Goal: Information Seeking & Learning: Learn about a topic

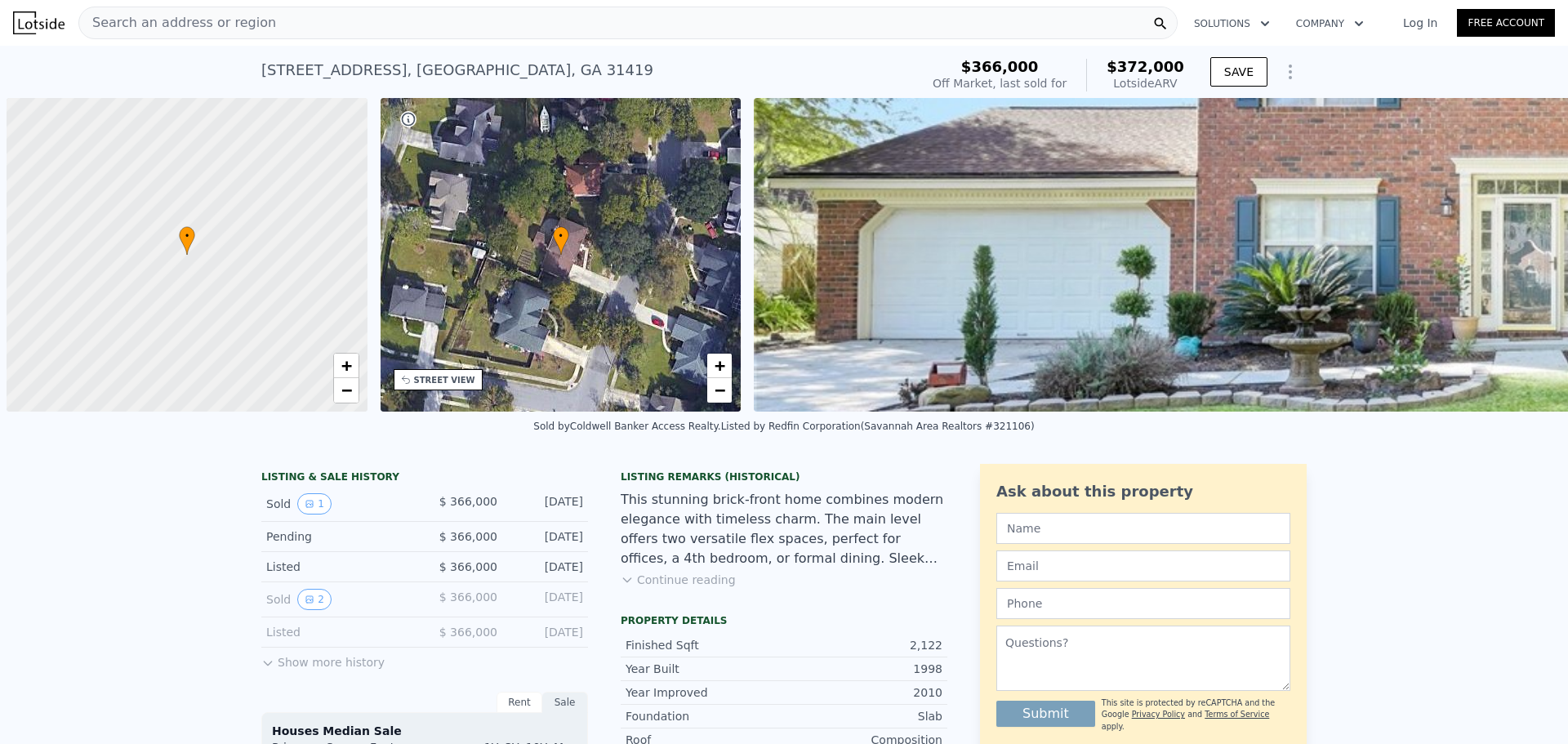
scroll to position [0, 7]
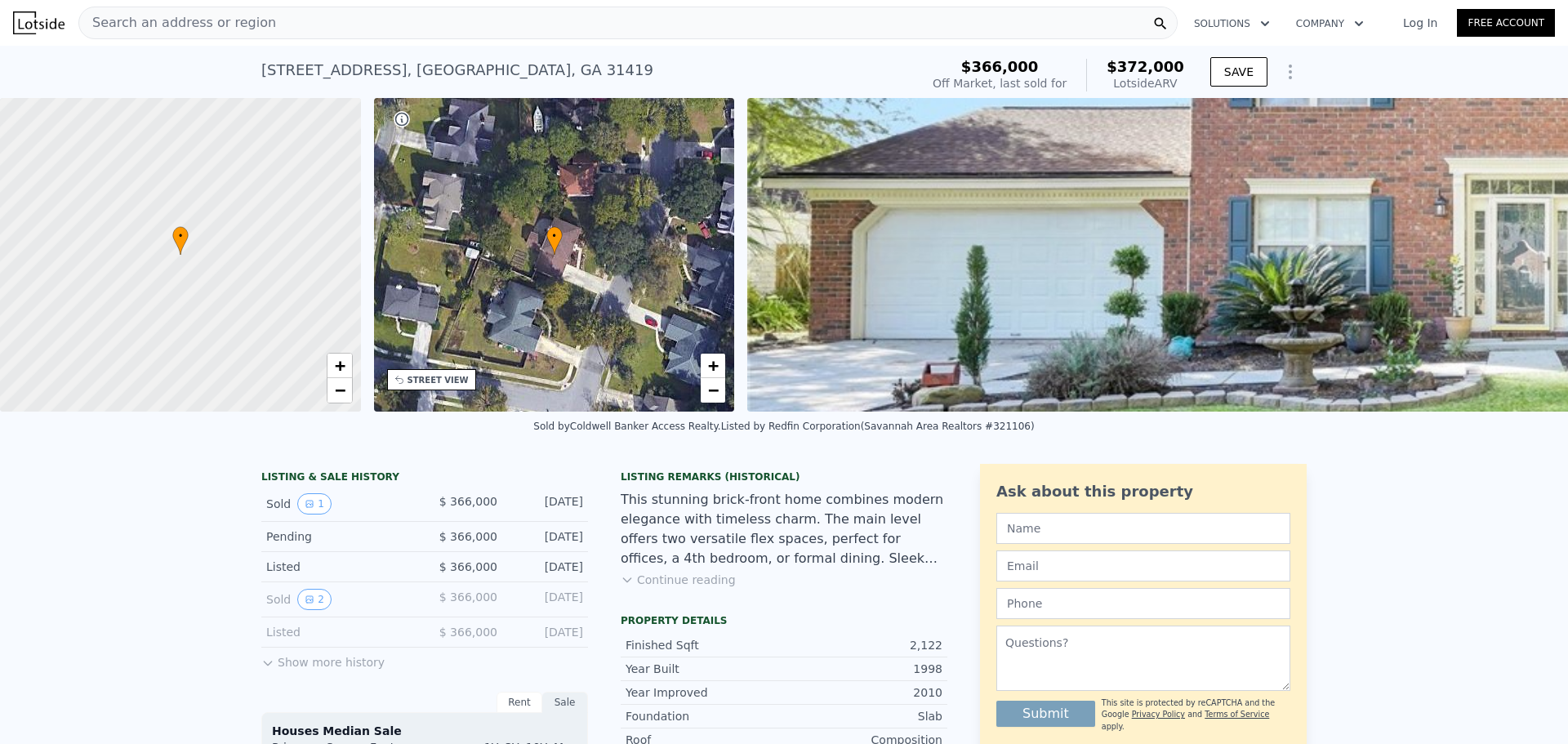
click at [251, 24] on span "Search an address or region" at bounding box center [177, 23] width 197 height 19
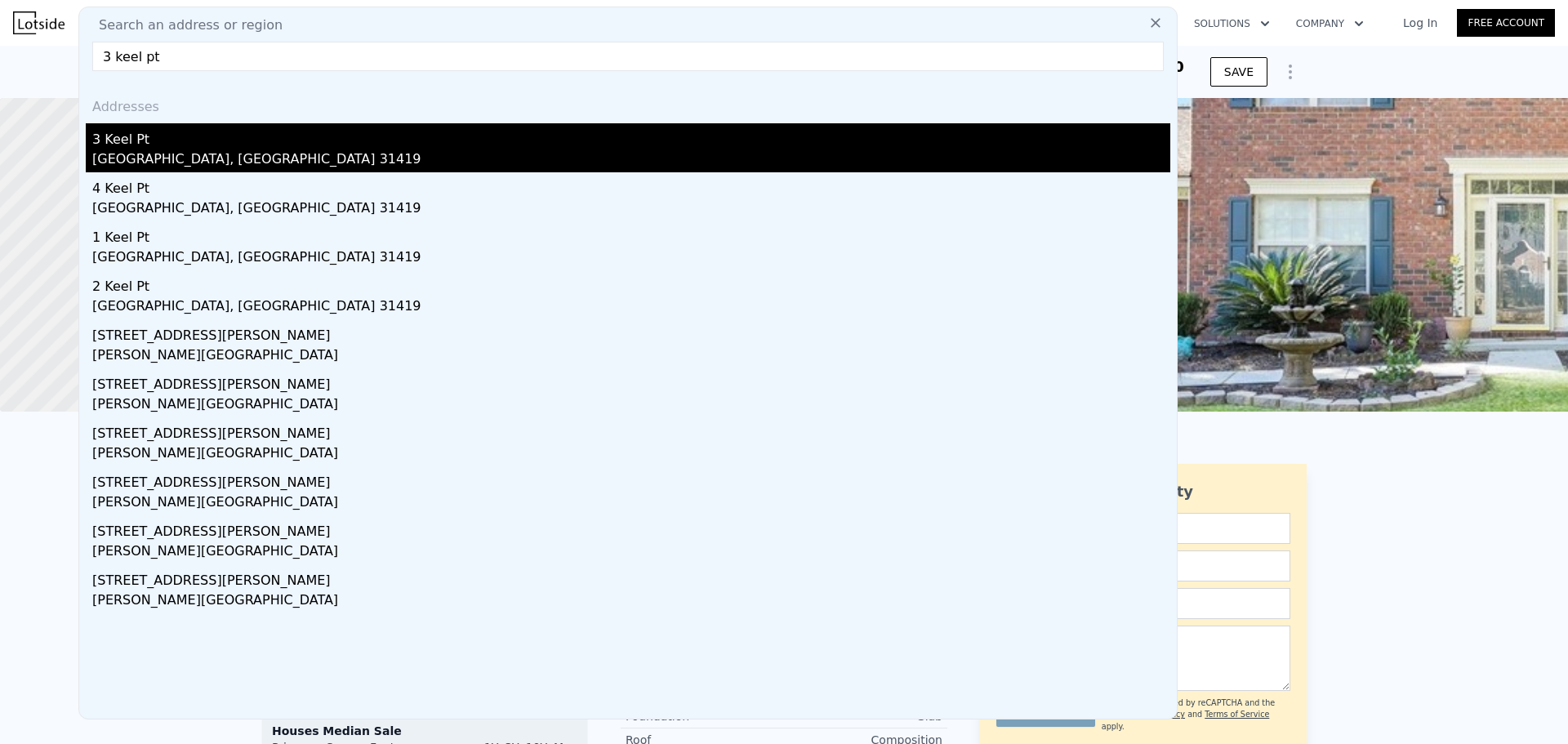
type input "3 keel pt"
click at [166, 167] on div "[GEOGRAPHIC_DATA], [GEOGRAPHIC_DATA] 31419" at bounding box center [632, 160] width 1078 height 23
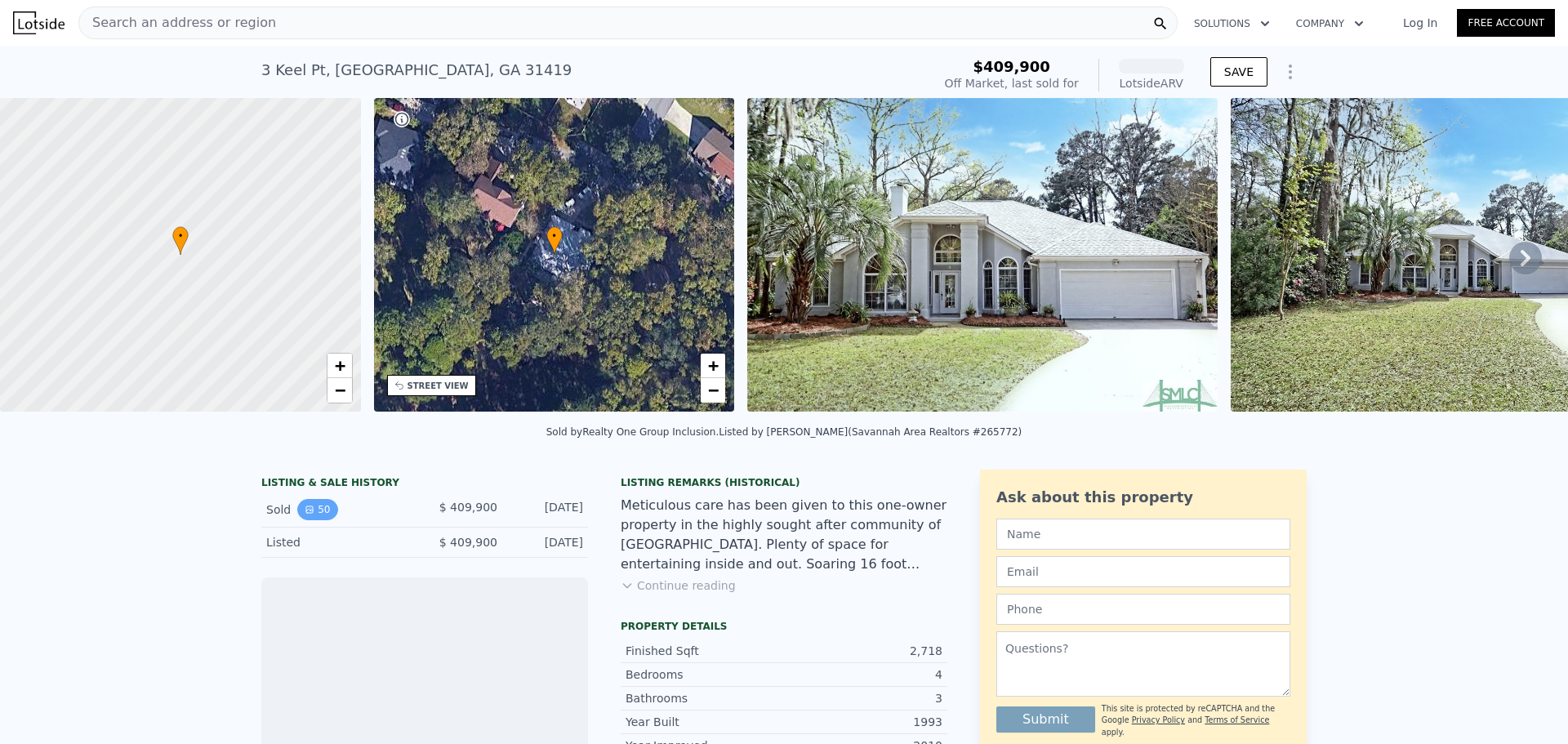
click at [311, 520] on button "50" at bounding box center [317, 509] width 40 height 21
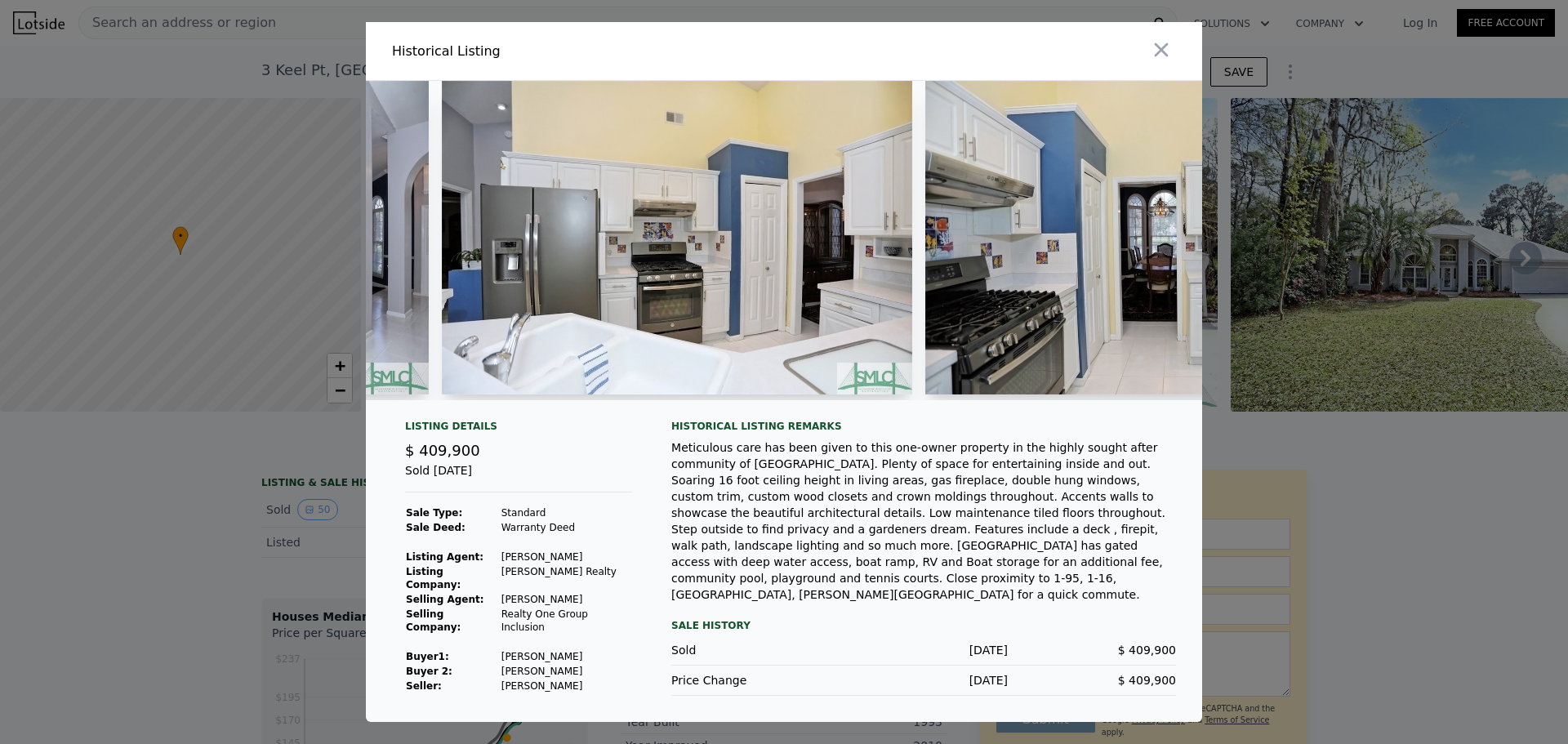
scroll to position [0, 7051]
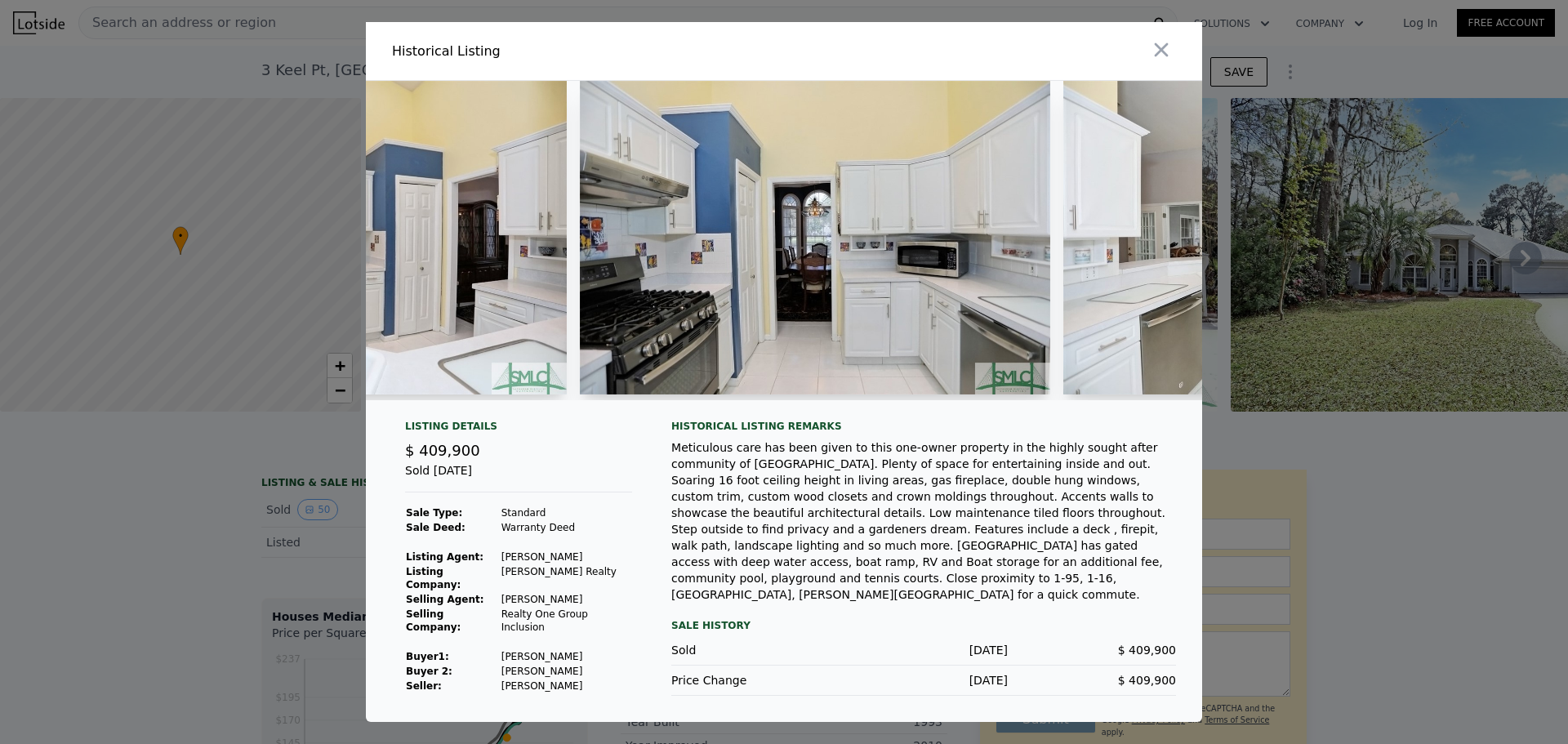
click at [200, 510] on div at bounding box center [784, 372] width 1568 height 744
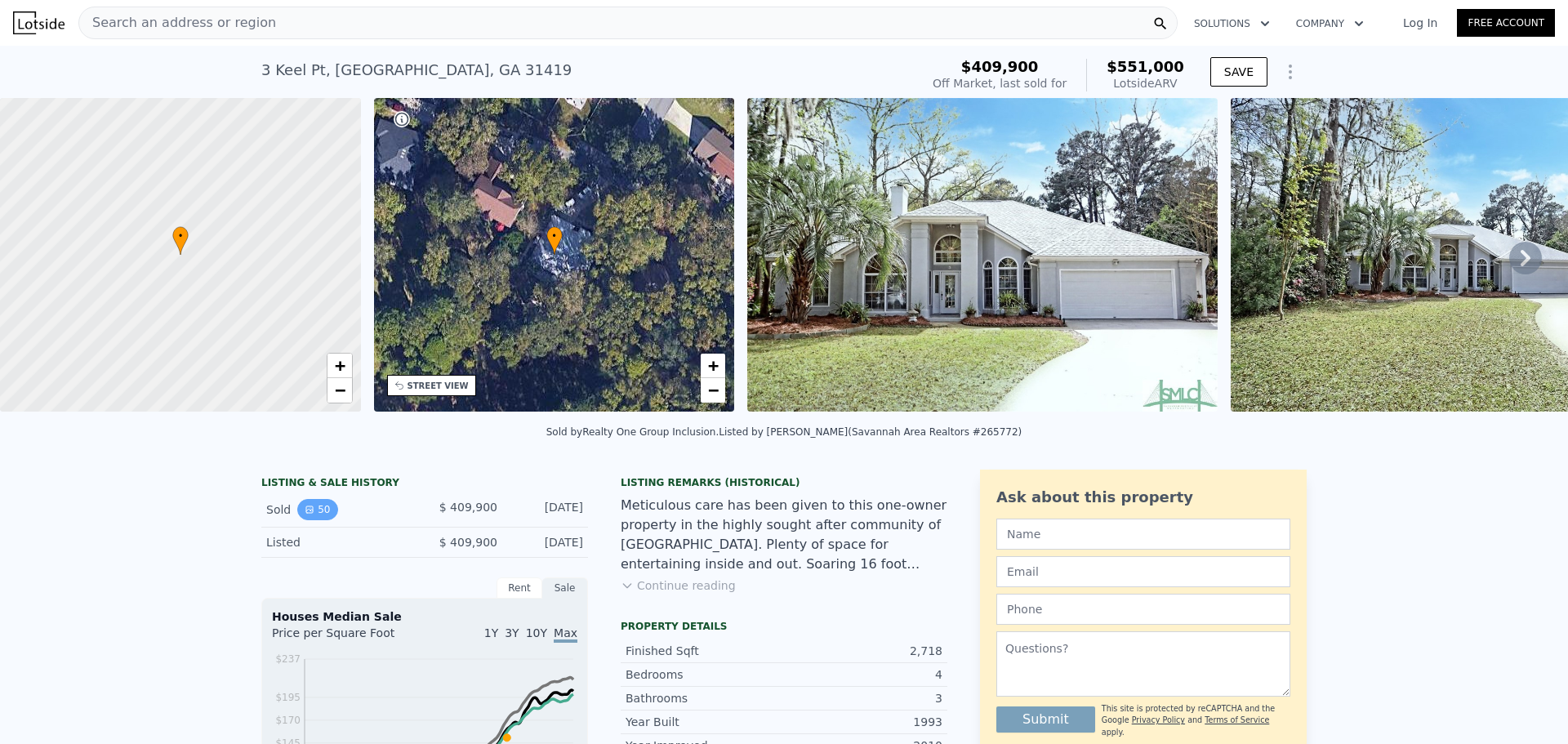
click at [320, 520] on button "50" at bounding box center [317, 509] width 40 height 21
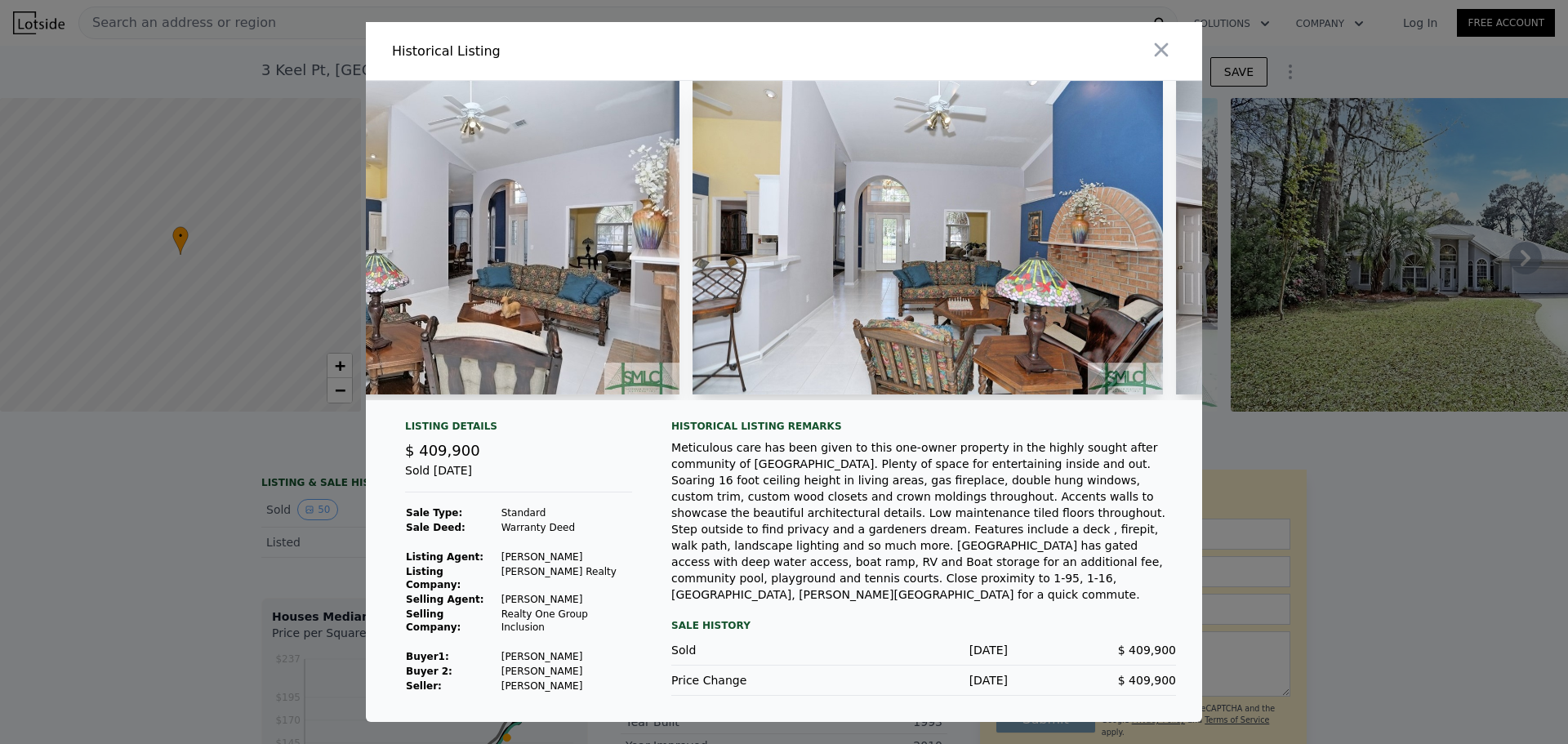
scroll to position [0, 5063]
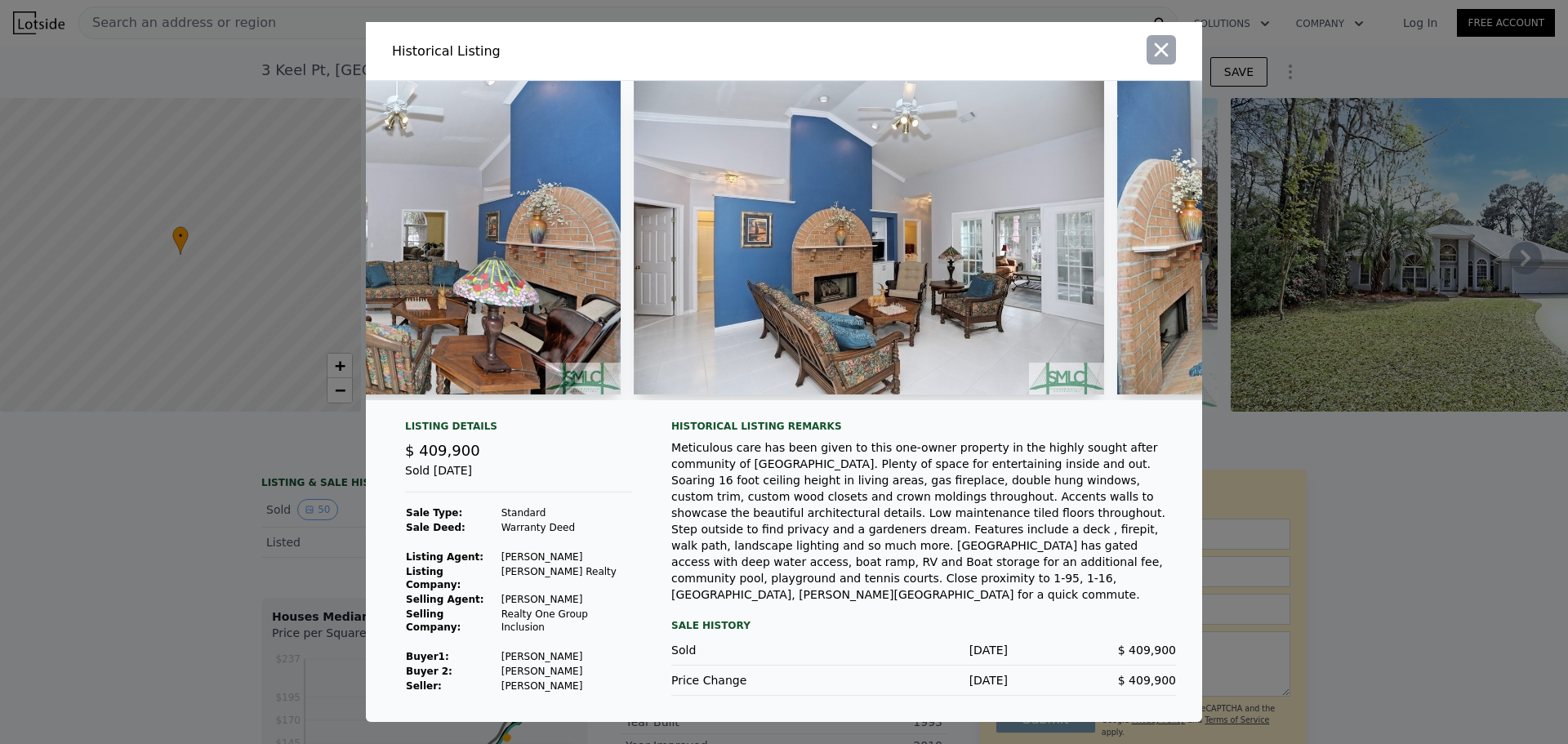
click at [1154, 61] on icon "button" at bounding box center [1161, 50] width 23 height 23
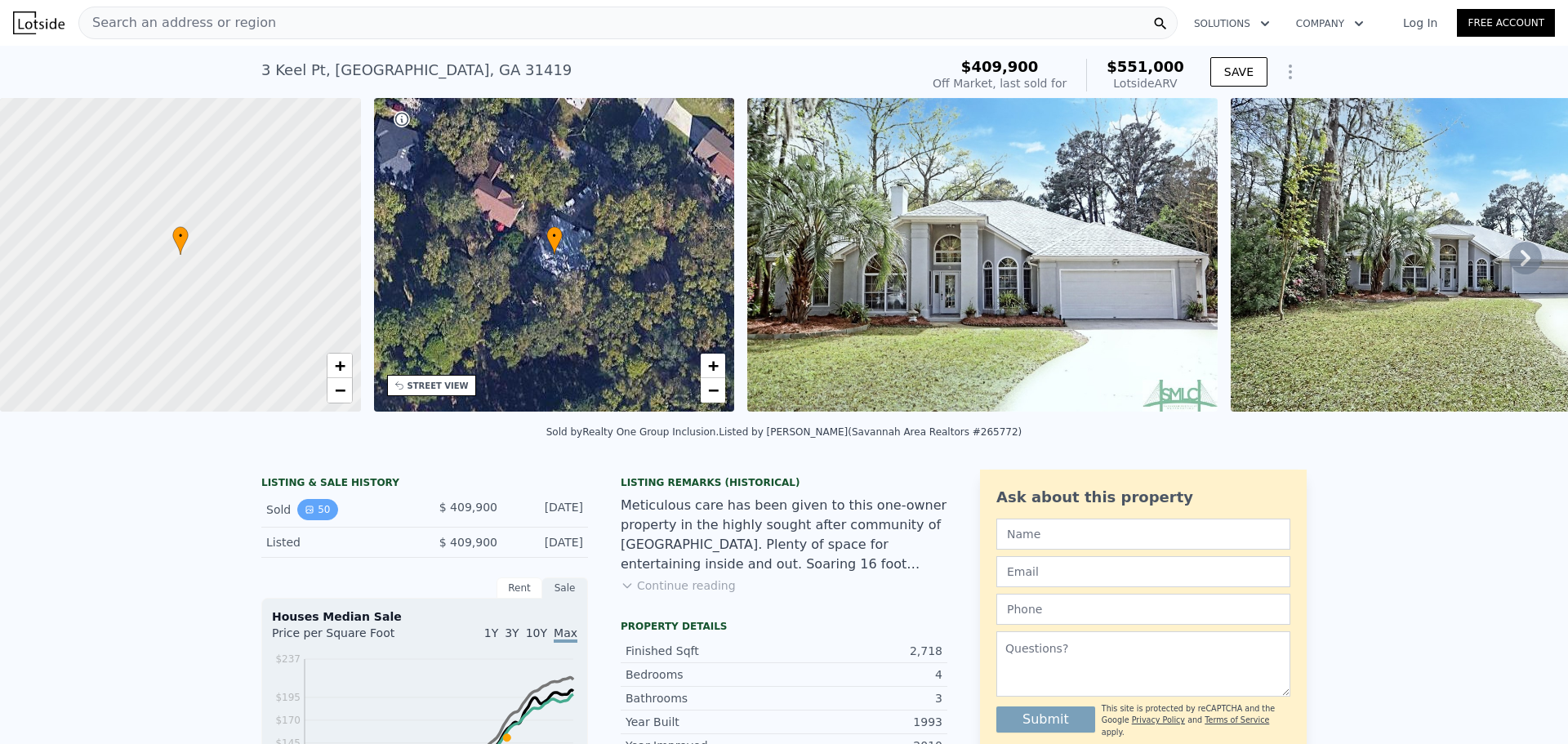
click at [297, 520] on button "50" at bounding box center [317, 509] width 40 height 21
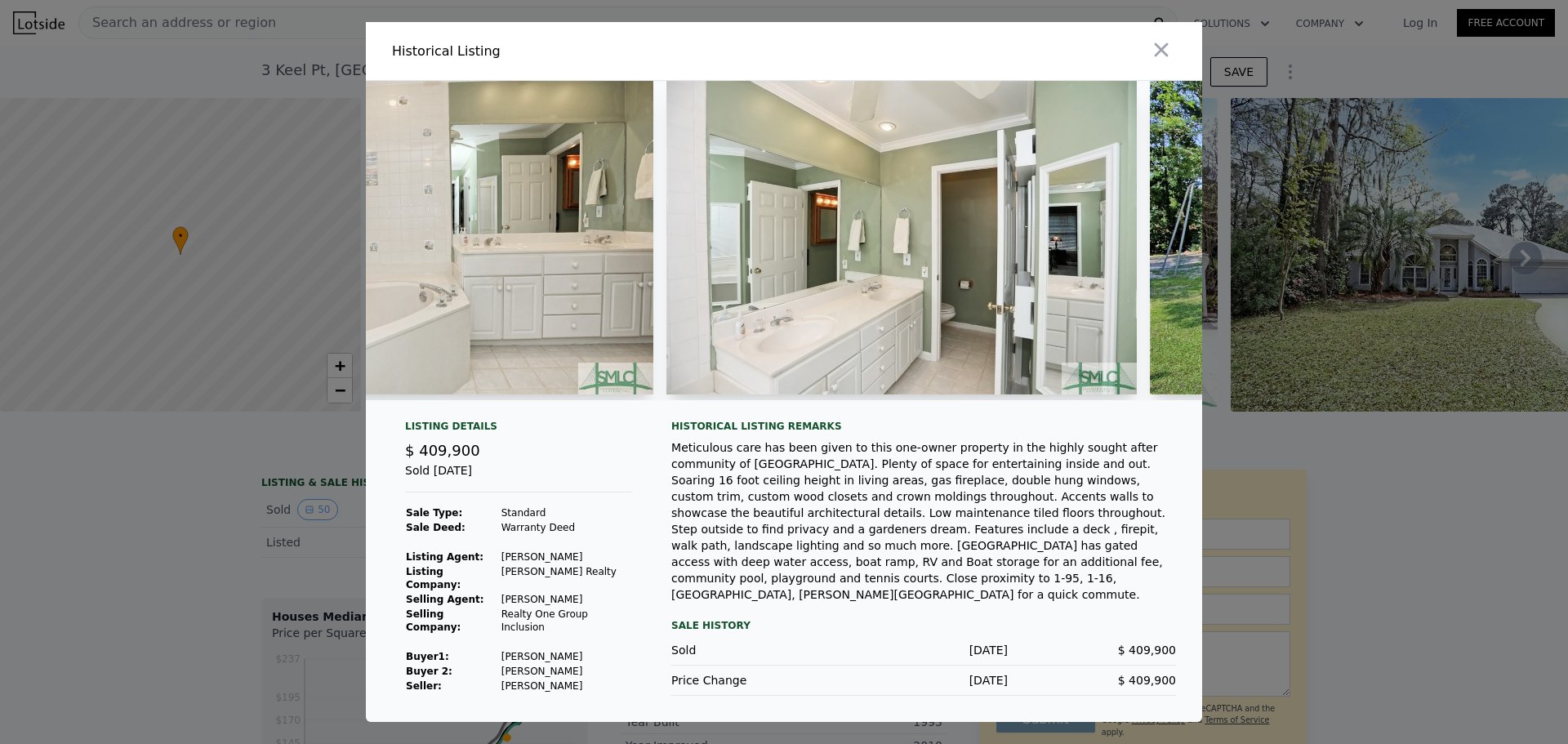
scroll to position [0, 11393]
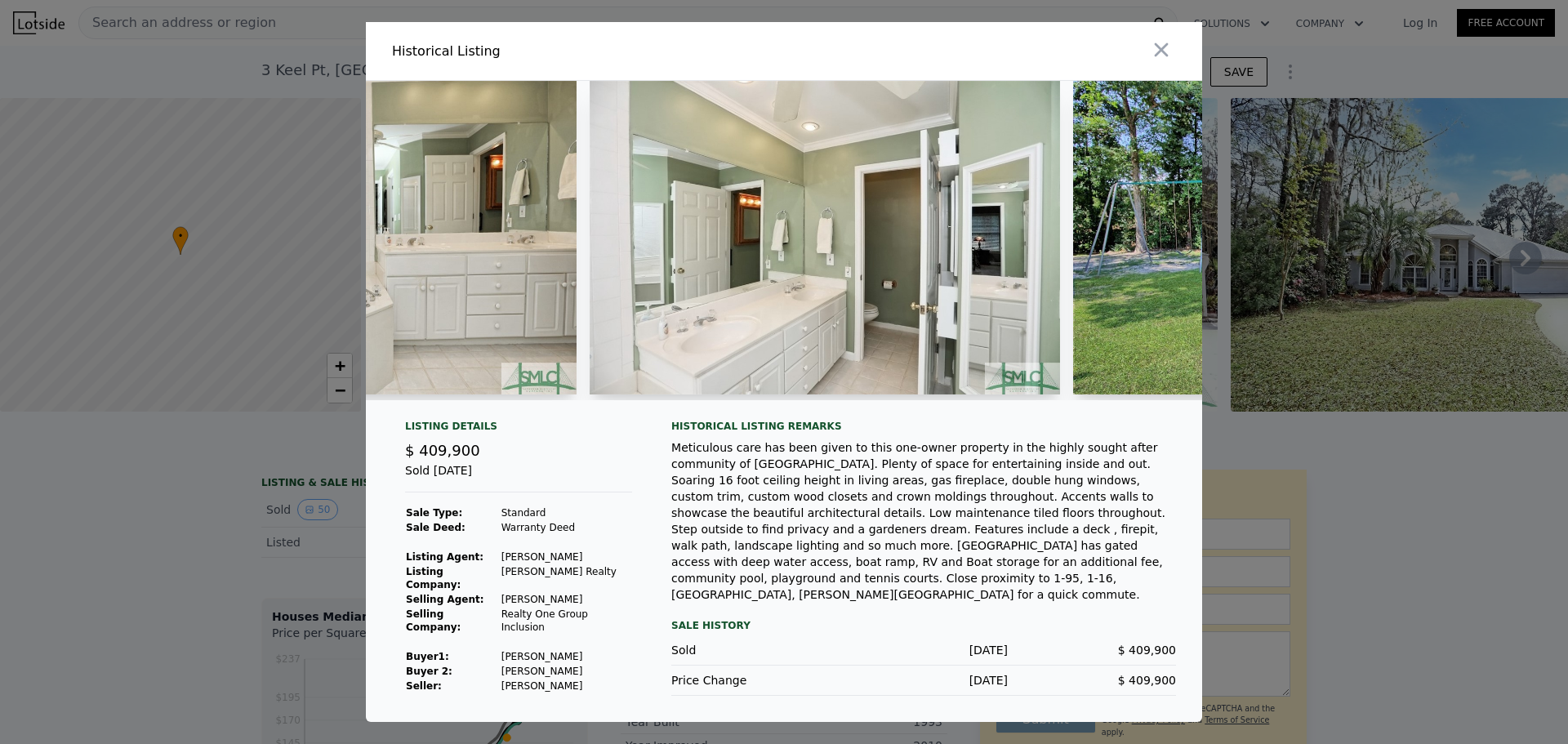
click at [726, 532] on div "Meticulous care has been given to this one-owner property in the highly sought …" at bounding box center [923, 521] width 505 height 163
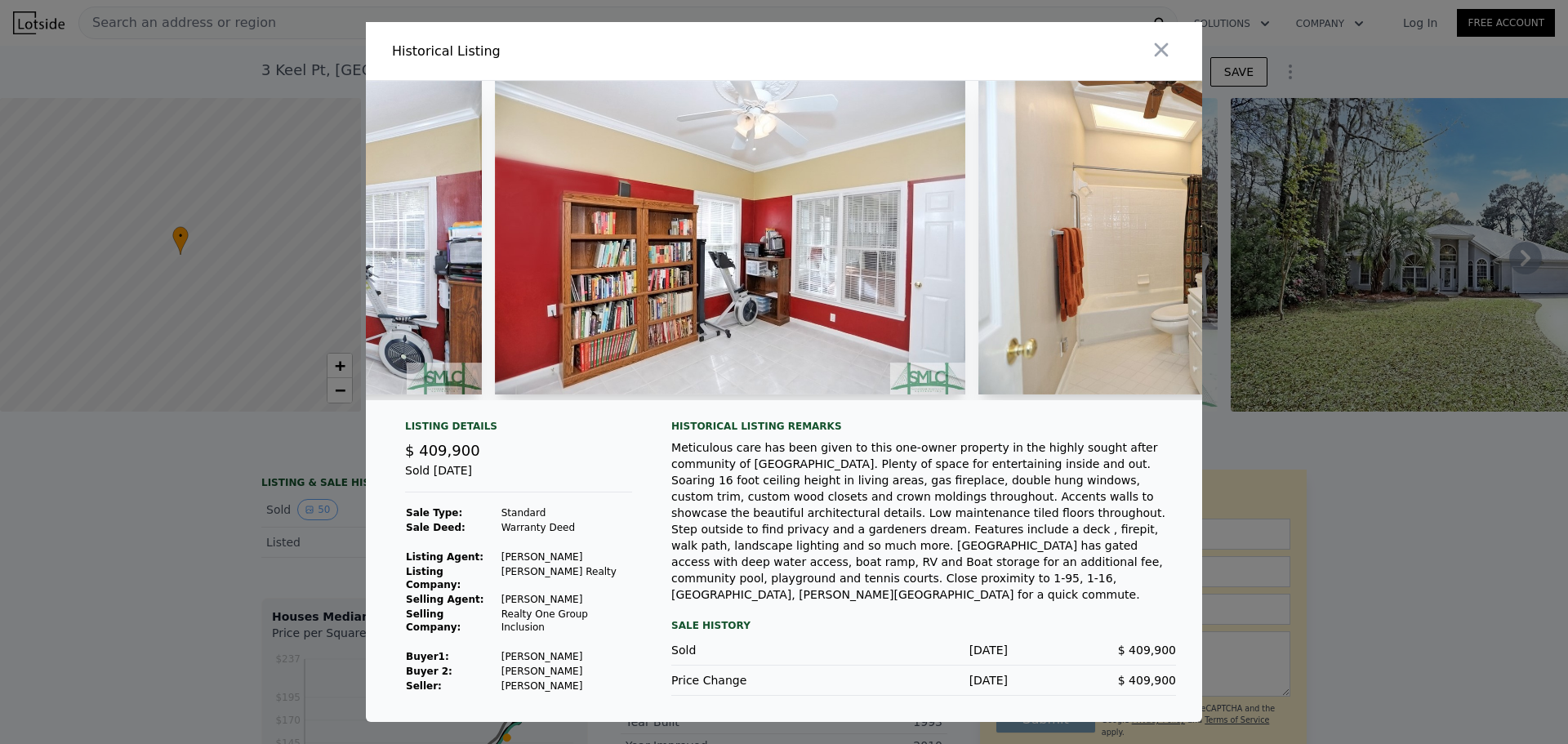
scroll to position [0, 14050]
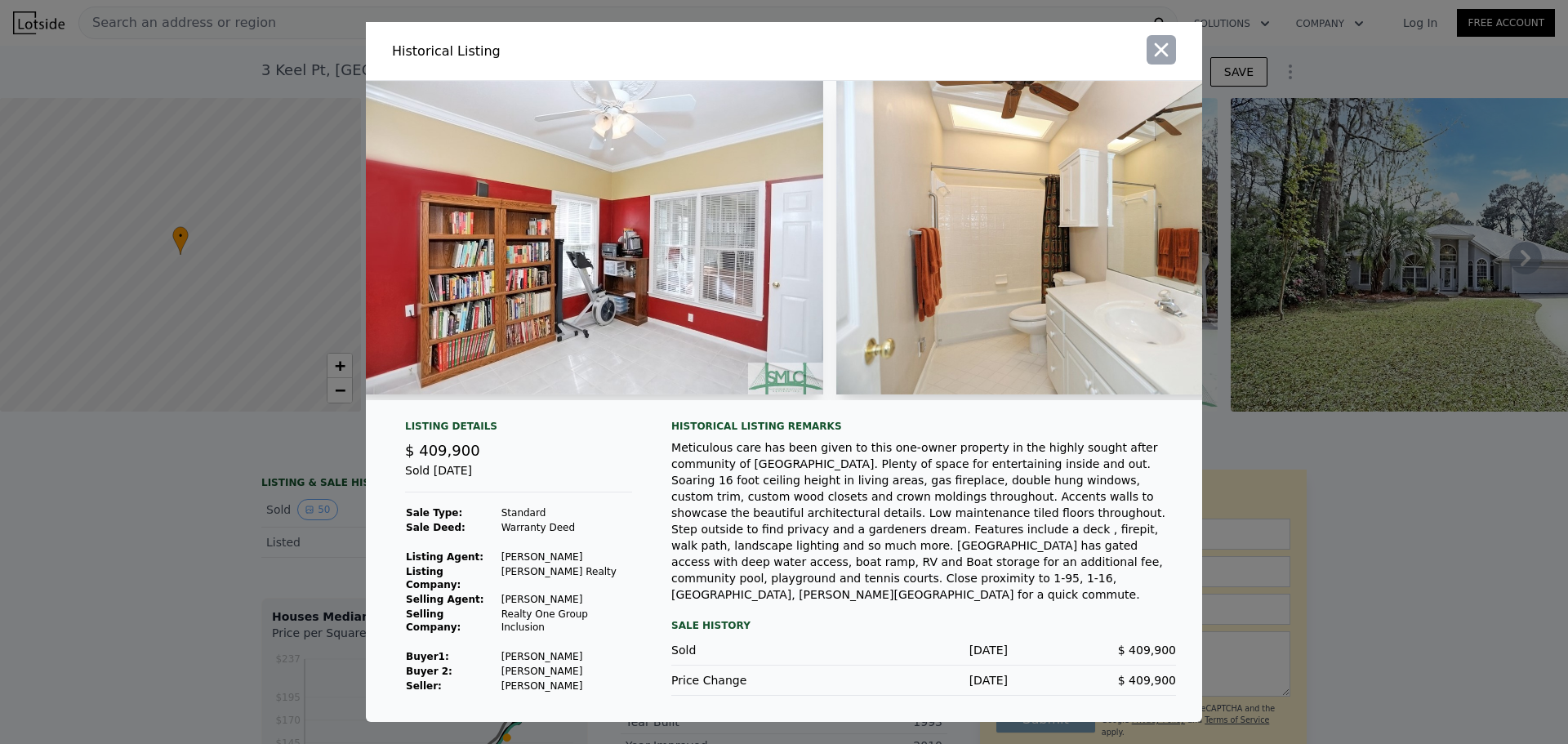
click at [1158, 58] on icon "button" at bounding box center [1161, 50] width 23 height 23
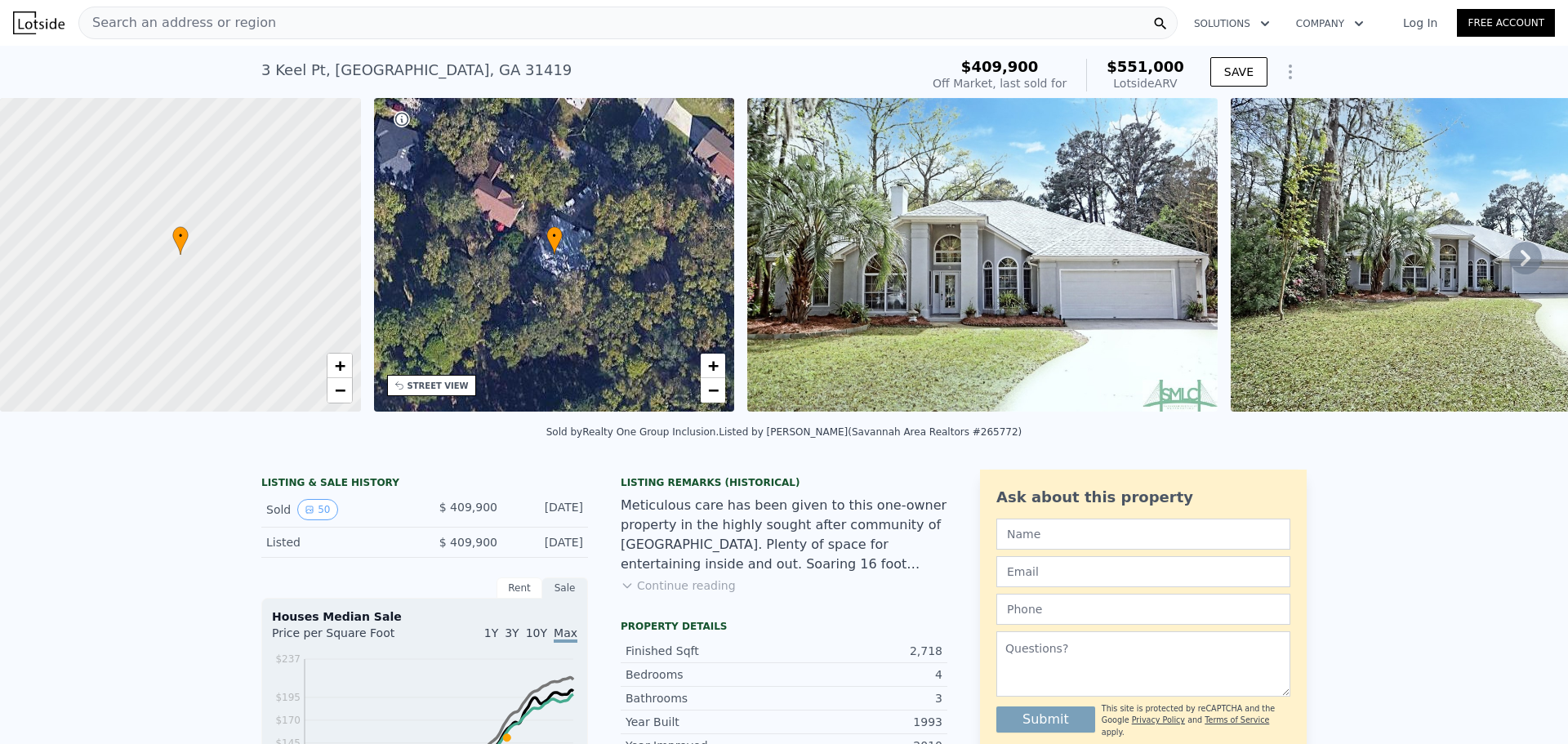
drag, startPoint x: 111, startPoint y: 511, endPoint x: 102, endPoint y: 500, distance: 14.2
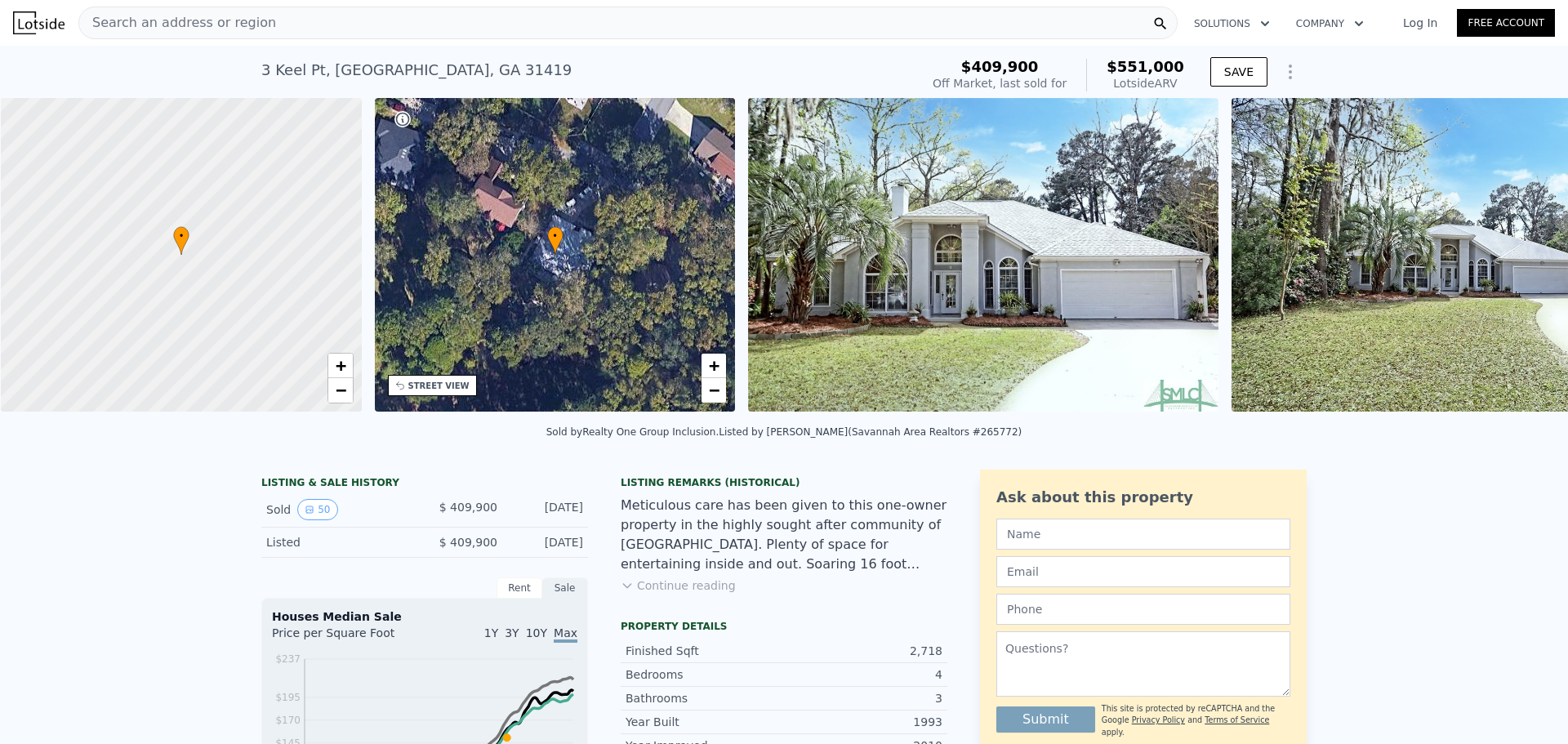
scroll to position [0, 7]
click at [666, 594] on button "Continue reading" at bounding box center [678, 584] width 115 height 16
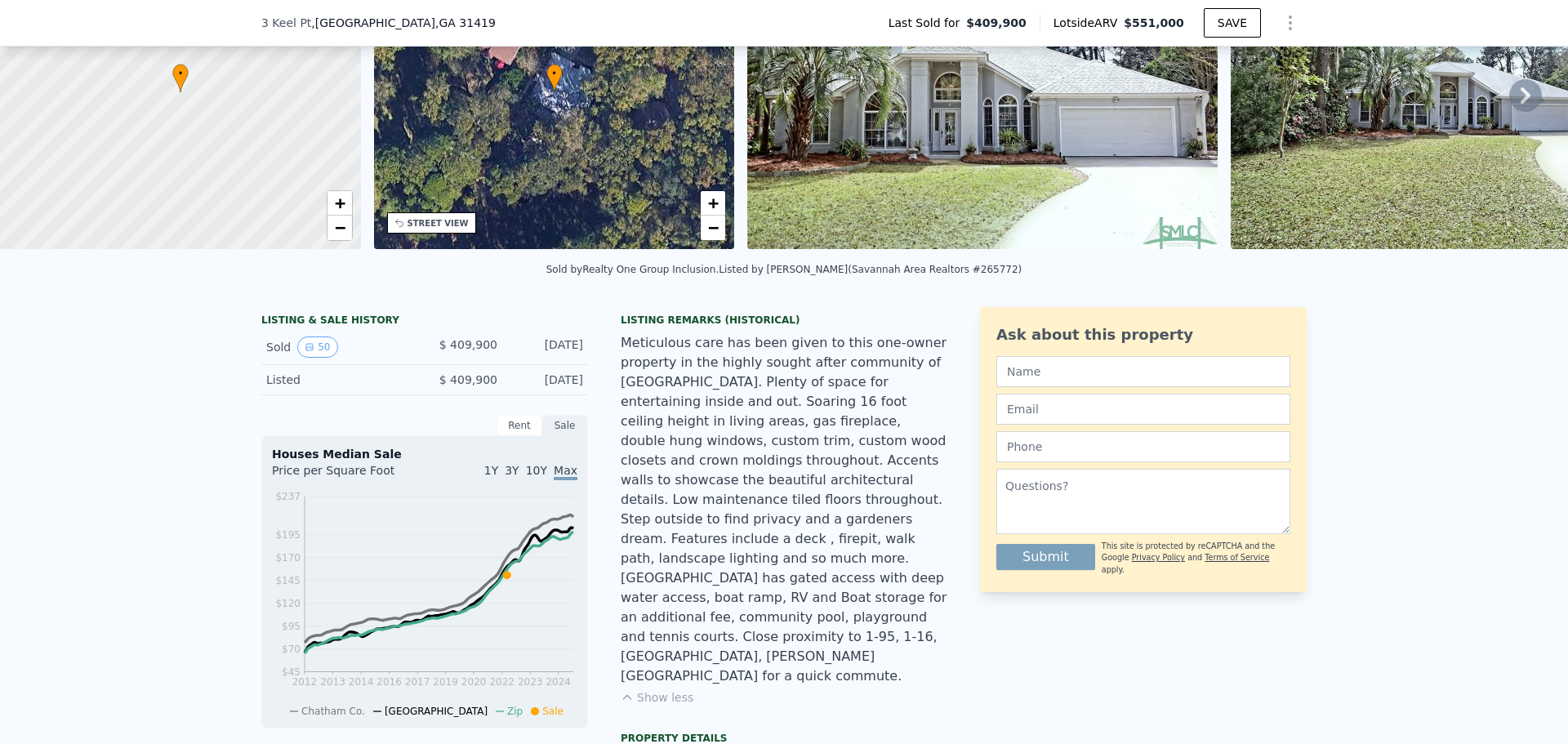
scroll to position [158, 0]
click at [696, 491] on div "Meticulous care has been given to this one-owner property in the highly sought …" at bounding box center [784, 509] width 327 height 353
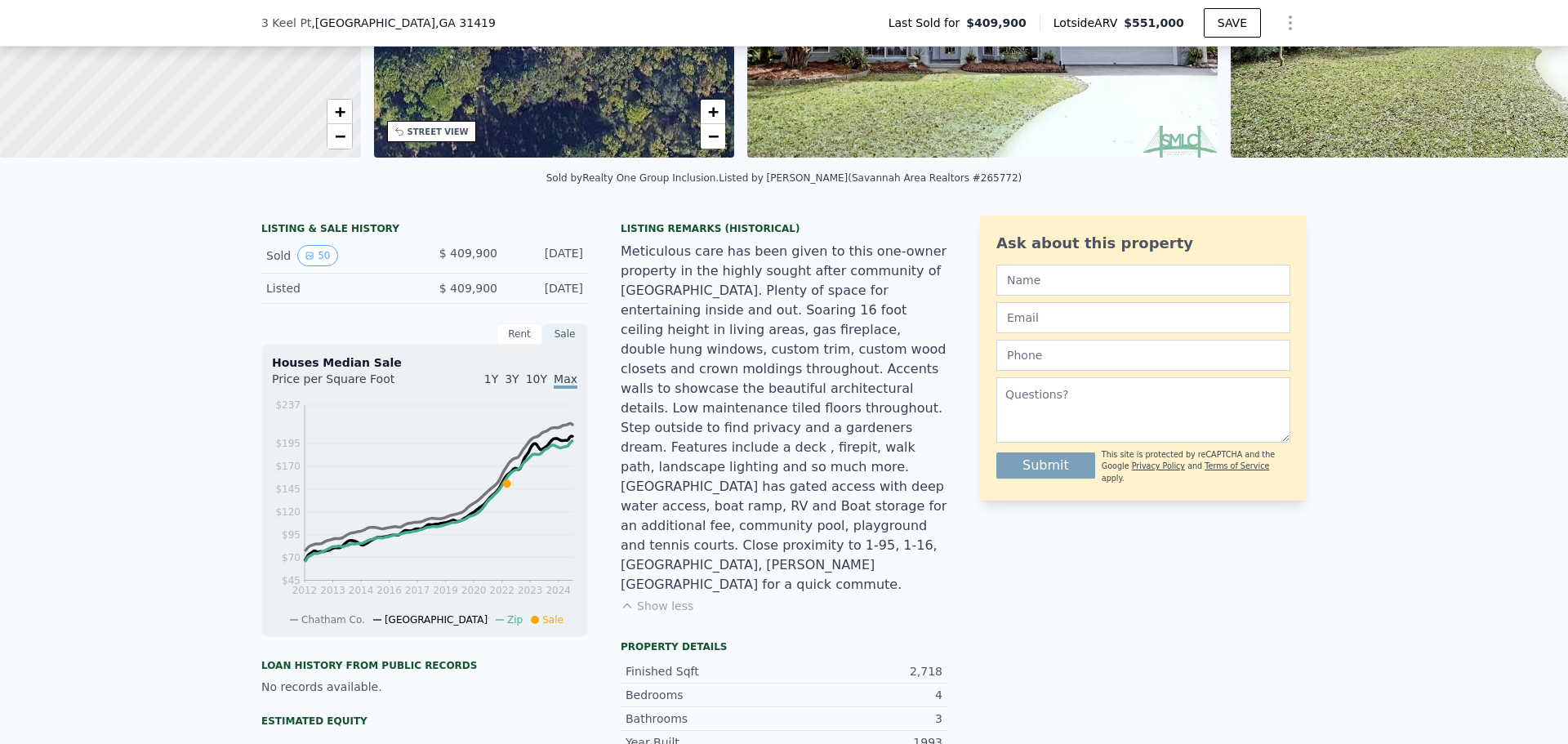
scroll to position [0, 0]
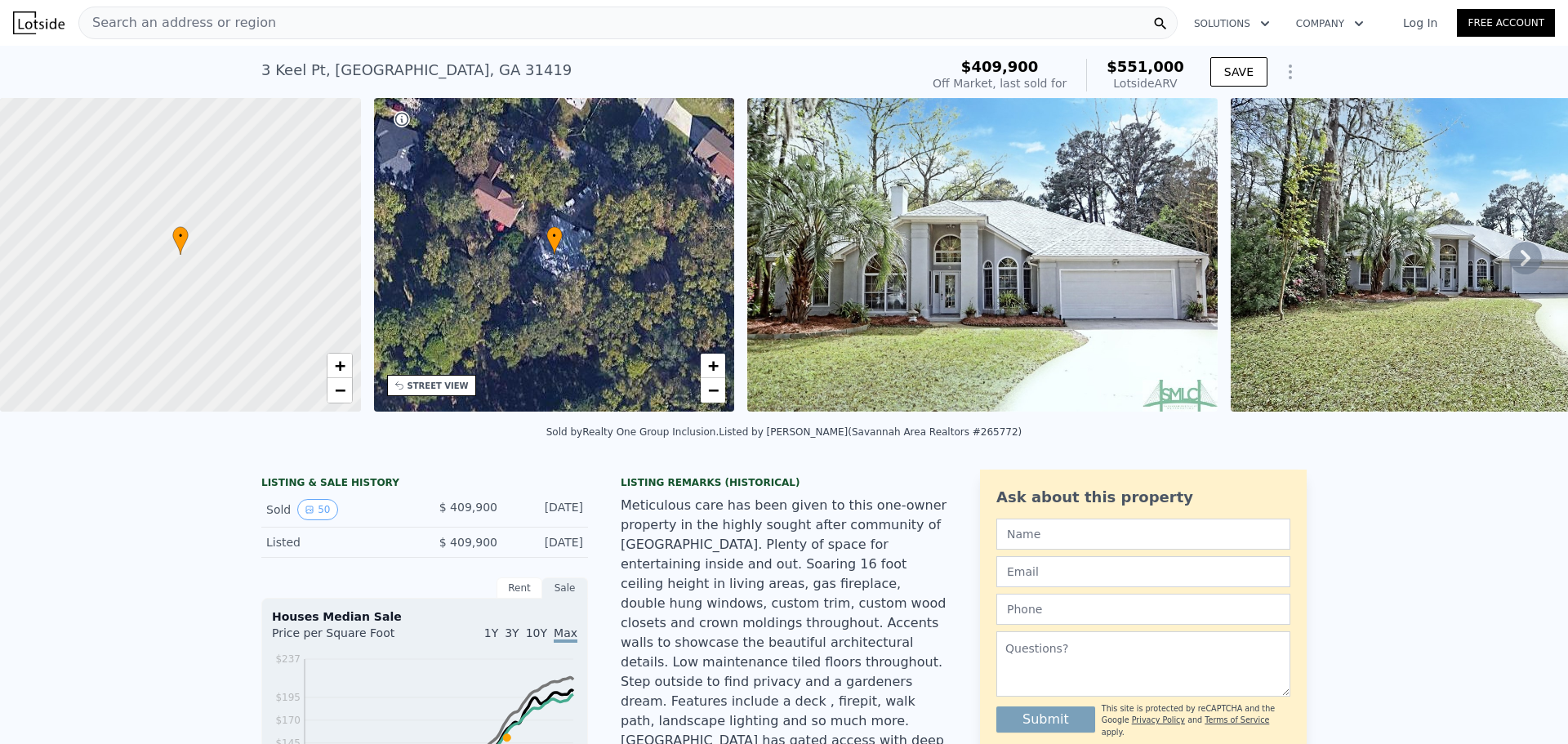
click at [856, 250] on img at bounding box center [983, 254] width 470 height 313
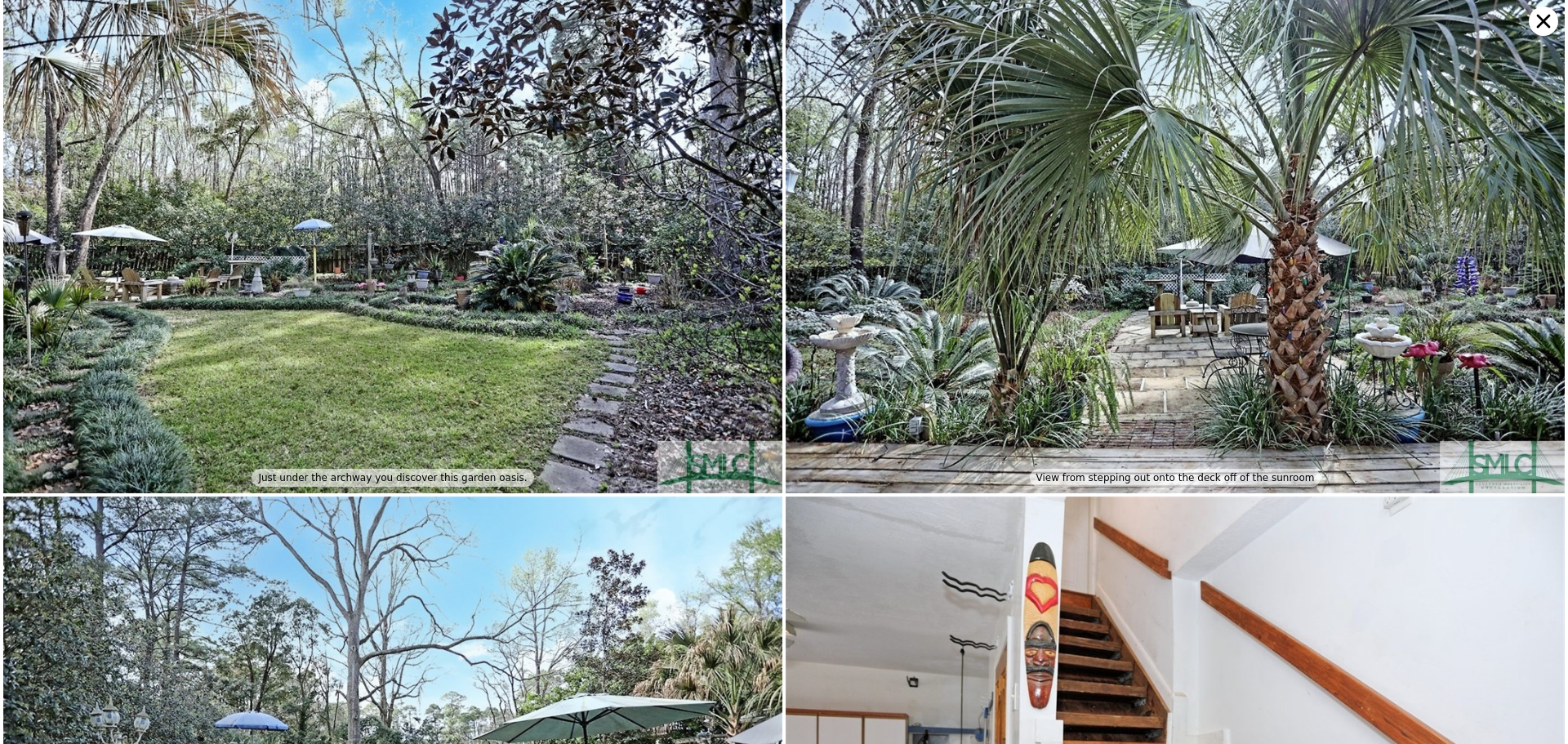
scroll to position [10370, 0]
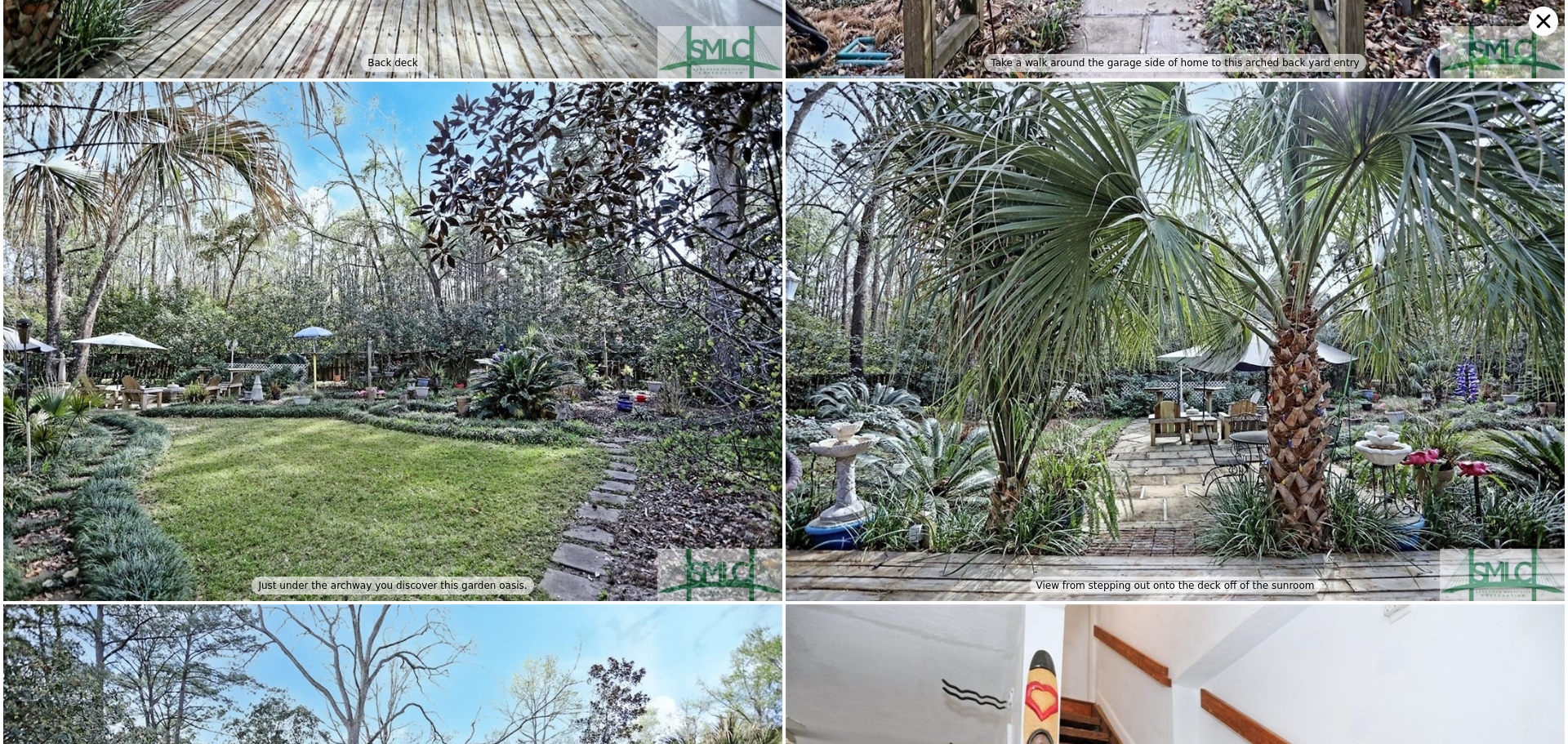
click at [1547, 23] on icon at bounding box center [1543, 21] width 29 height 29
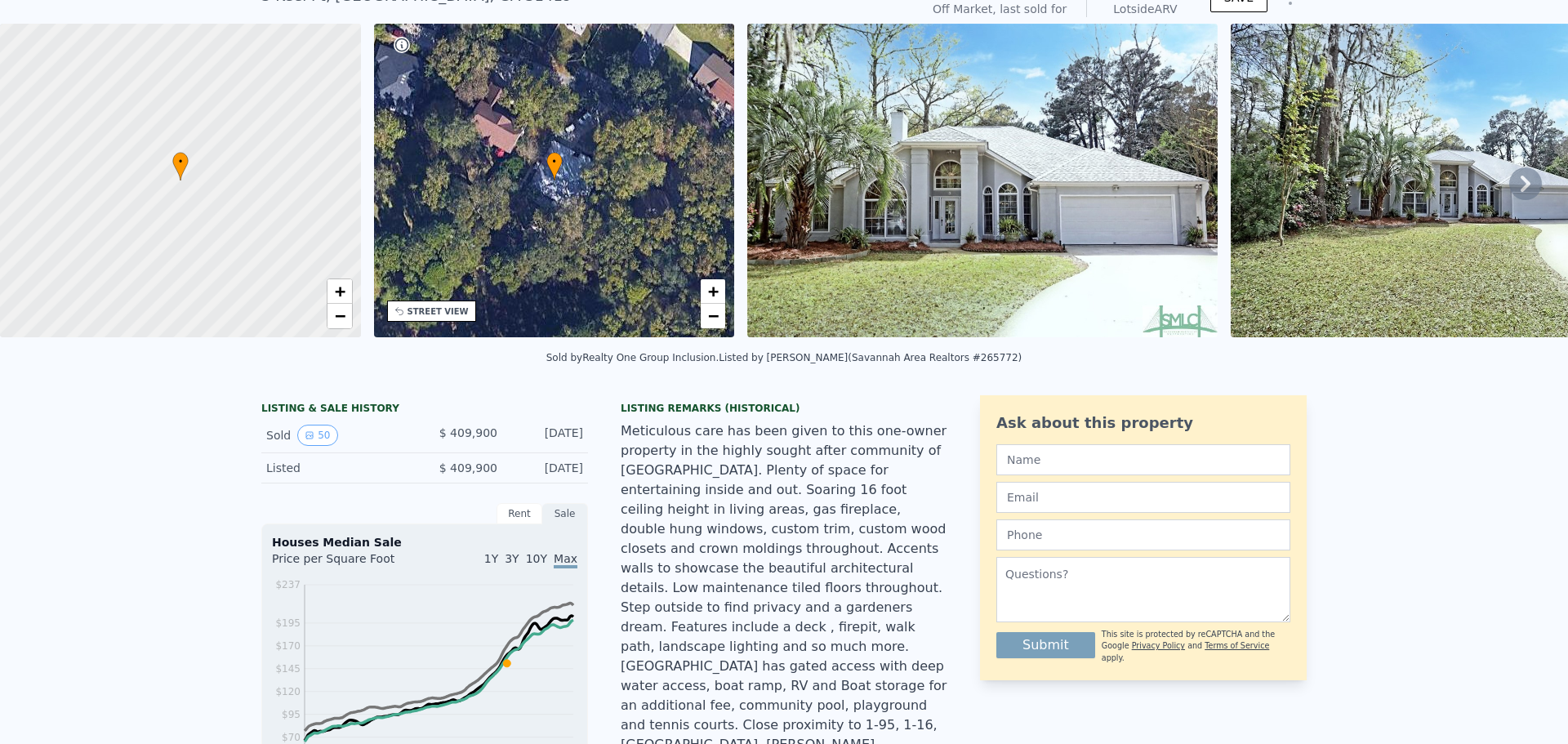
scroll to position [0, 0]
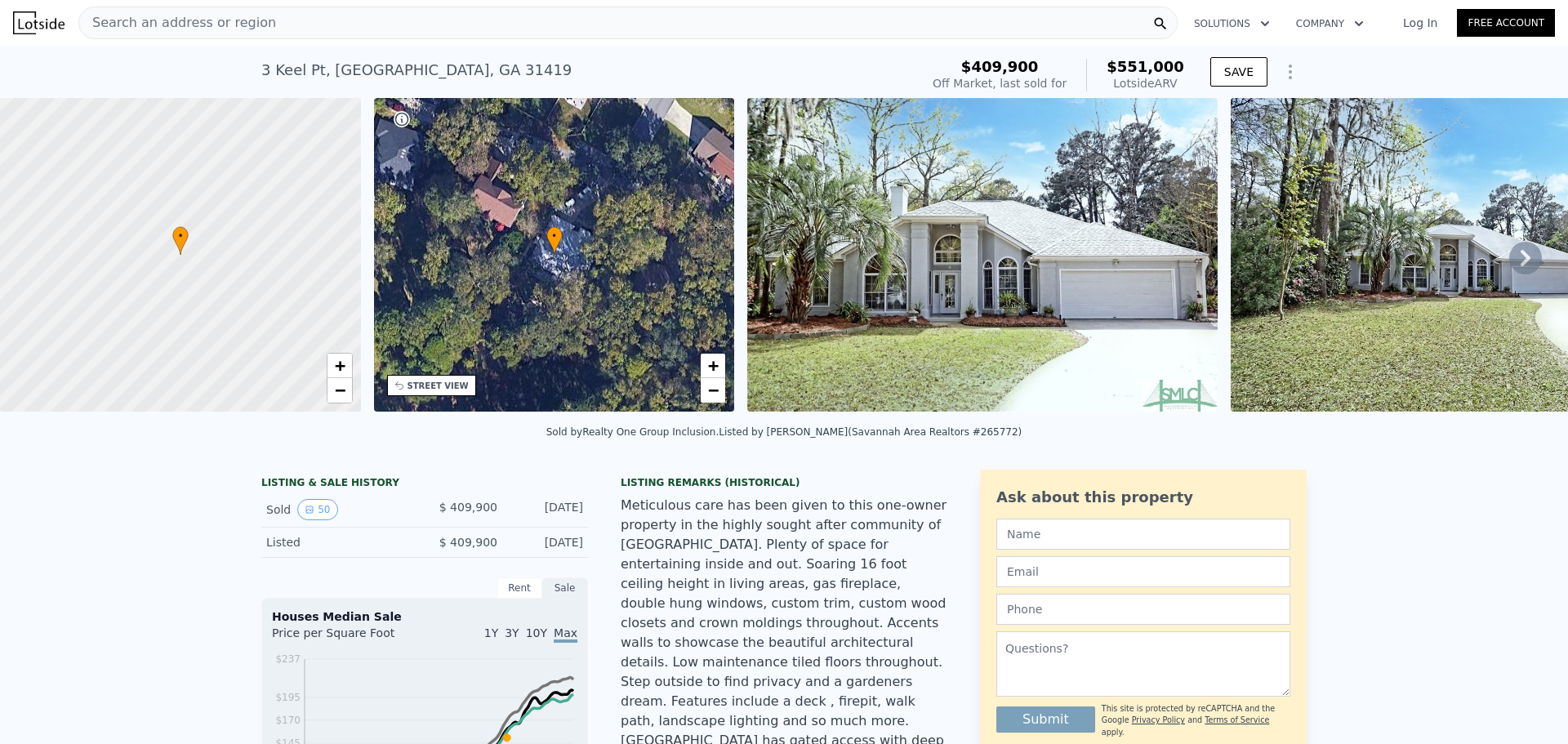
click at [265, 31] on div "Search an address or region" at bounding box center [627, 23] width 1099 height 33
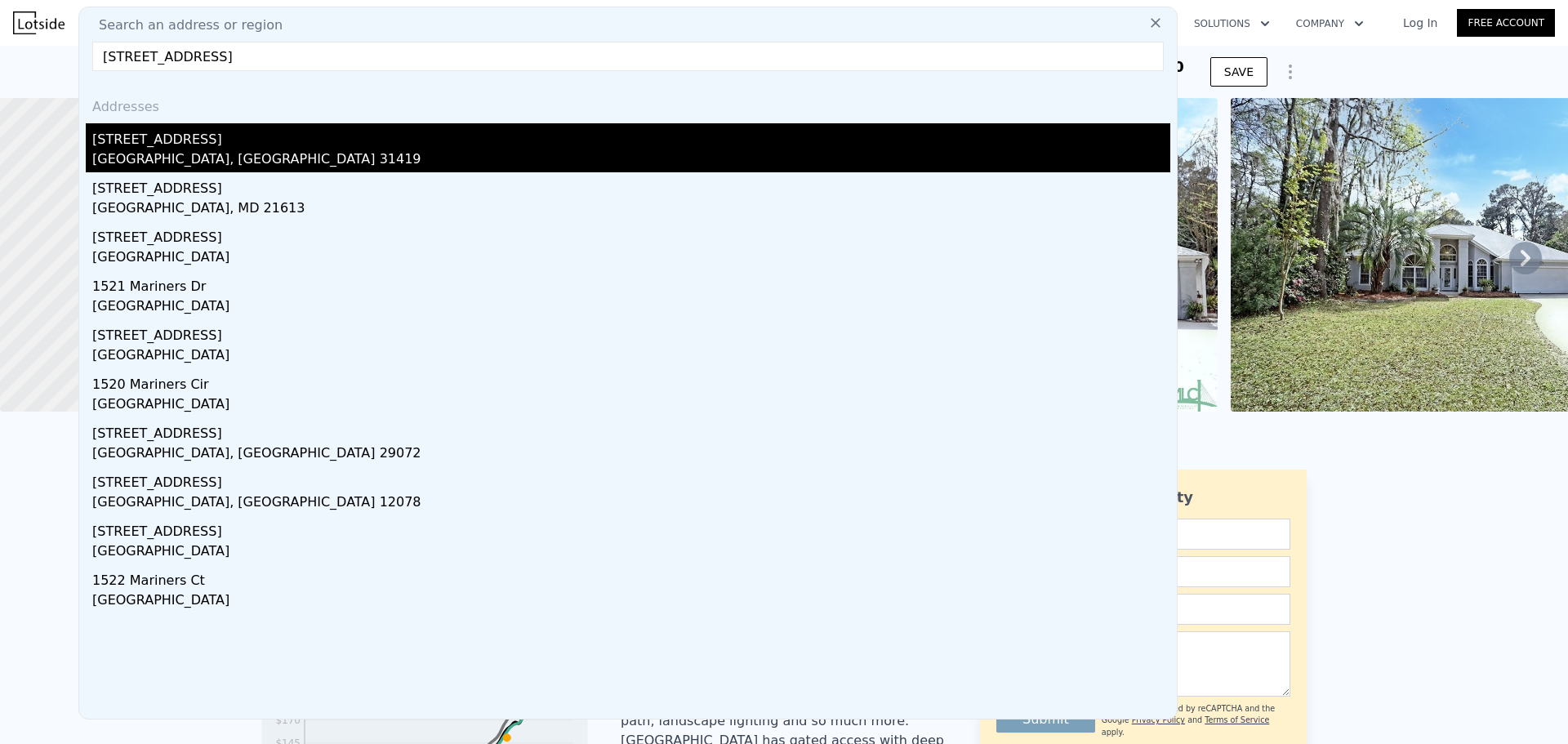
type input "[STREET_ADDRESS]"
click at [226, 132] on div "[STREET_ADDRESS]" at bounding box center [632, 136] width 1078 height 26
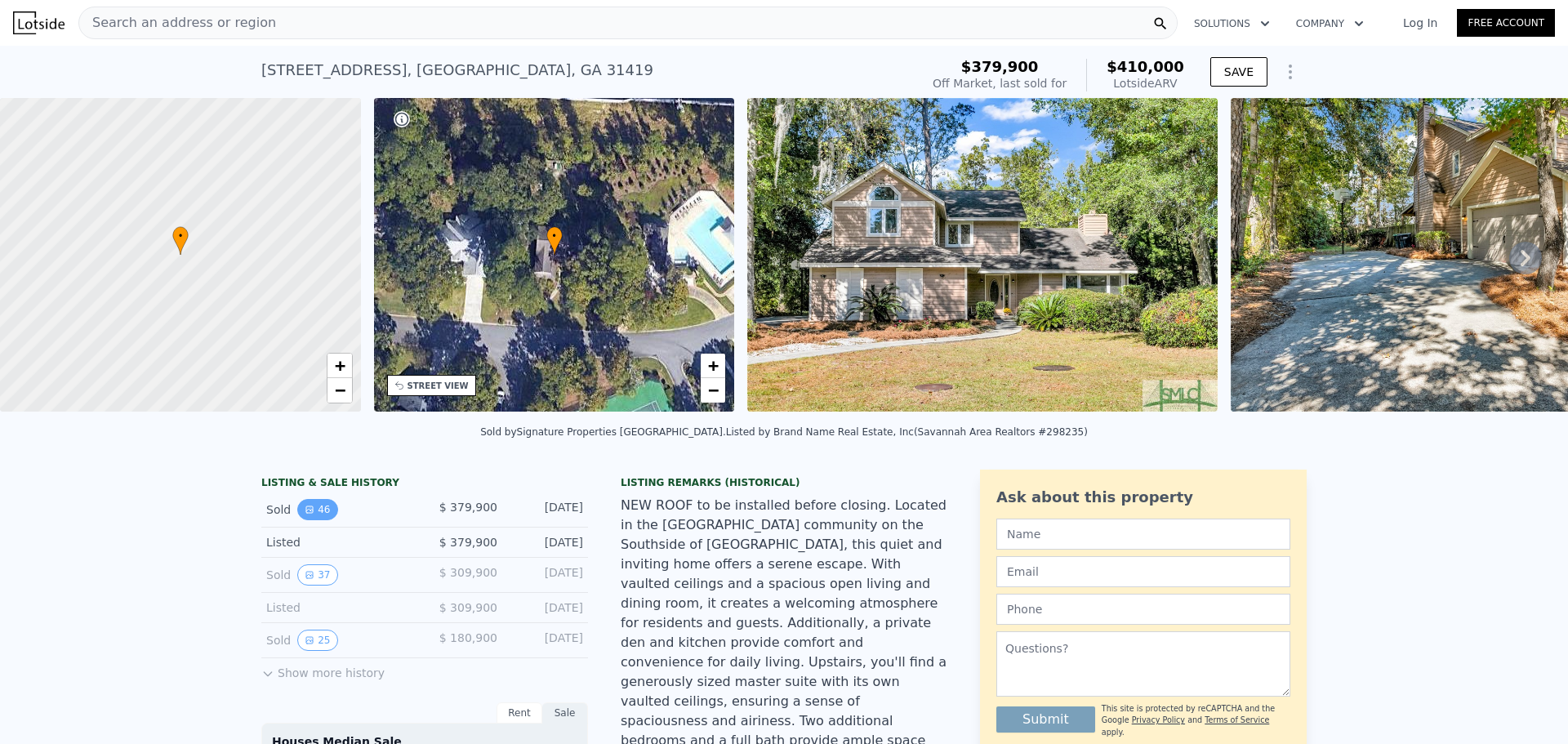
click at [311, 520] on button "46" at bounding box center [317, 509] width 40 height 21
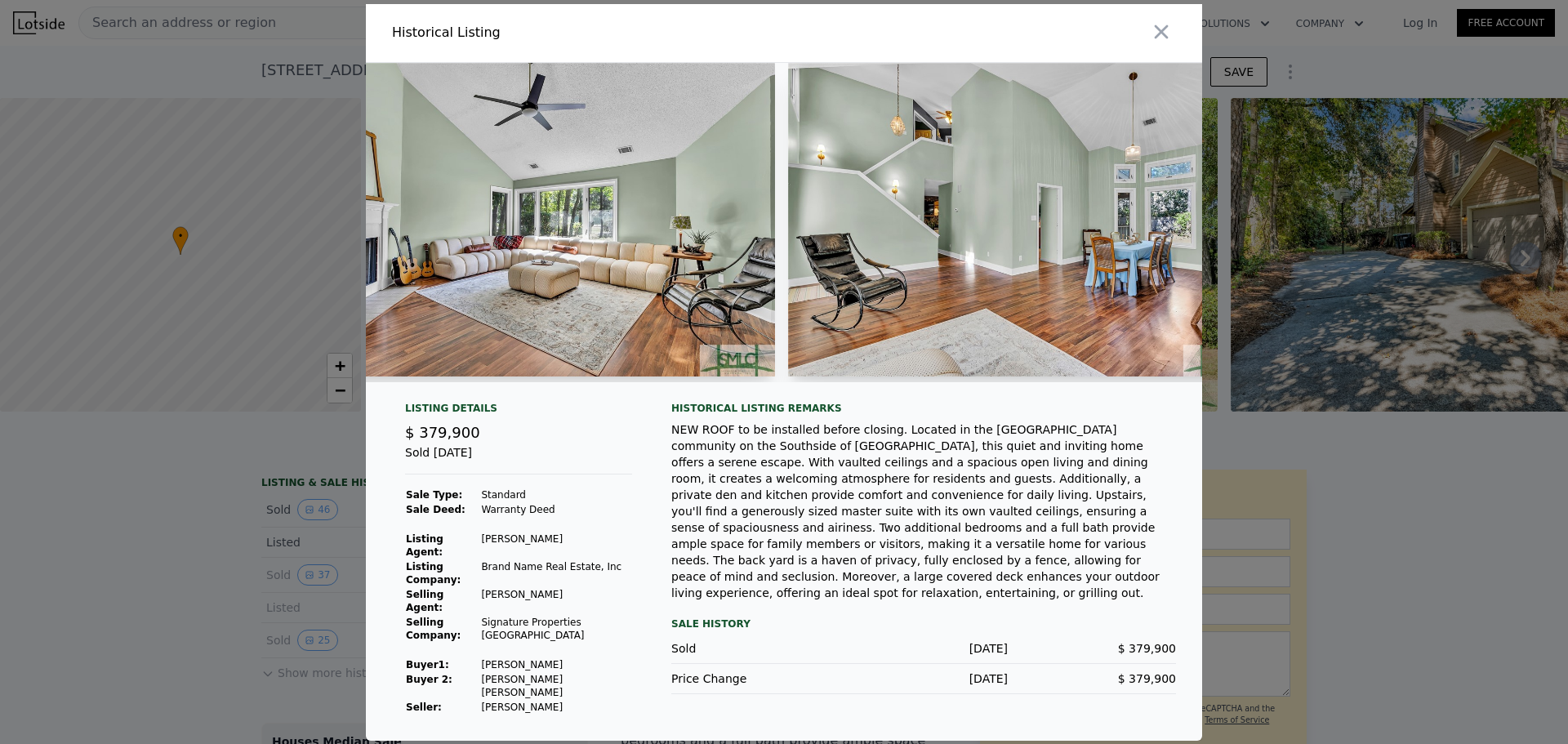
scroll to position [0, 2031]
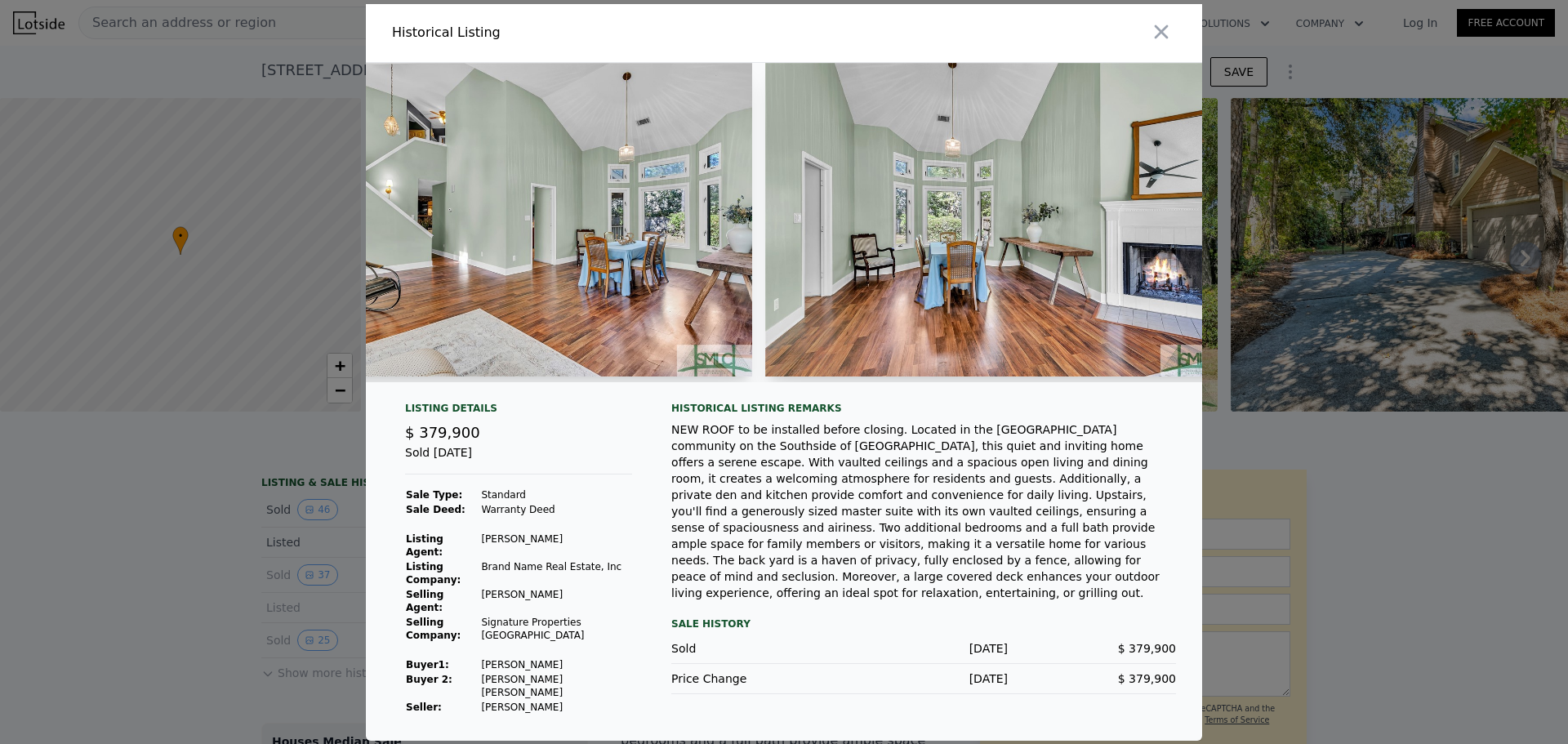
click at [237, 582] on div at bounding box center [784, 372] width 1568 height 744
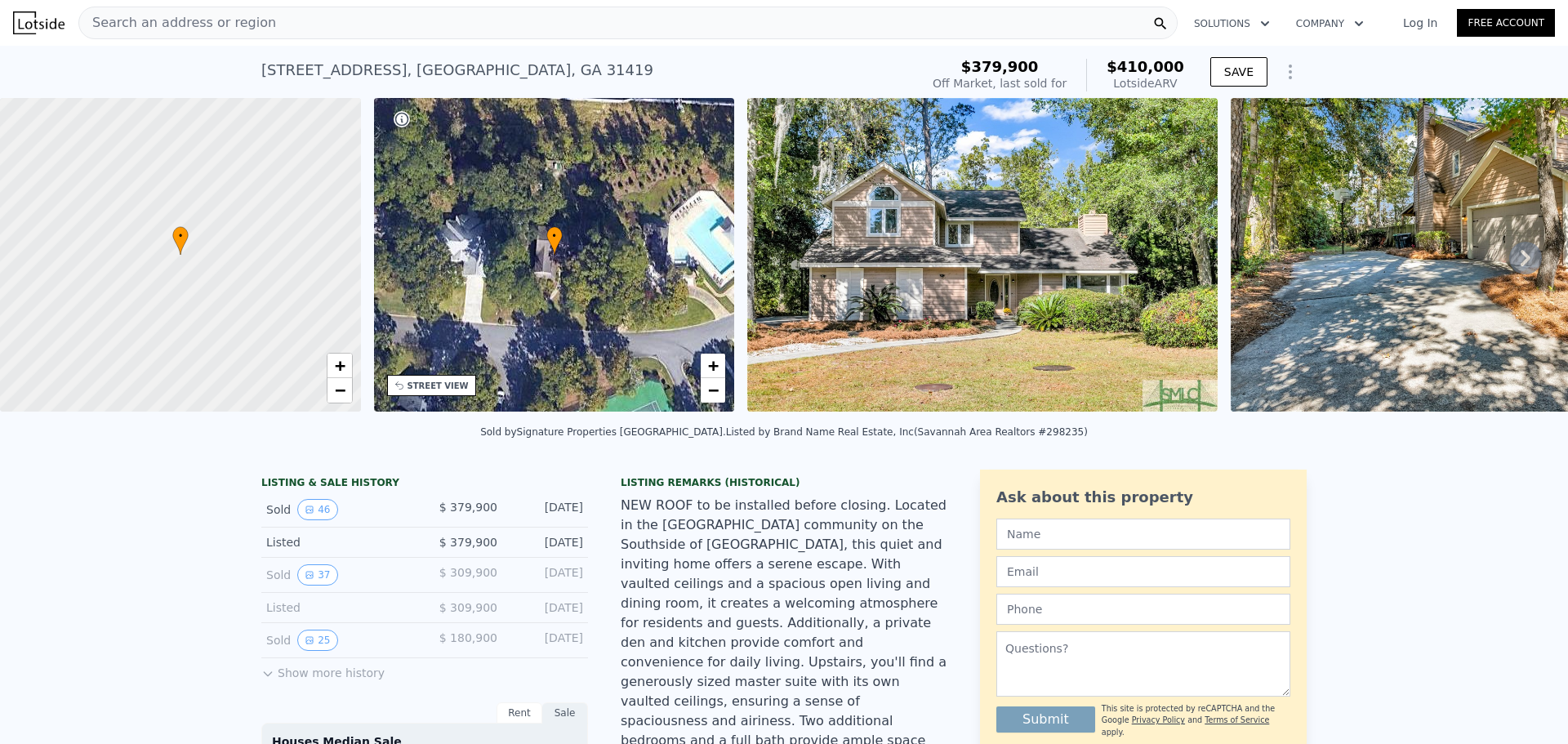
click at [313, 570] on div "Sold 37 $ 309,900 [DATE]" at bounding box center [424, 575] width 327 height 35
click at [297, 584] on button "37" at bounding box center [317, 574] width 40 height 21
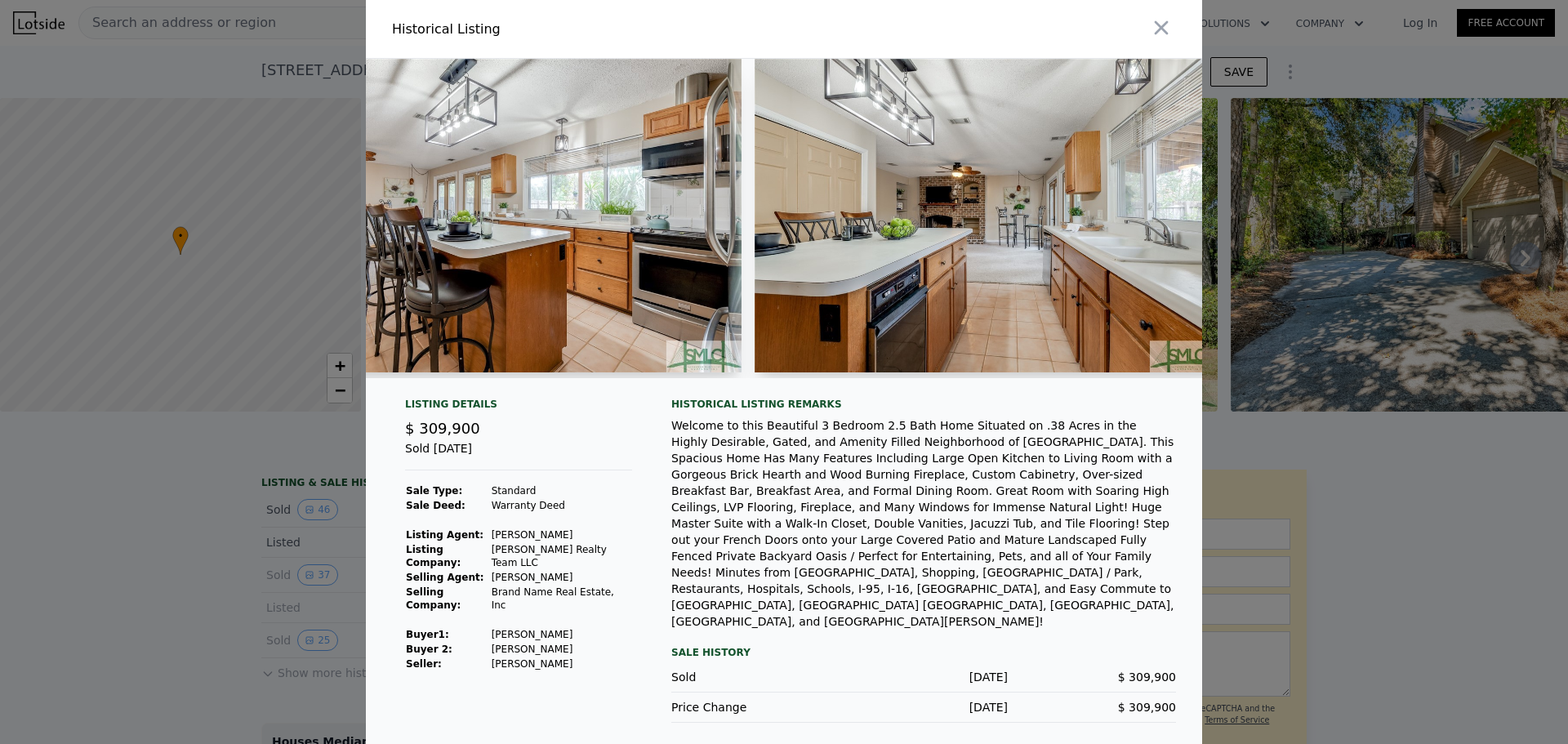
scroll to position [0, 4509]
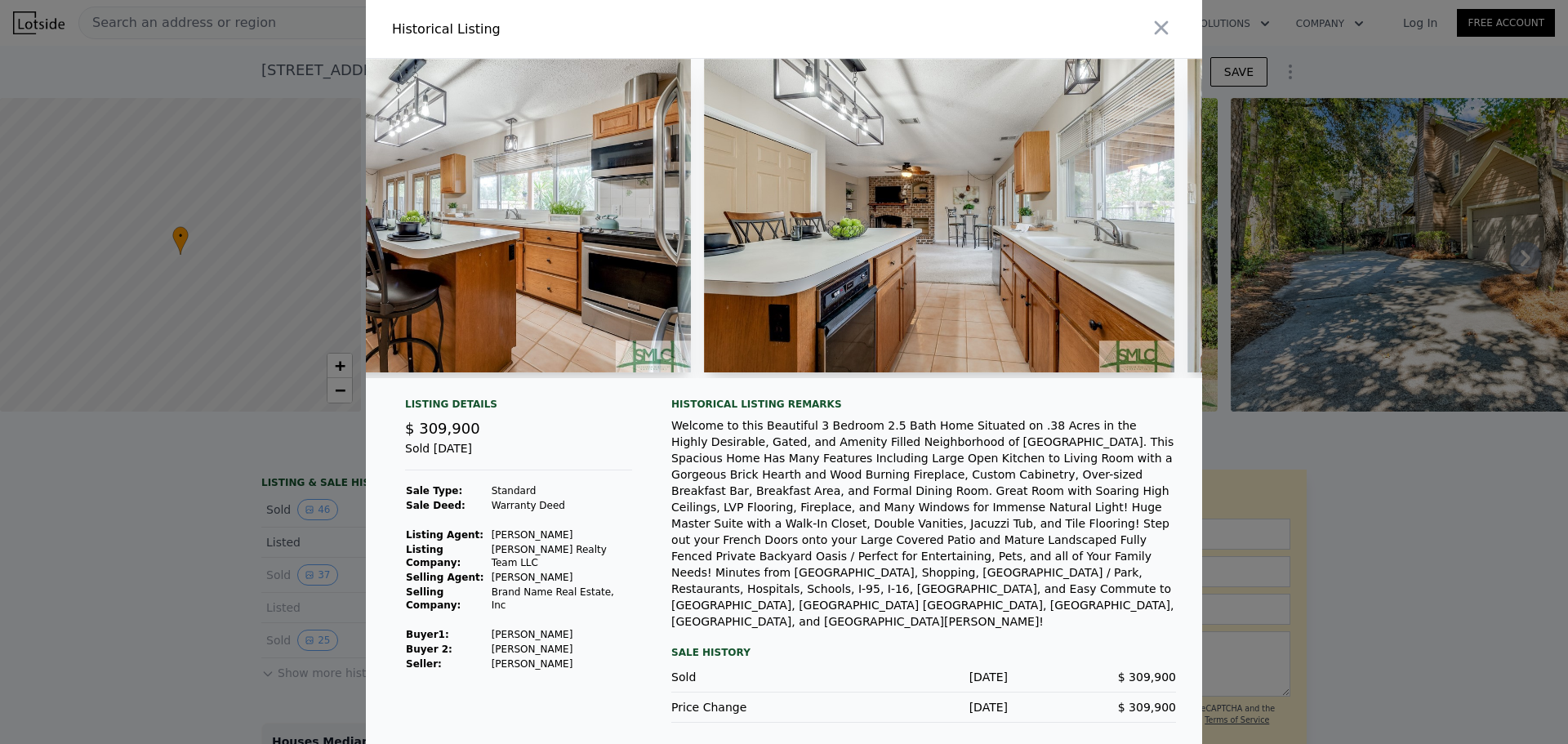
click at [177, 511] on div at bounding box center [784, 372] width 1568 height 744
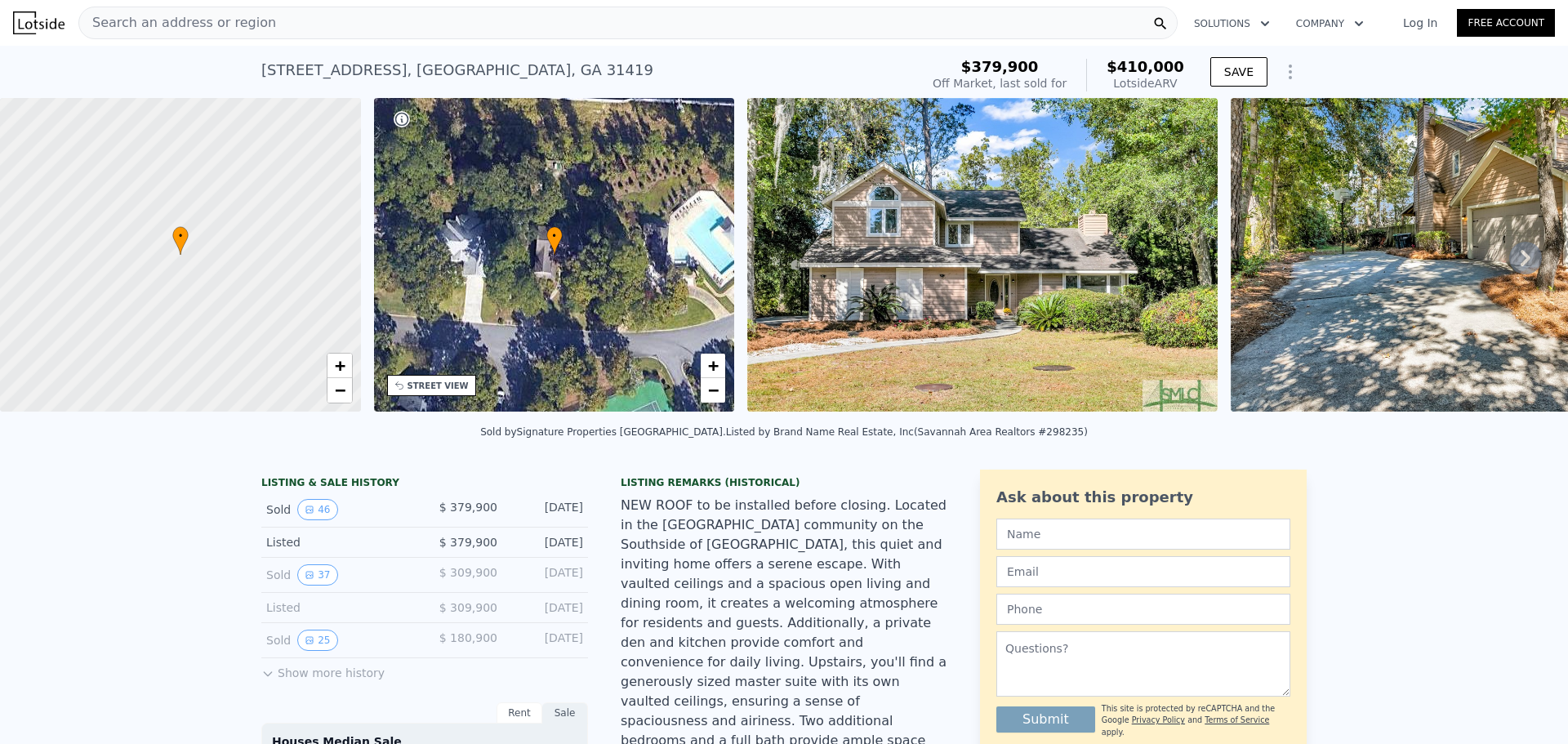
click at [304, 25] on div "Search an address or region" at bounding box center [627, 23] width 1099 height 33
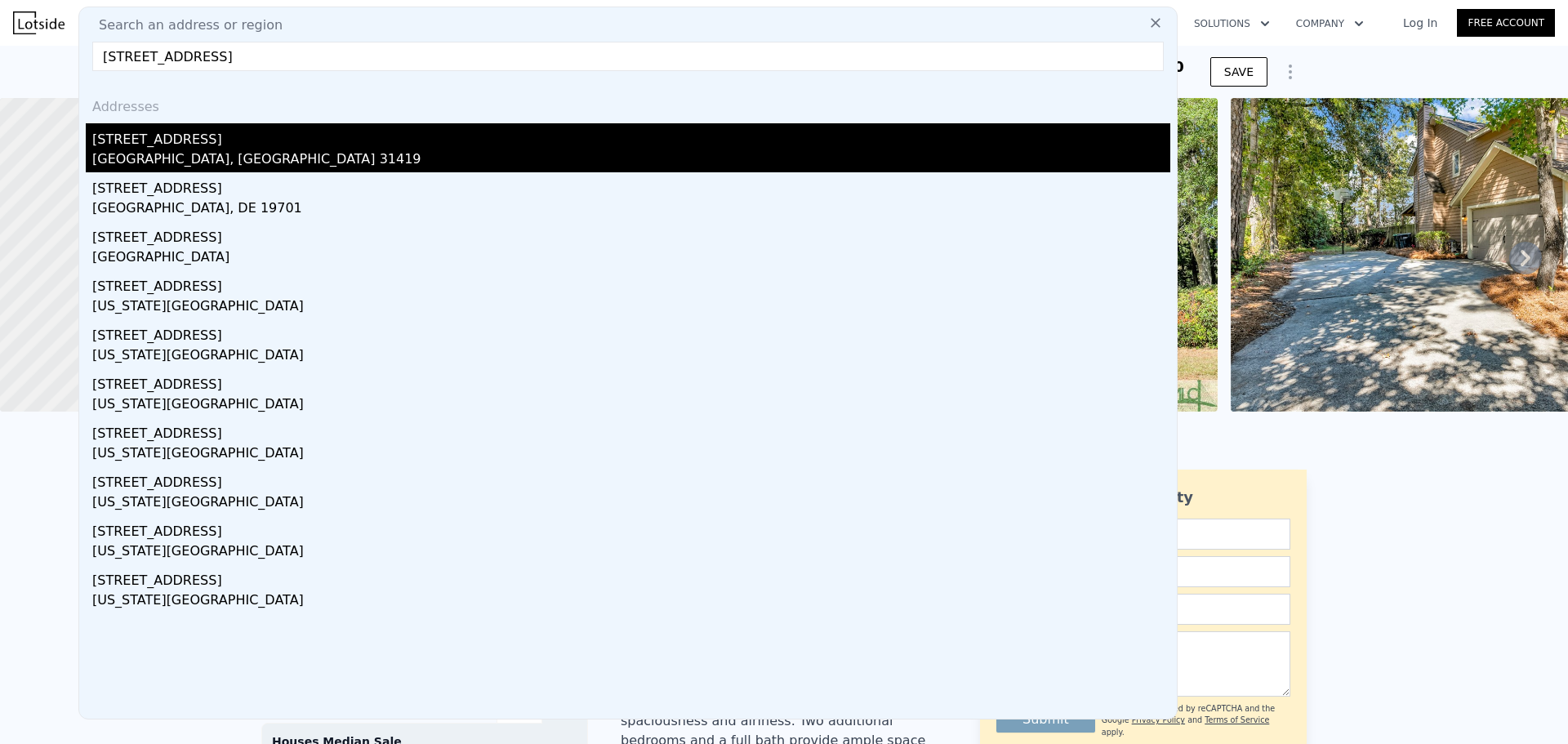
type input "[STREET_ADDRESS]"
click at [191, 144] on div "[STREET_ADDRESS]" at bounding box center [632, 136] width 1078 height 26
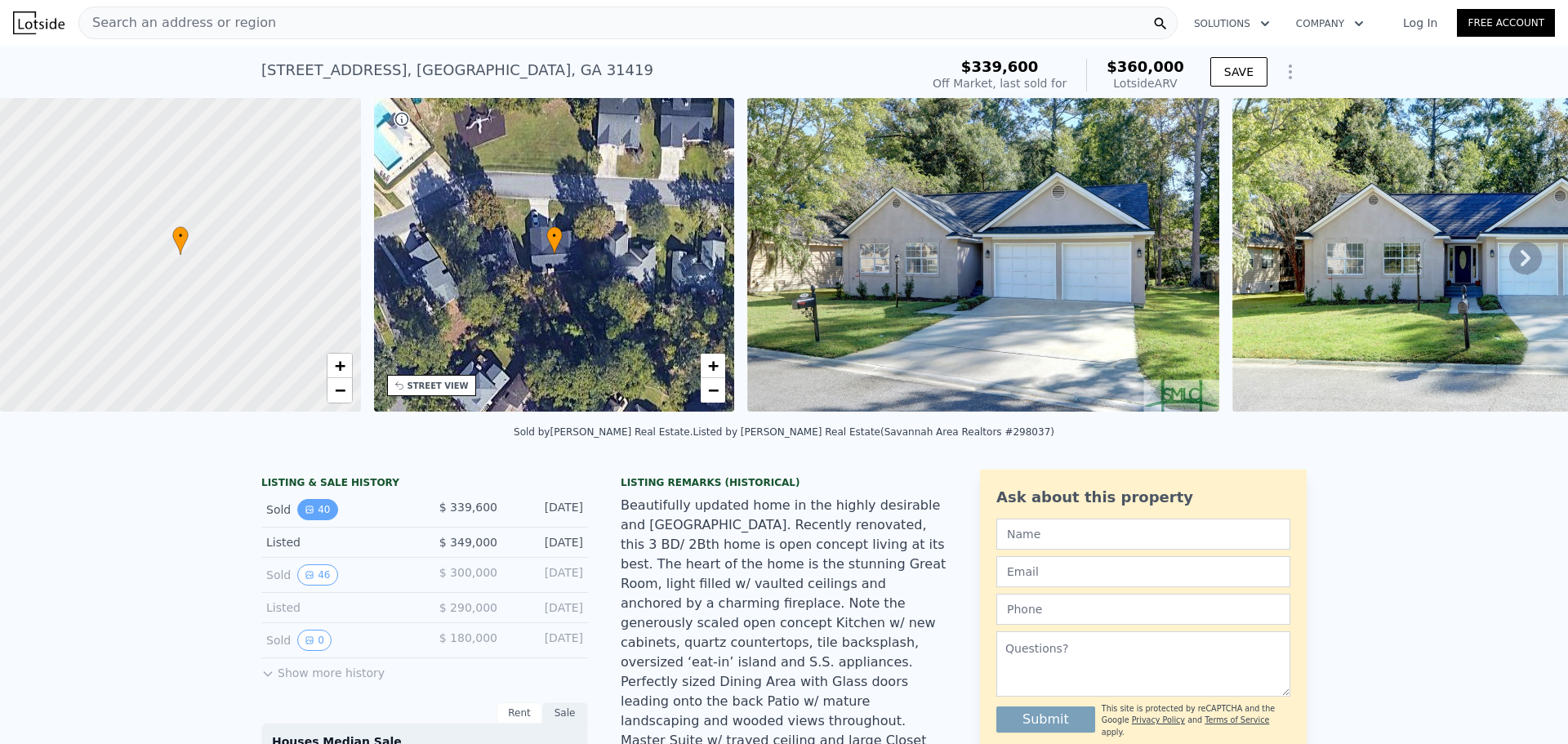
click at [316, 516] on button "40" at bounding box center [317, 509] width 40 height 21
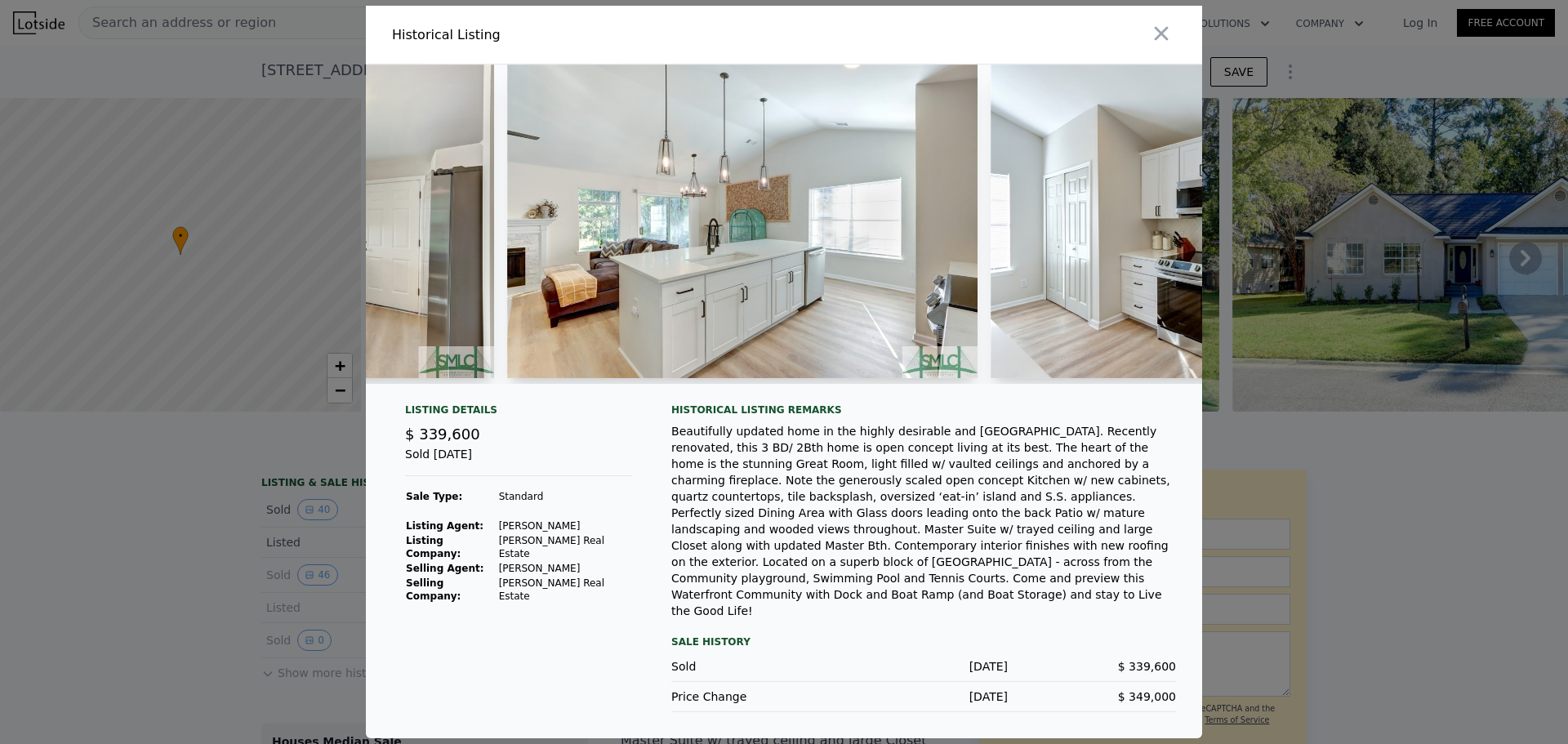
scroll to position [0, 7569]
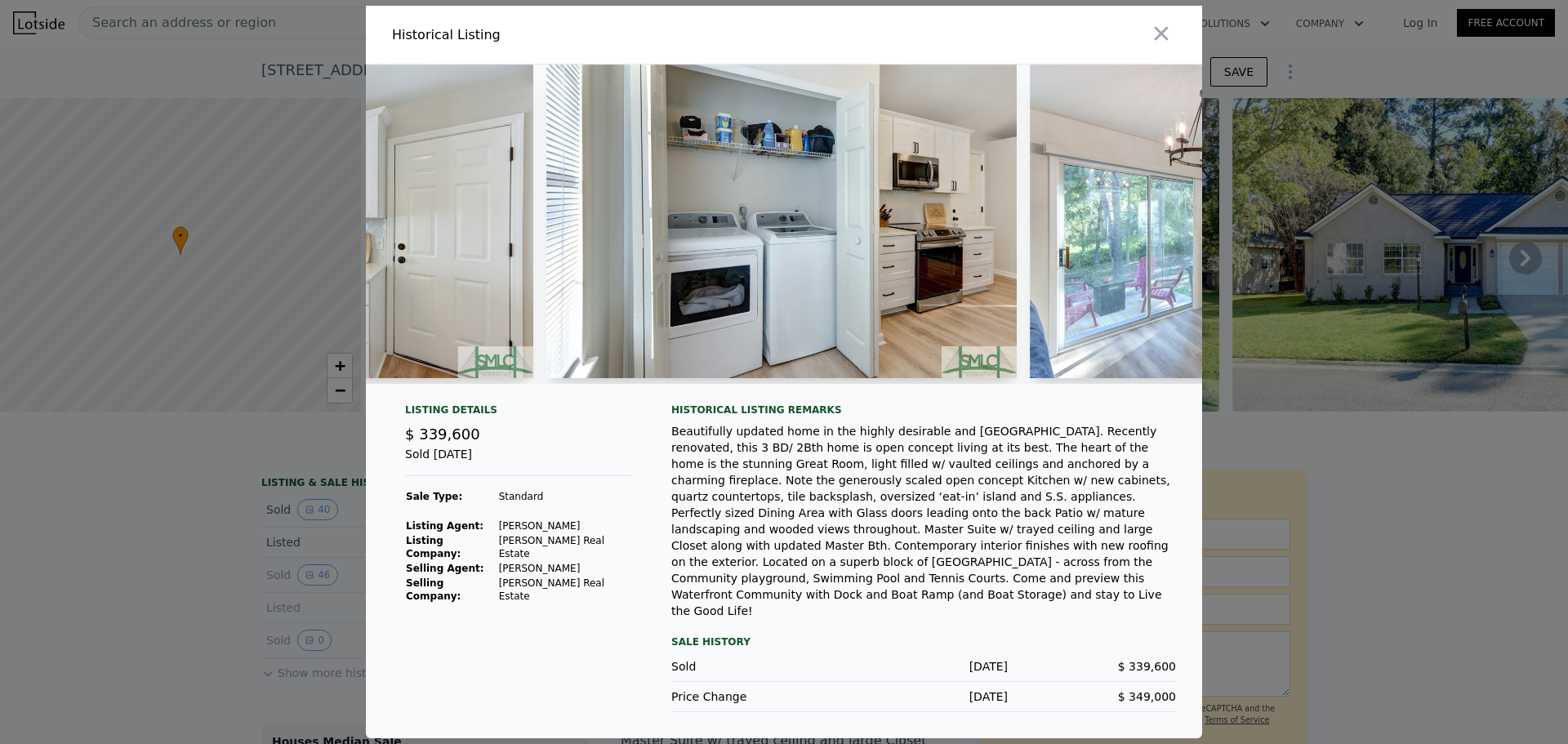
click at [73, 506] on div at bounding box center [784, 372] width 1568 height 744
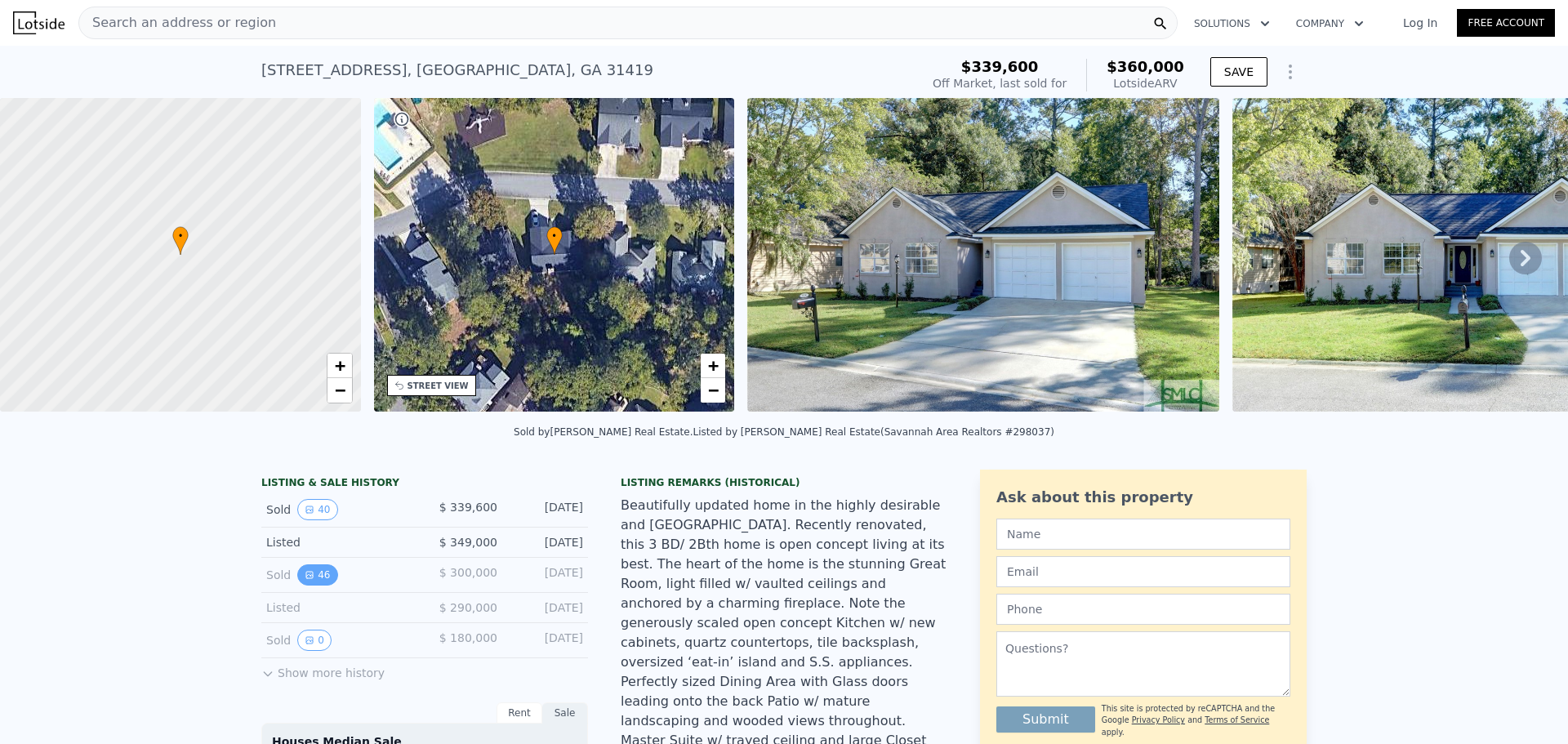
click at [307, 593] on div "Sold 46 $ 300,000 [DATE]" at bounding box center [424, 575] width 327 height 35
click at [307, 585] on button "46" at bounding box center [317, 574] width 40 height 21
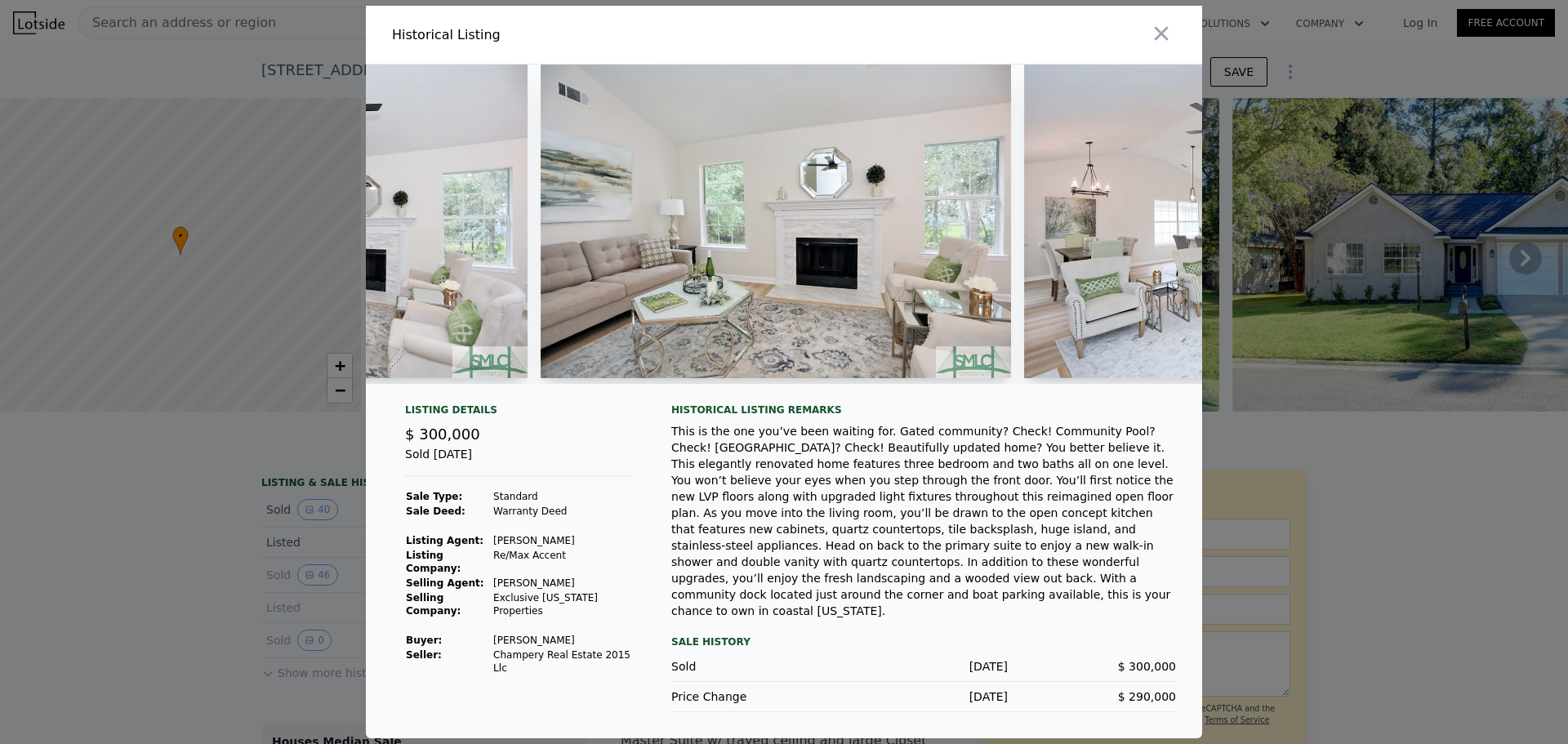
scroll to position [0, 3768]
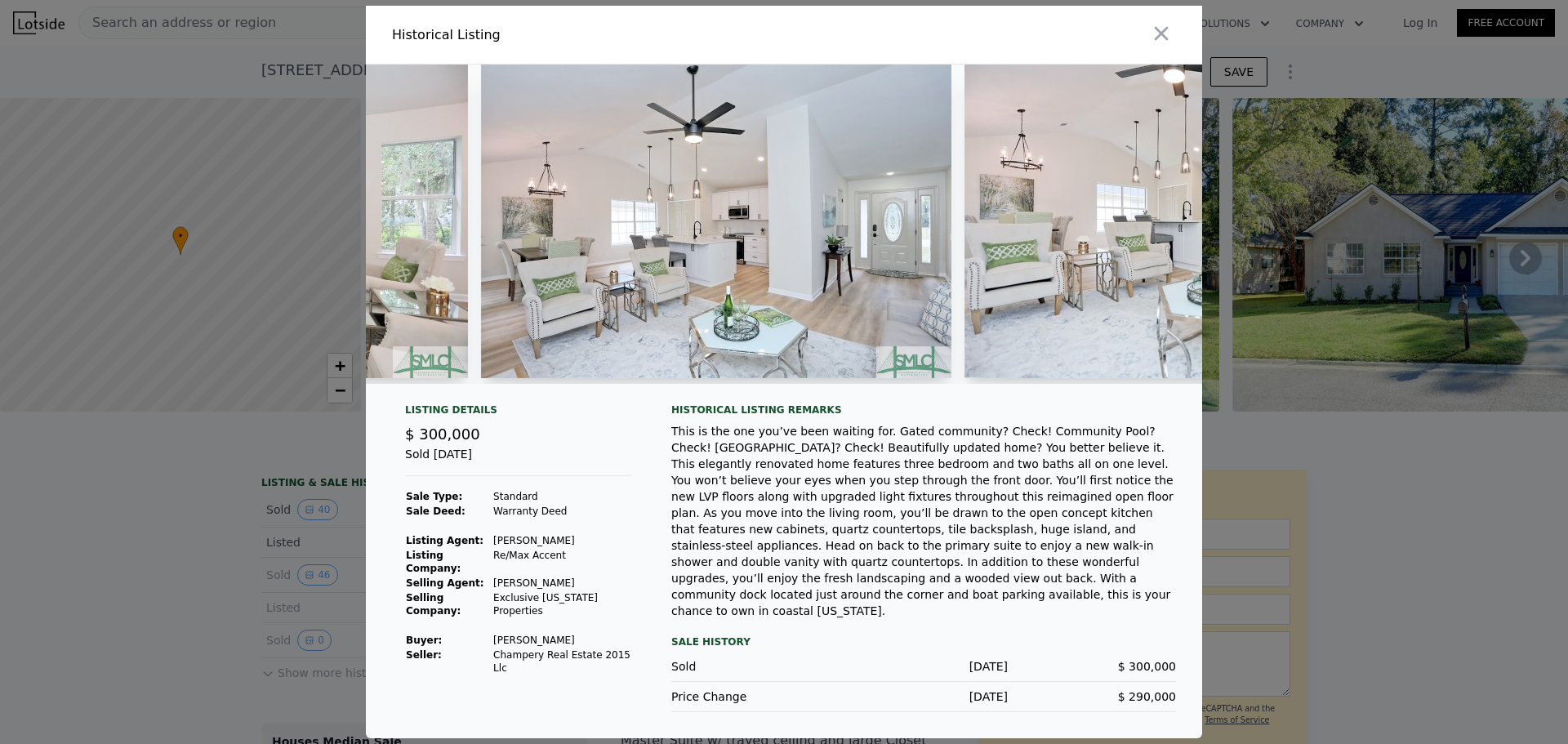
click at [138, 516] on div at bounding box center [784, 372] width 1568 height 744
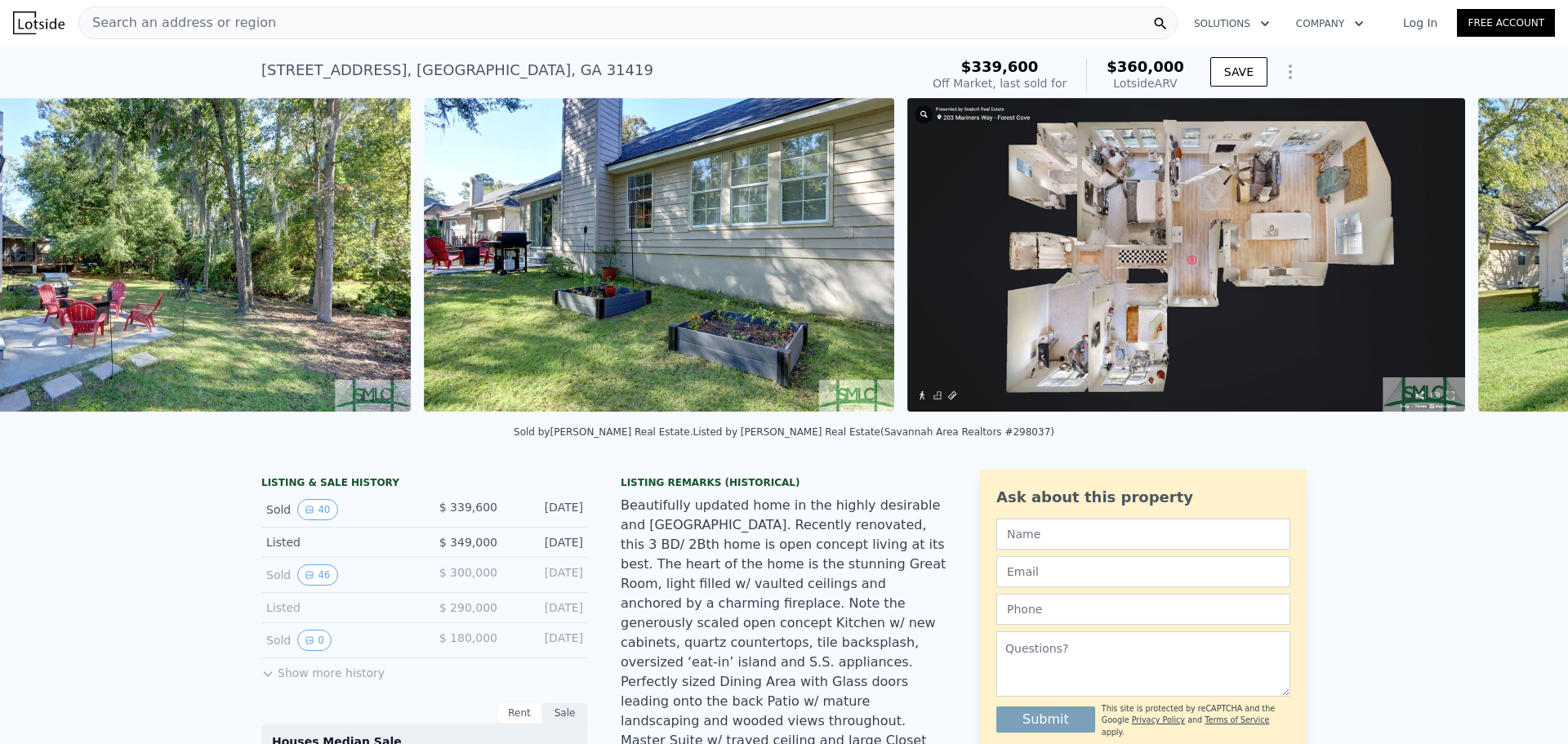
scroll to position [0, 16709]
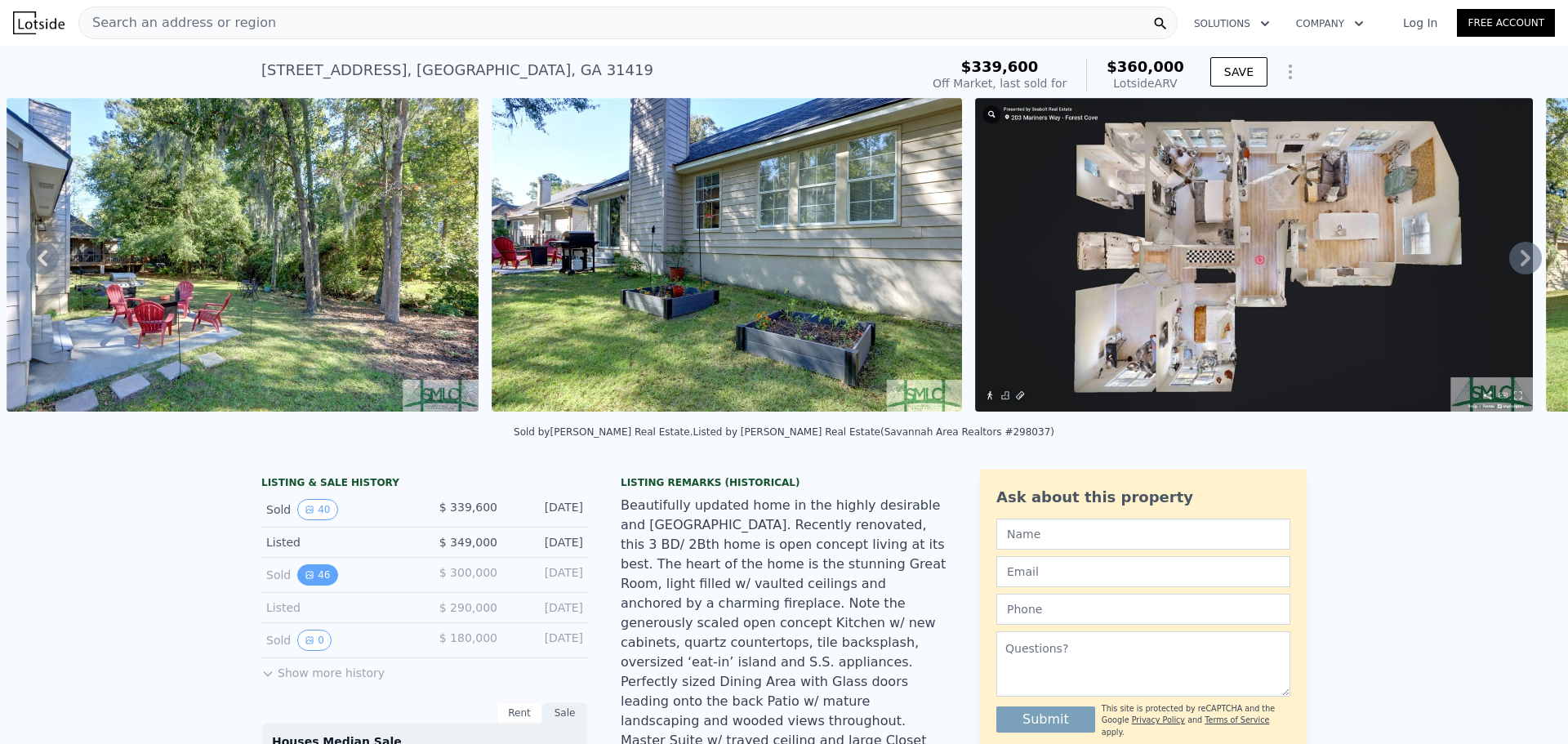
click at [312, 585] on button "46" at bounding box center [317, 574] width 40 height 21
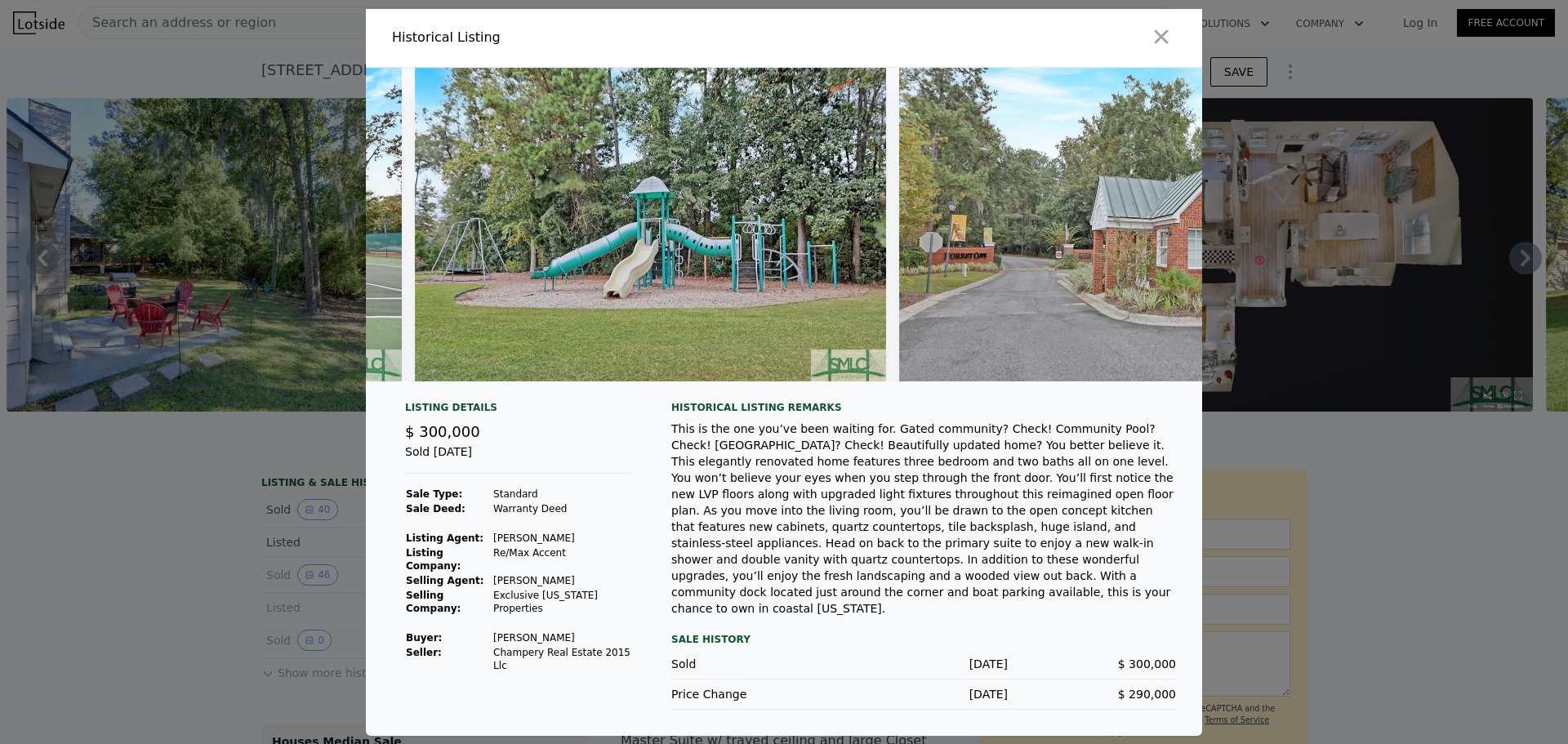
scroll to position [0, 21426]
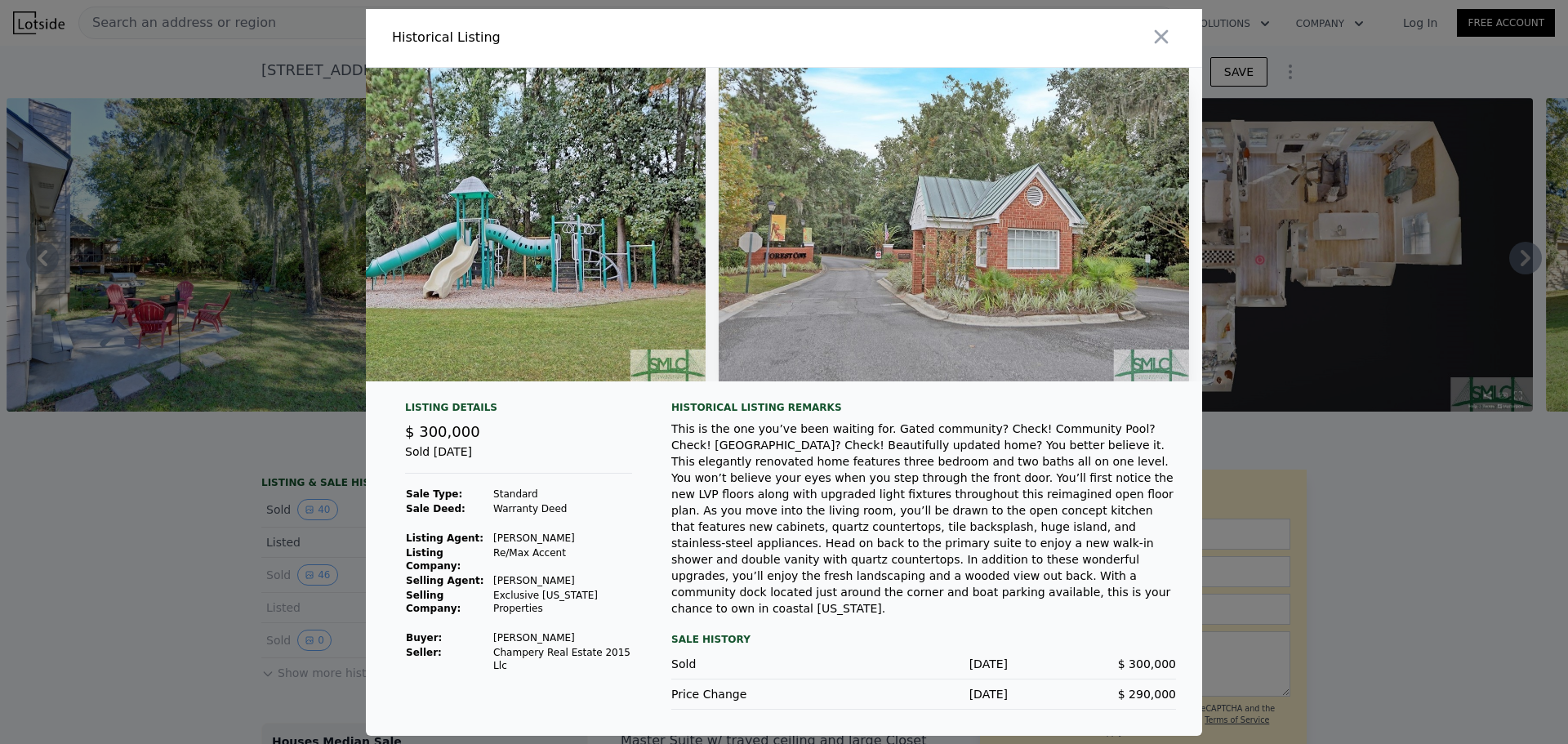
drag, startPoint x: 1164, startPoint y: 32, endPoint x: 1092, endPoint y: 65, distance: 79.2
click at [1164, 32] on button "button" at bounding box center [1161, 36] width 29 height 29
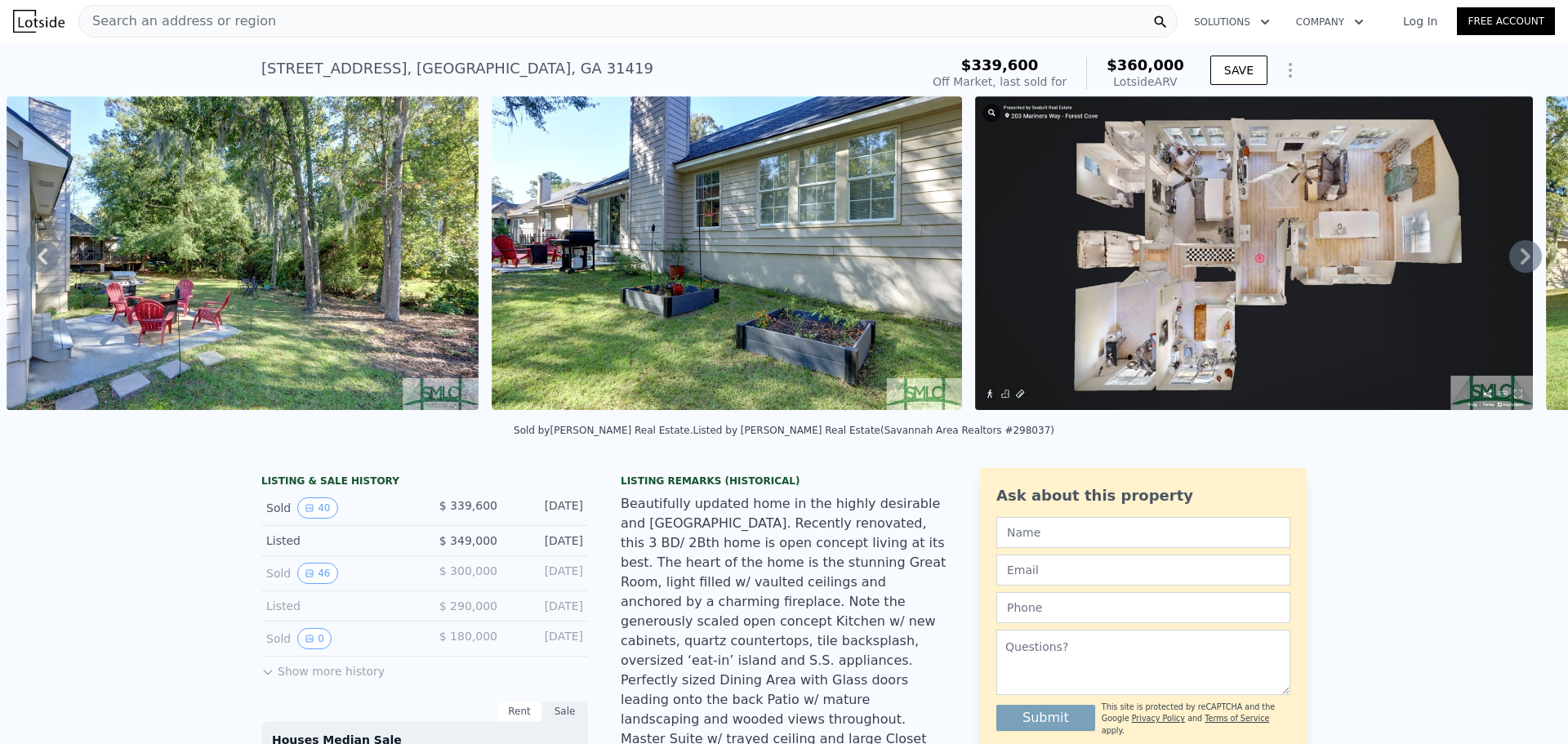
scroll to position [0, 0]
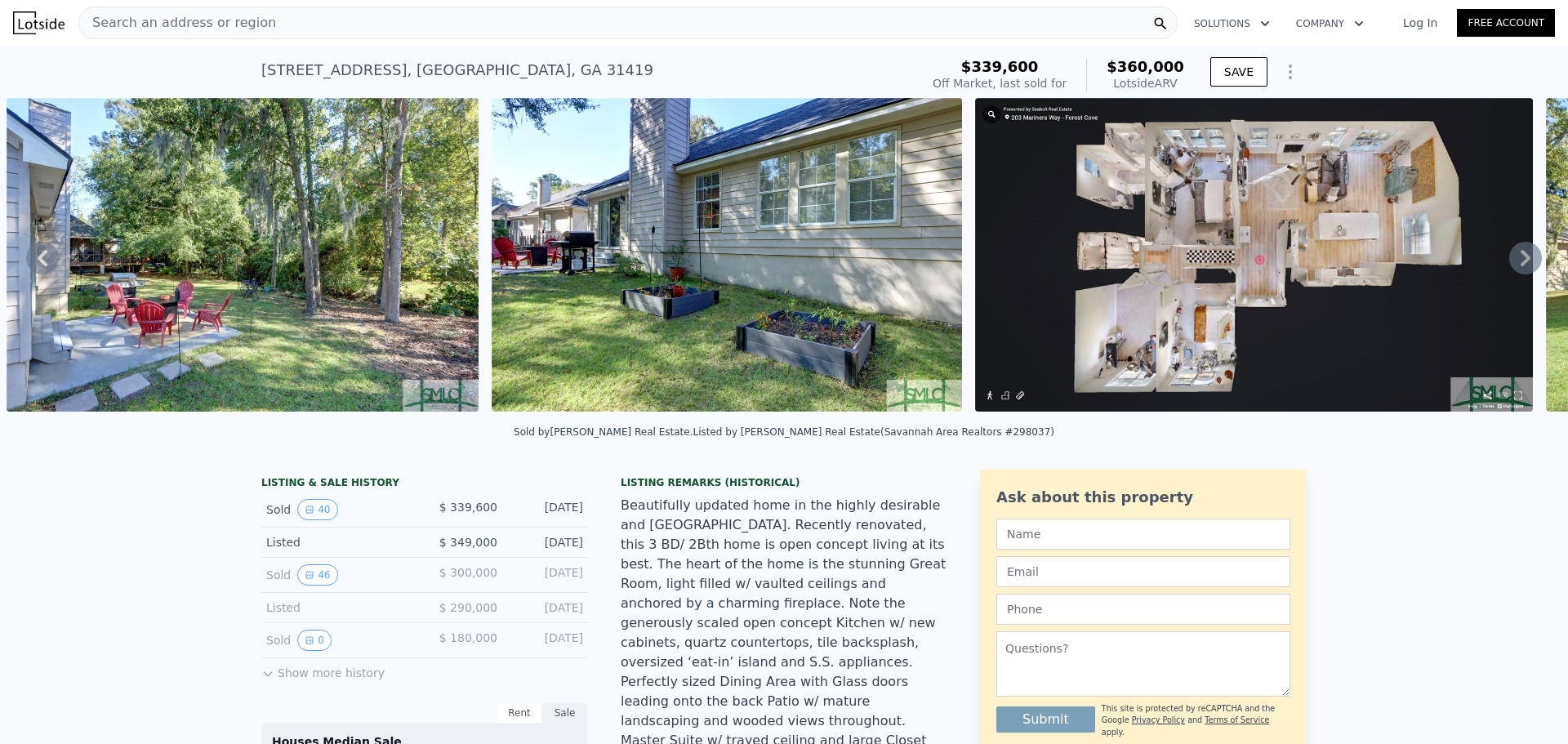
click at [194, 21] on span "Search an address or region" at bounding box center [177, 23] width 197 height 19
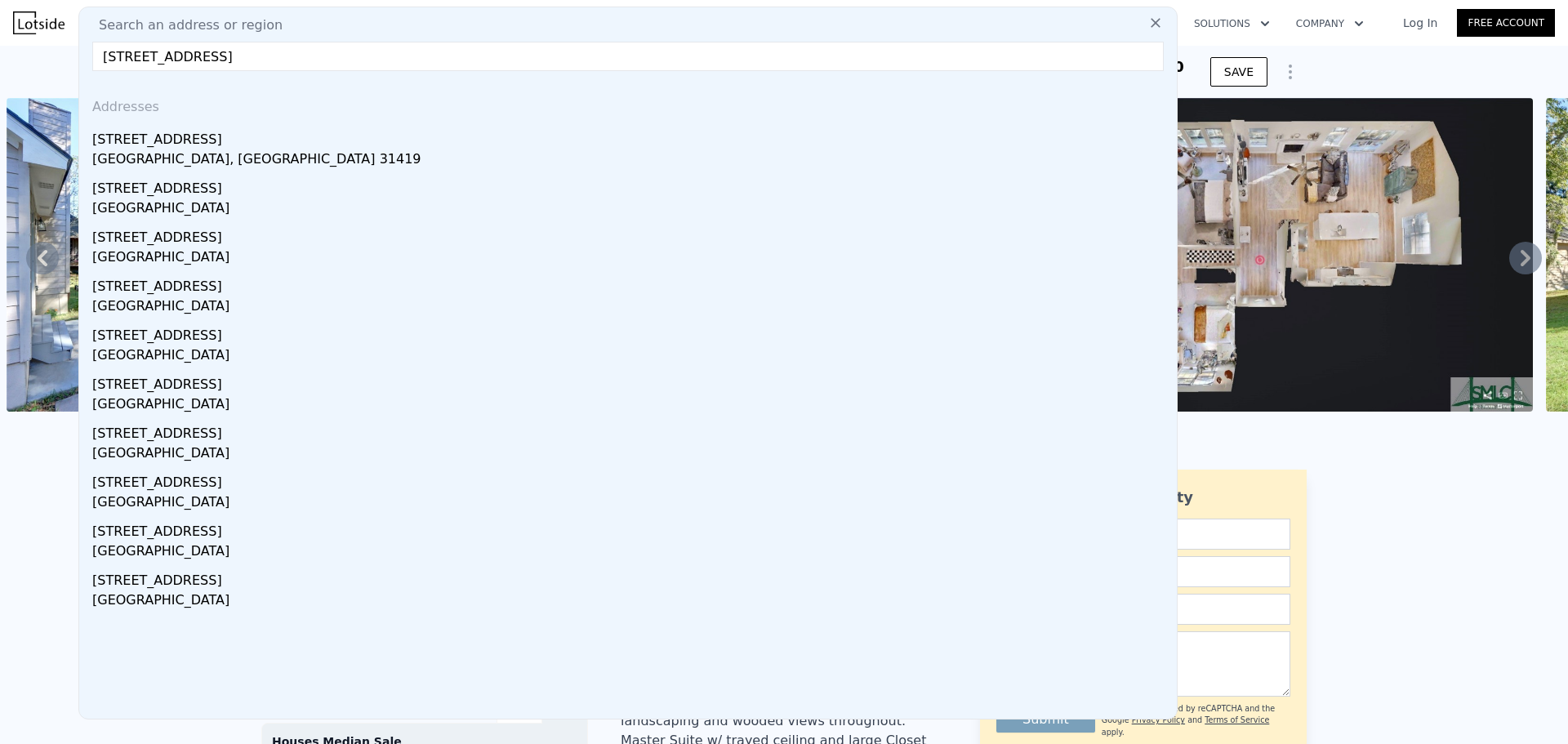
type input "[STREET_ADDRESS]"
click at [185, 136] on div "[STREET_ADDRESS]" at bounding box center [632, 136] width 1078 height 26
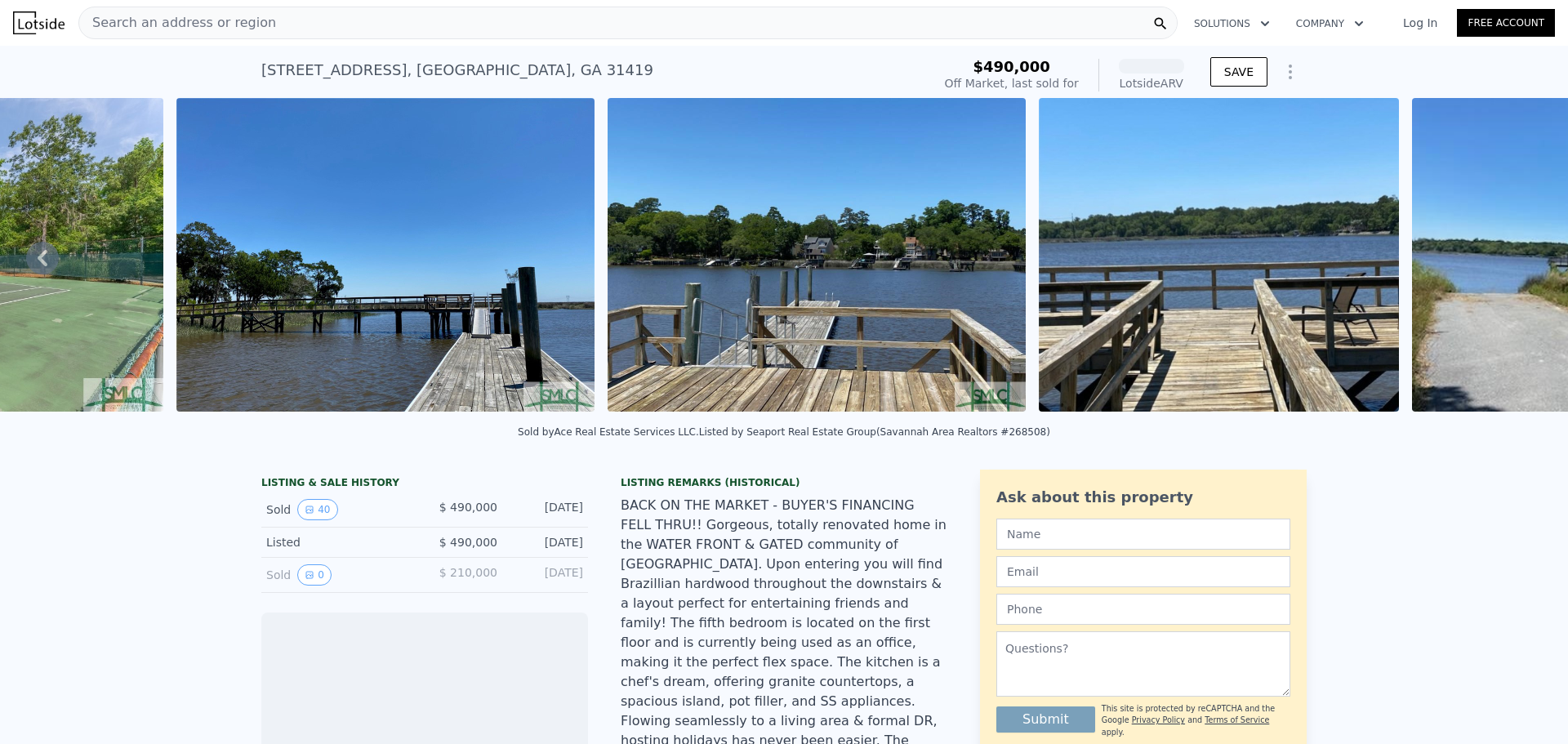
scroll to position [0, 14309]
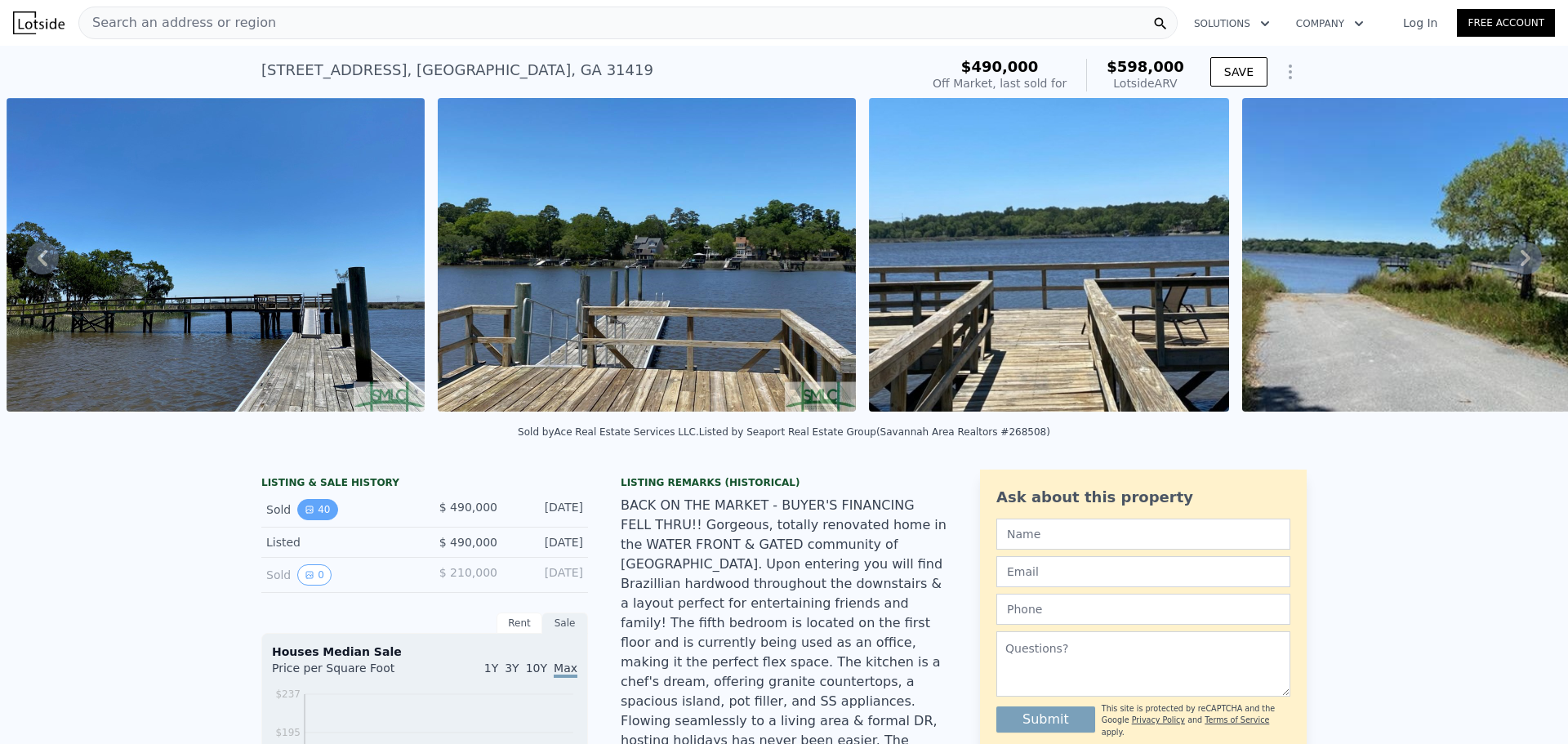
click at [313, 520] on button "40" at bounding box center [317, 509] width 40 height 21
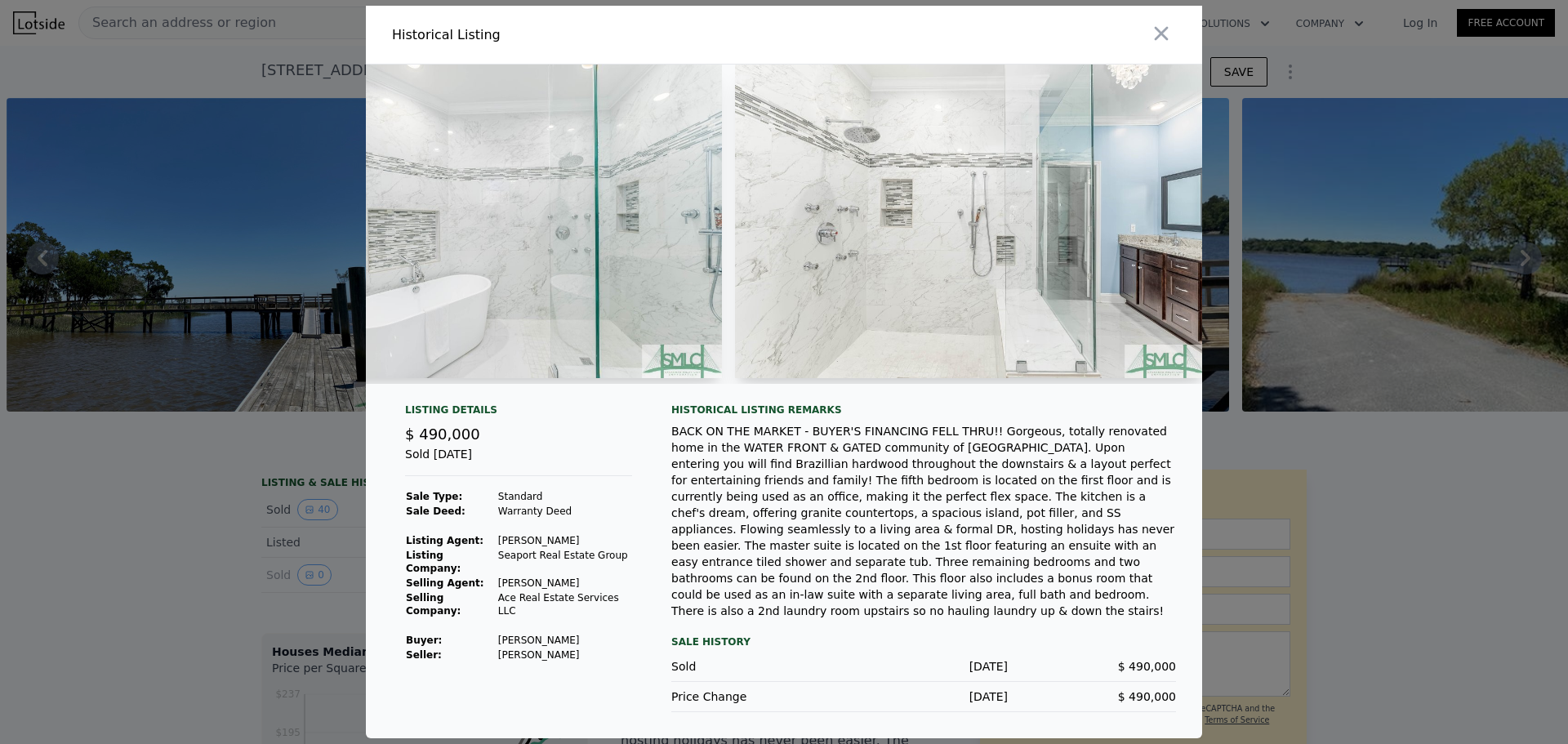
scroll to position [0, 7709]
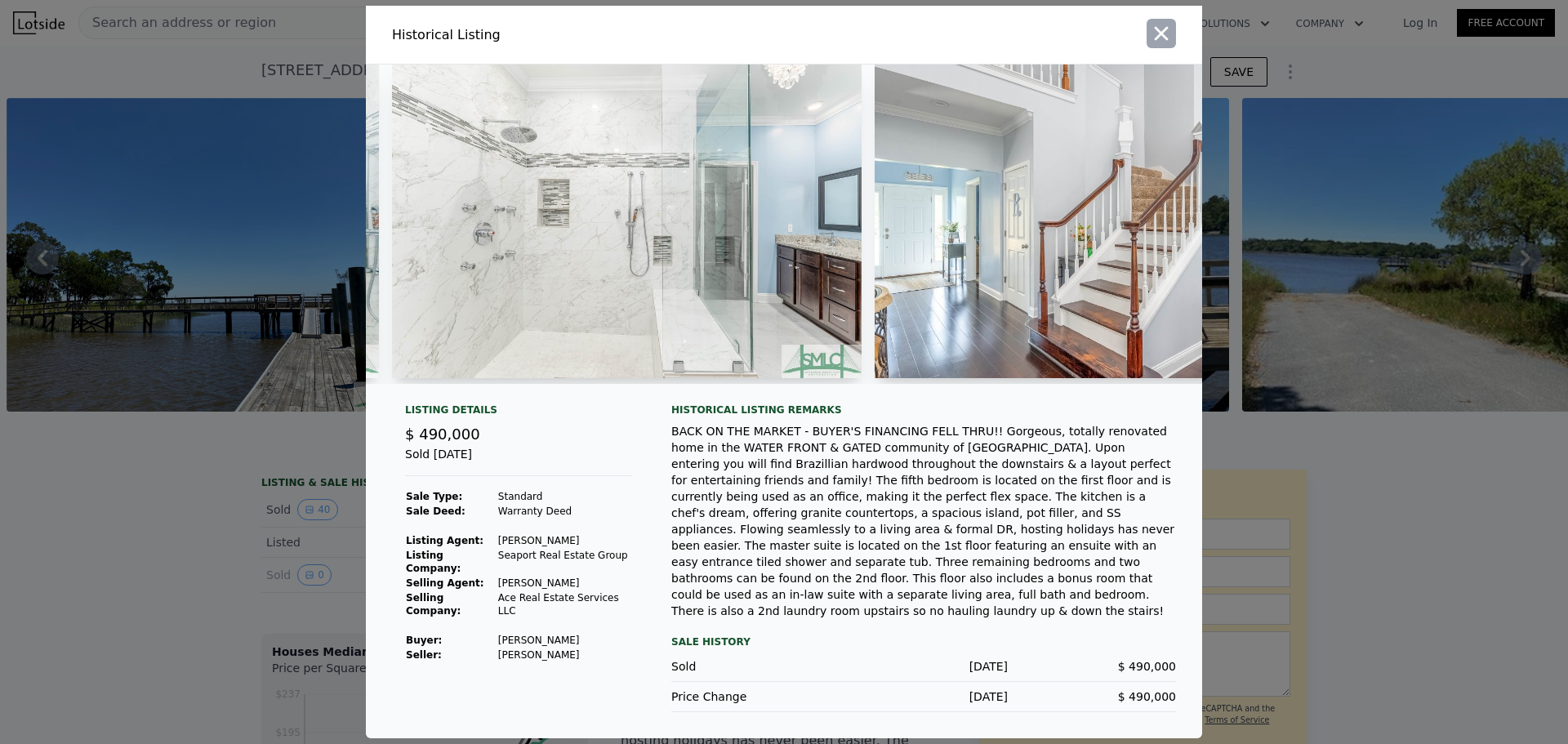
click at [1153, 45] on icon "button" at bounding box center [1161, 33] width 23 height 23
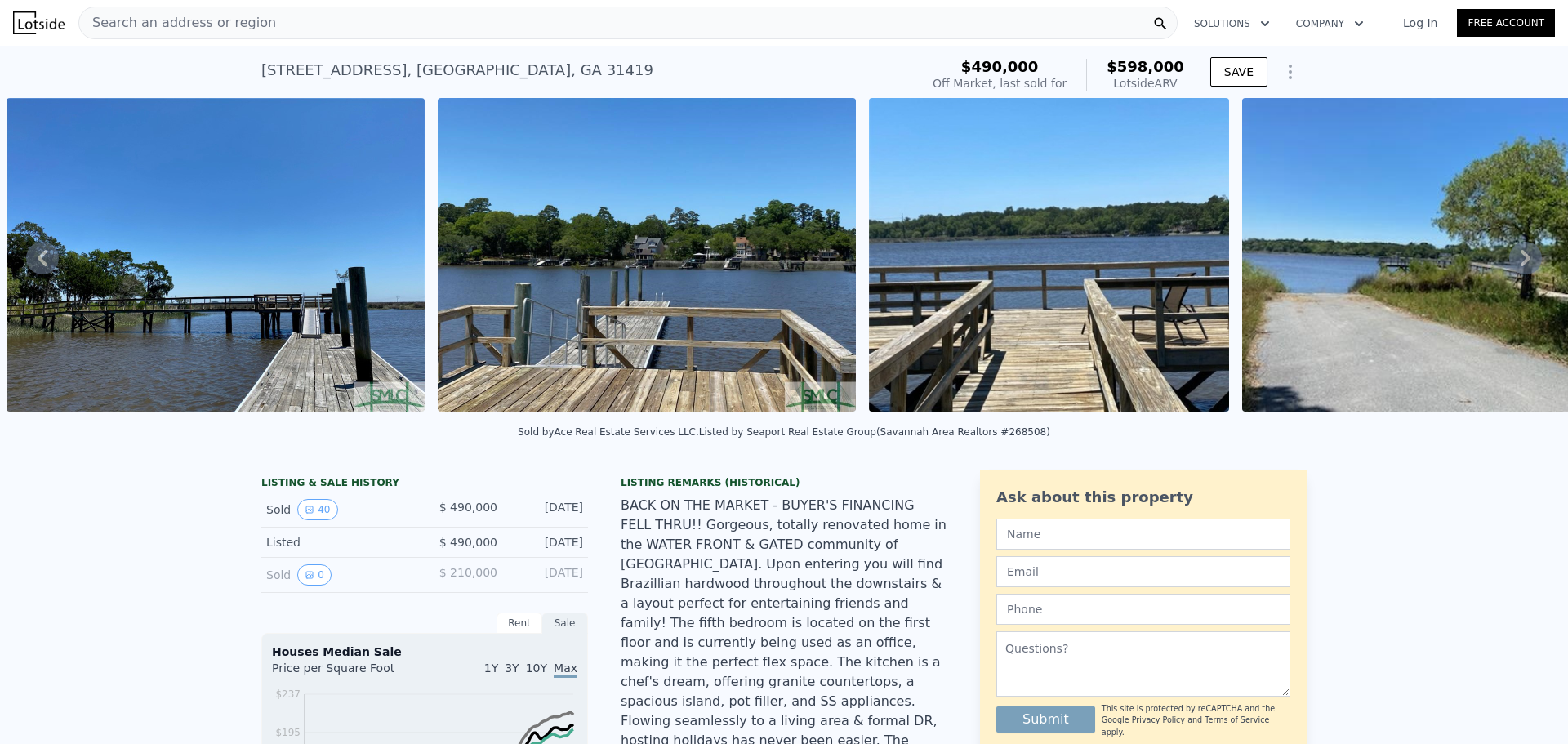
click at [178, 28] on span "Search an address or region" at bounding box center [177, 23] width 197 height 19
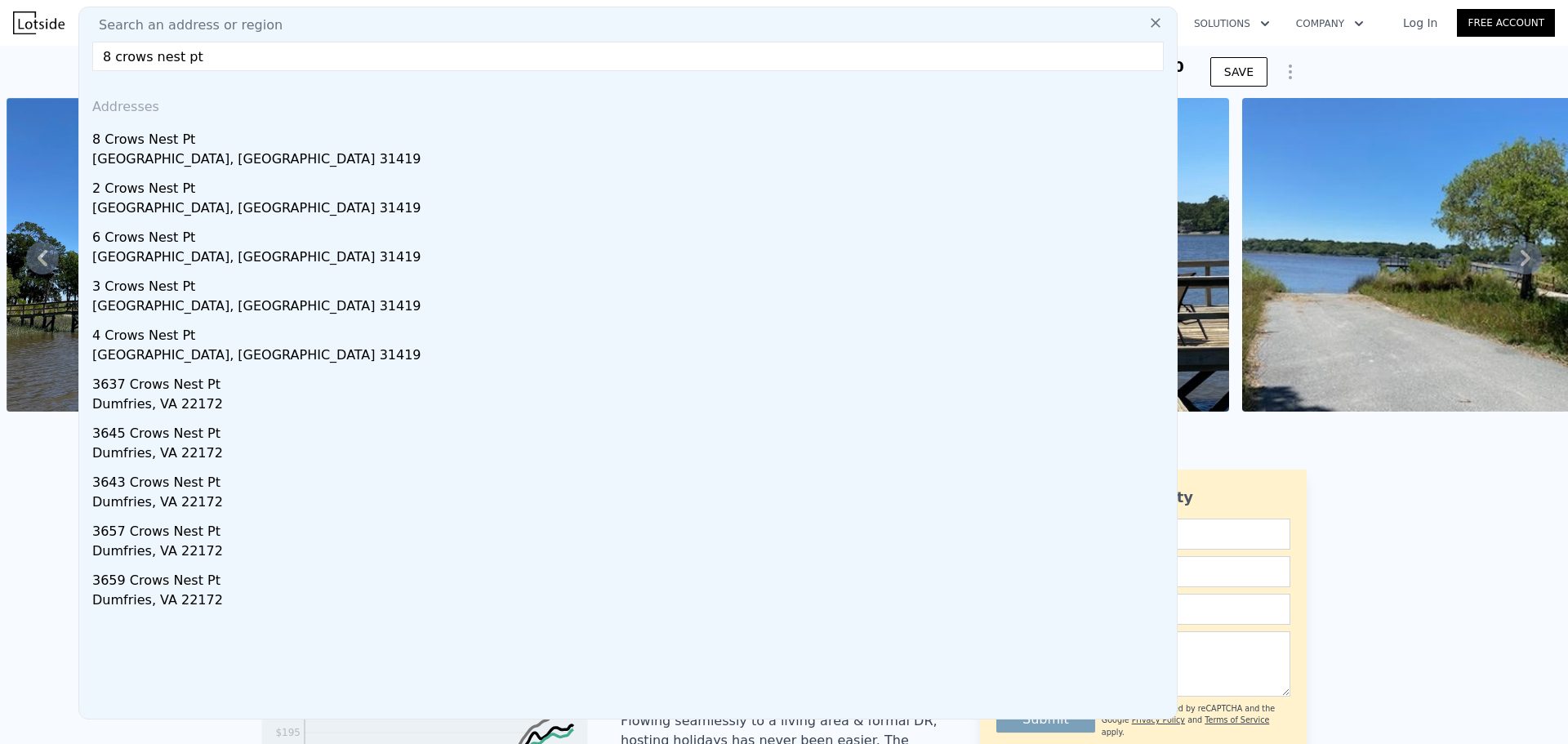
type input "8 crows nest pt"
click at [166, 146] on div "8 Crows Nest Pt" at bounding box center [632, 136] width 1078 height 26
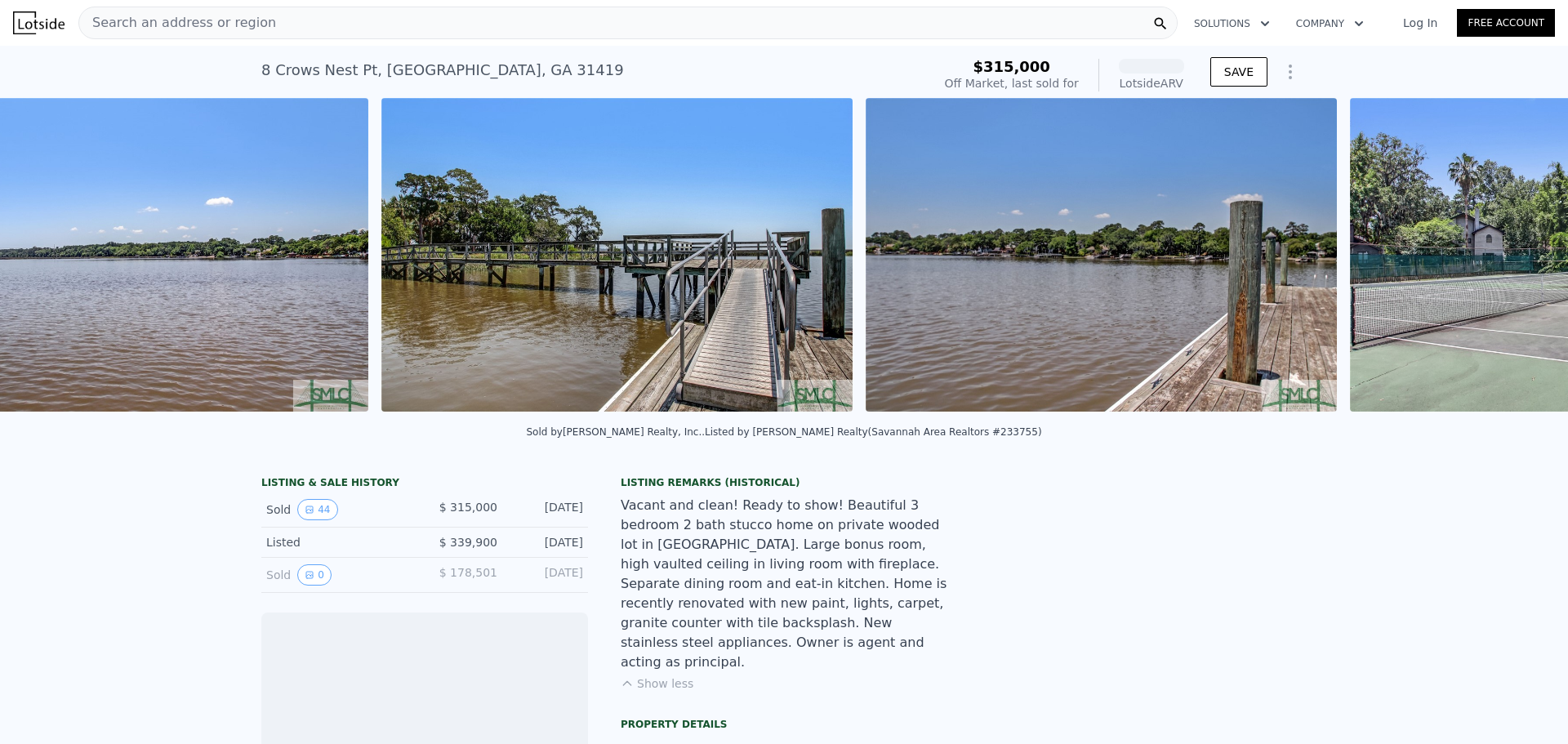
scroll to position [0, 14201]
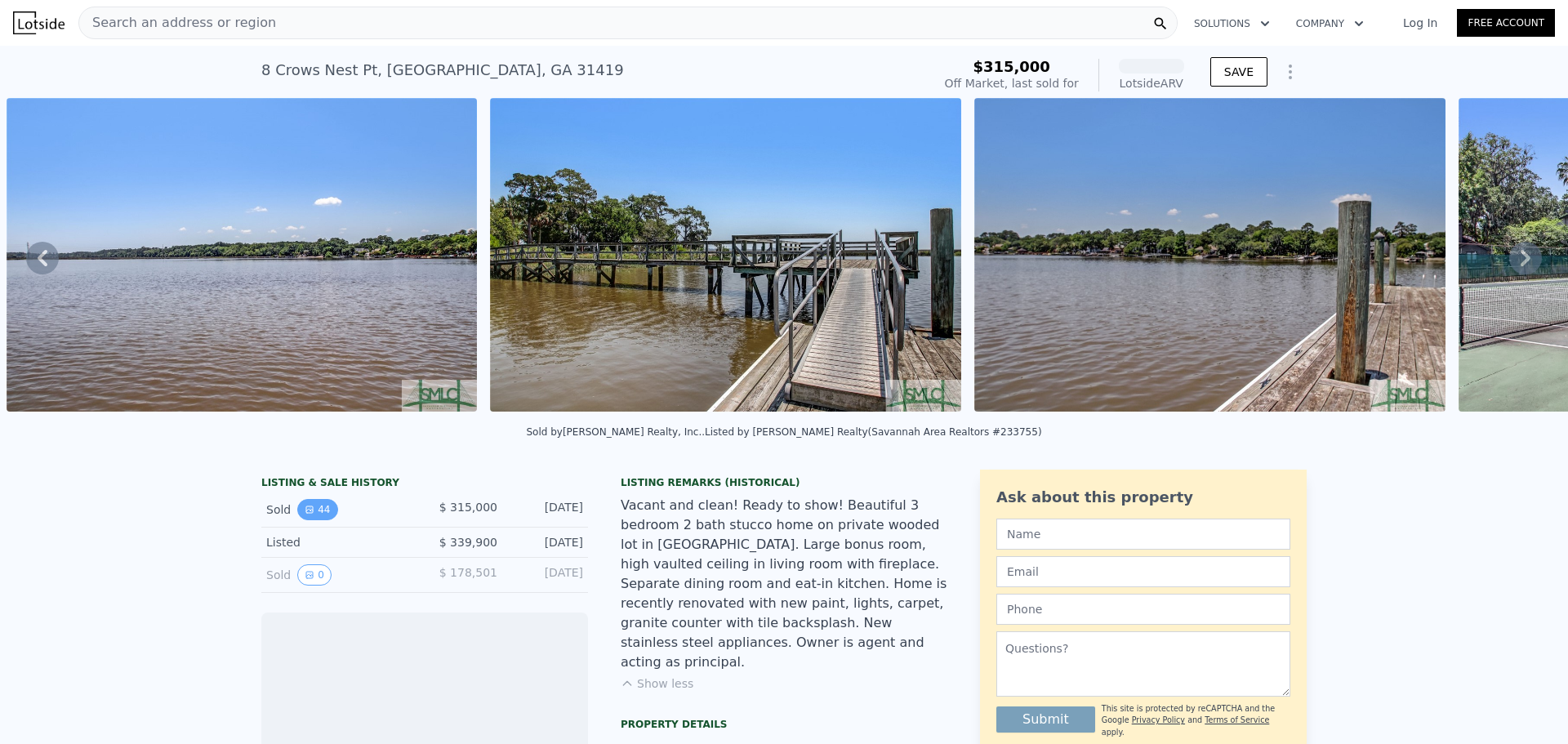
click at [308, 520] on button "44" at bounding box center [317, 509] width 40 height 21
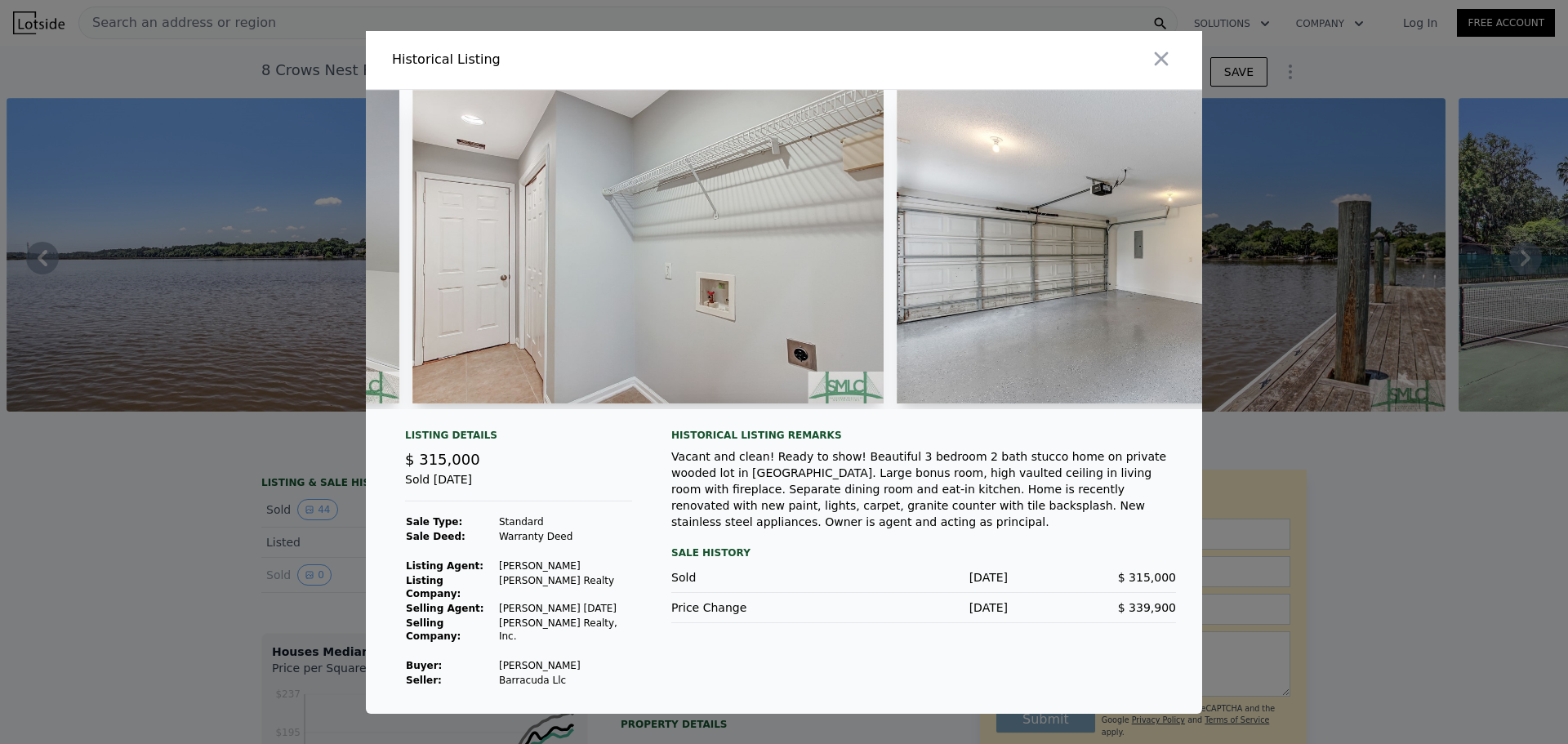
scroll to position [0, 13195]
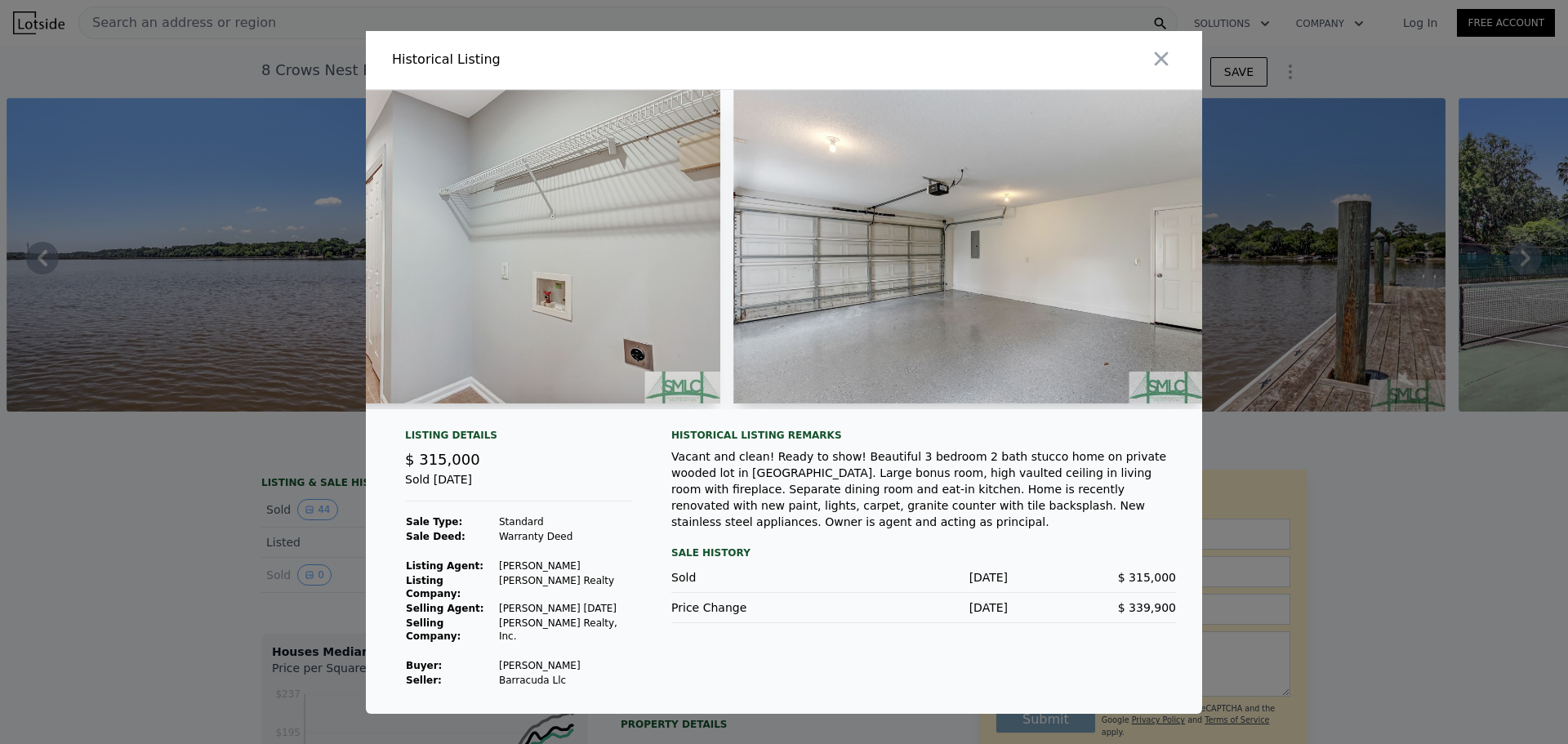
click at [226, 527] on div at bounding box center [784, 372] width 1568 height 744
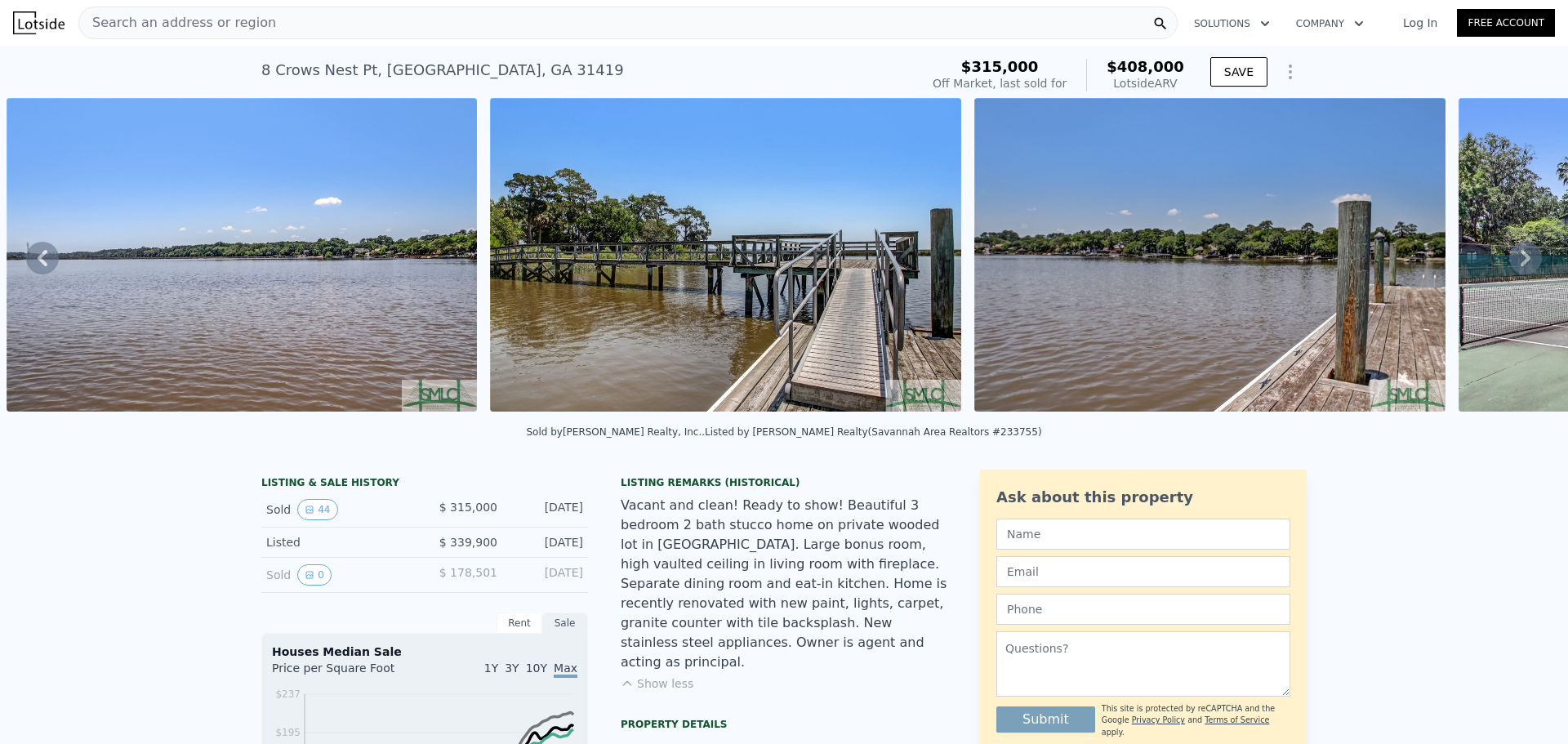
click at [243, 16] on span "Search an address or region" at bounding box center [177, 23] width 197 height 19
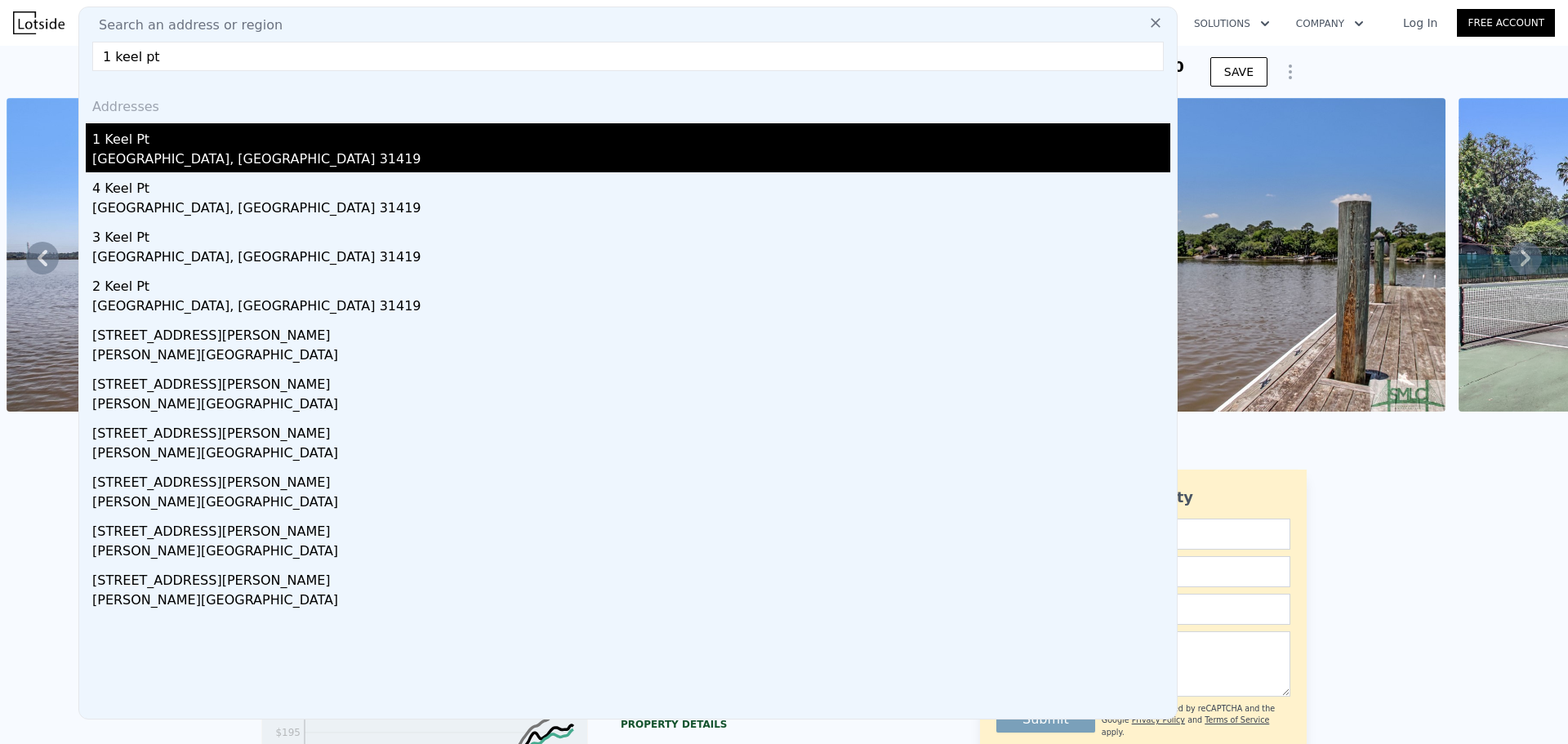
type input "1 keel pt"
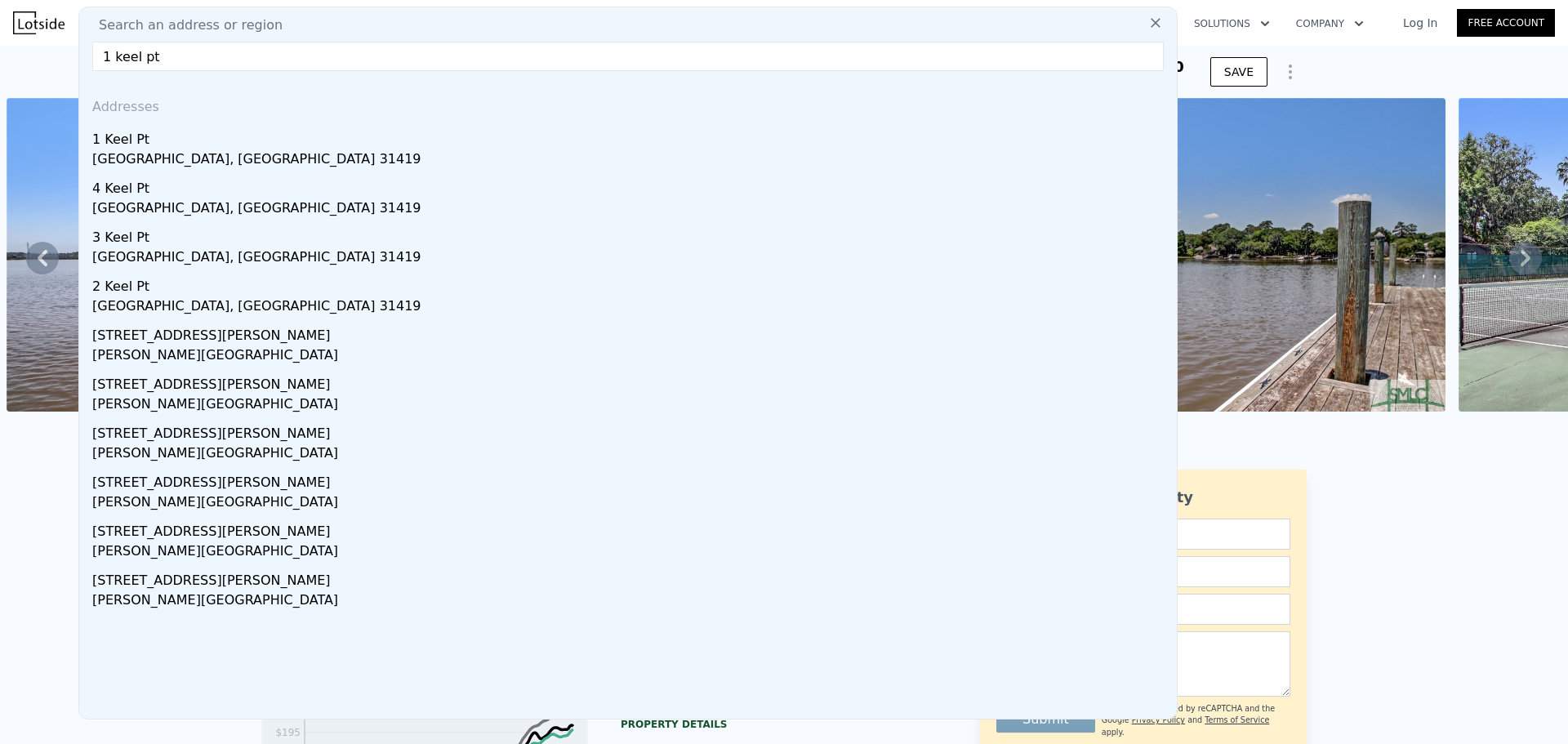
drag, startPoint x: 207, startPoint y: 143, endPoint x: 4, endPoint y: 155, distance: 203.4
click at [207, 143] on div "1 Keel Pt" at bounding box center [632, 136] width 1078 height 26
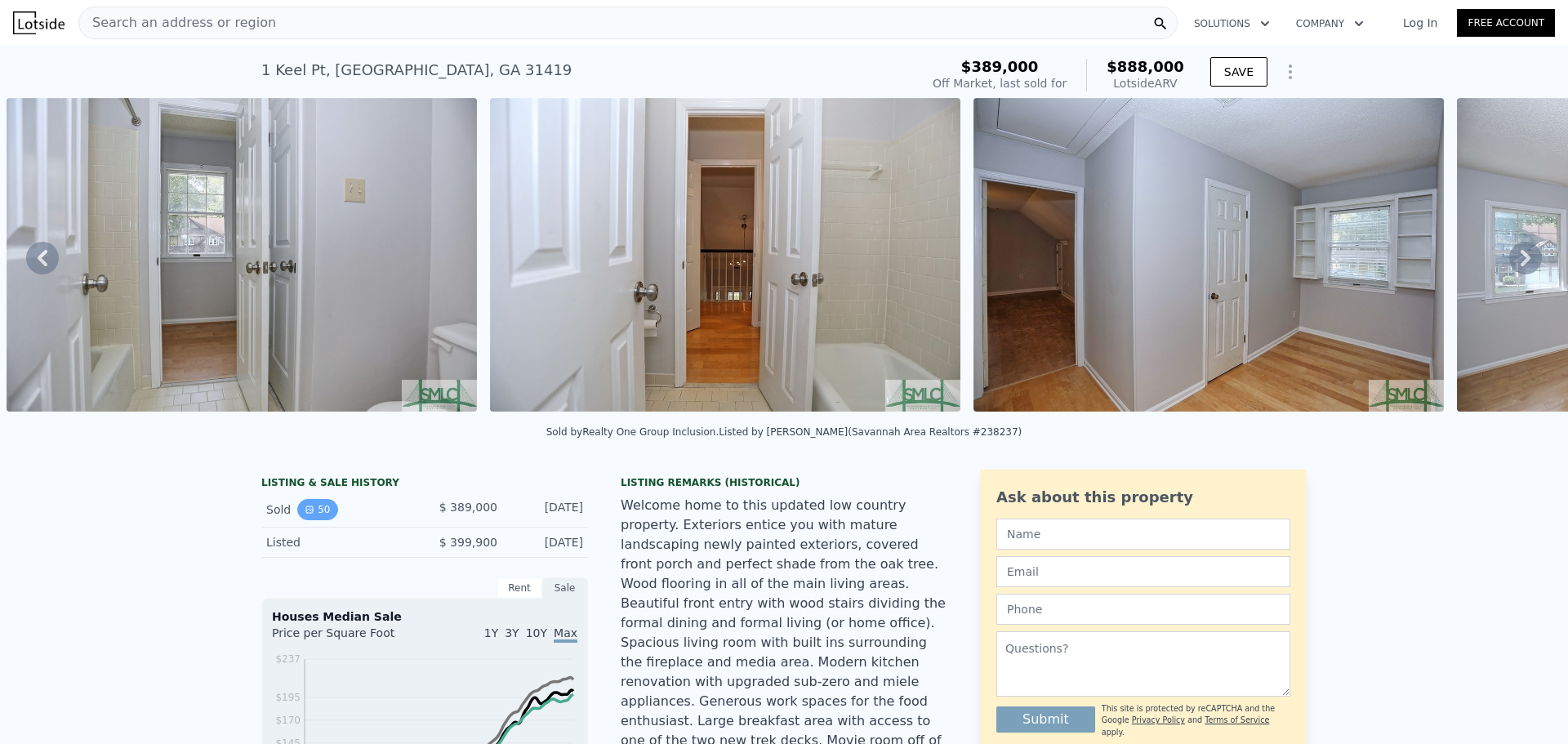
click at [310, 520] on button "50" at bounding box center [317, 509] width 40 height 21
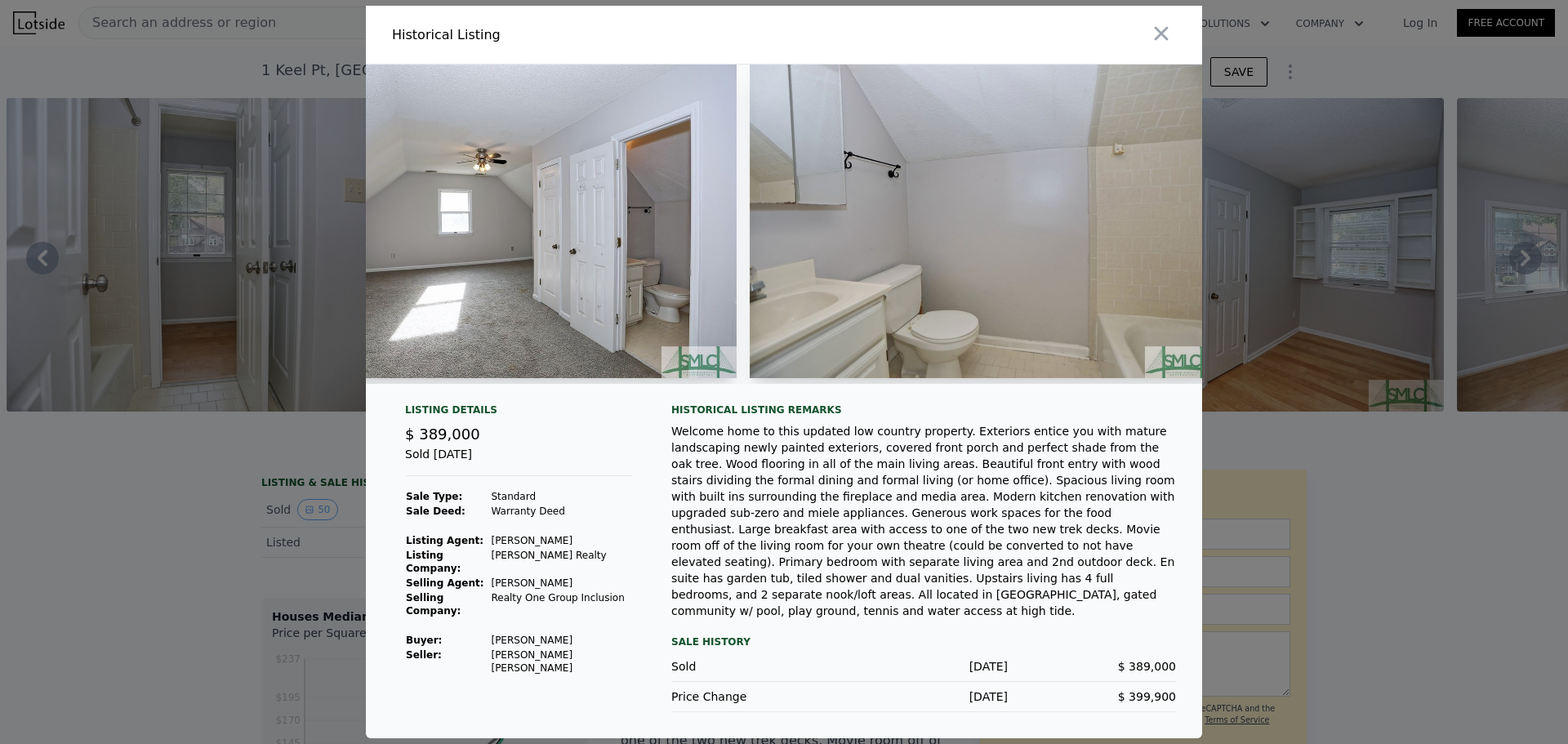
scroll to position [0, 15307]
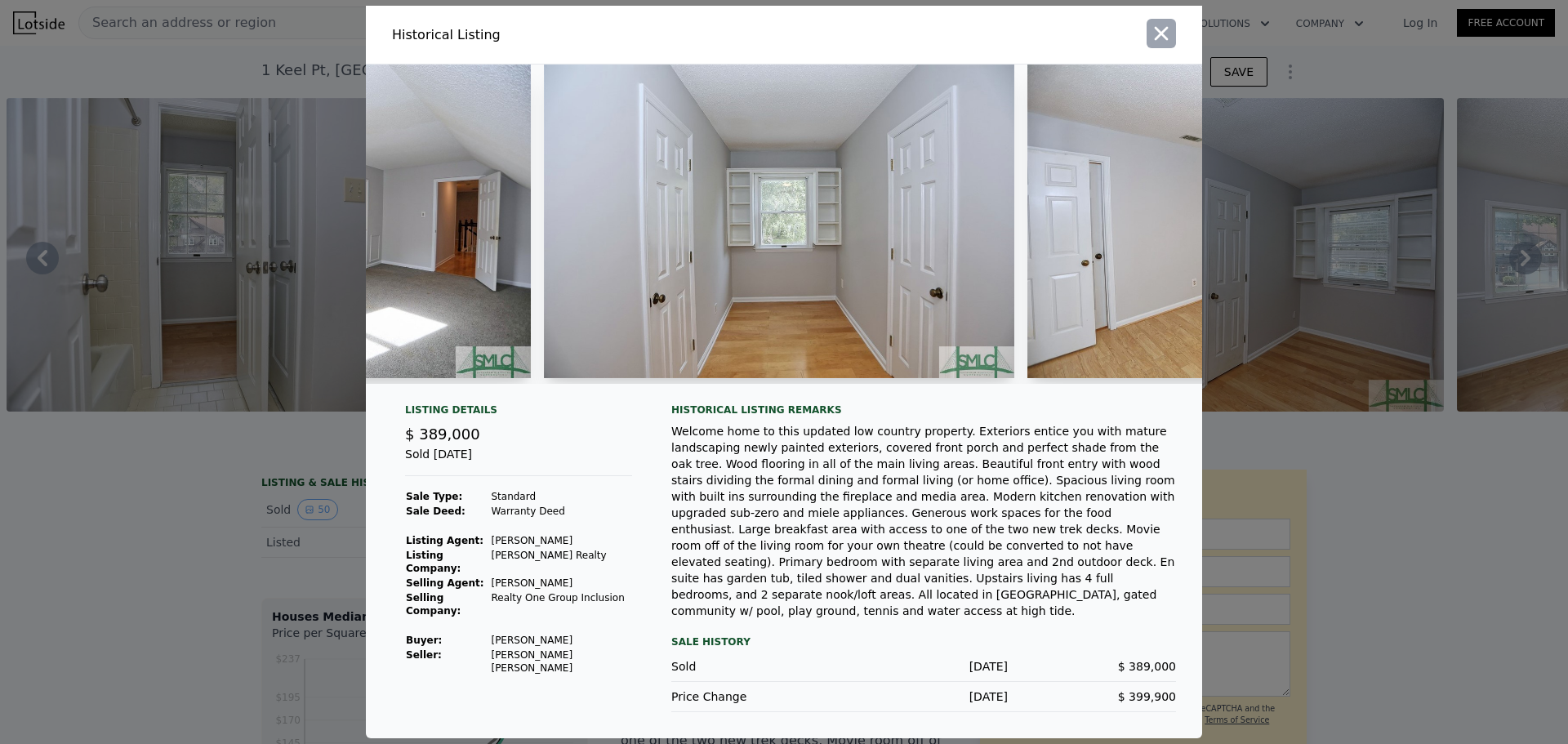
click at [1172, 39] on button "button" at bounding box center [1161, 33] width 29 height 29
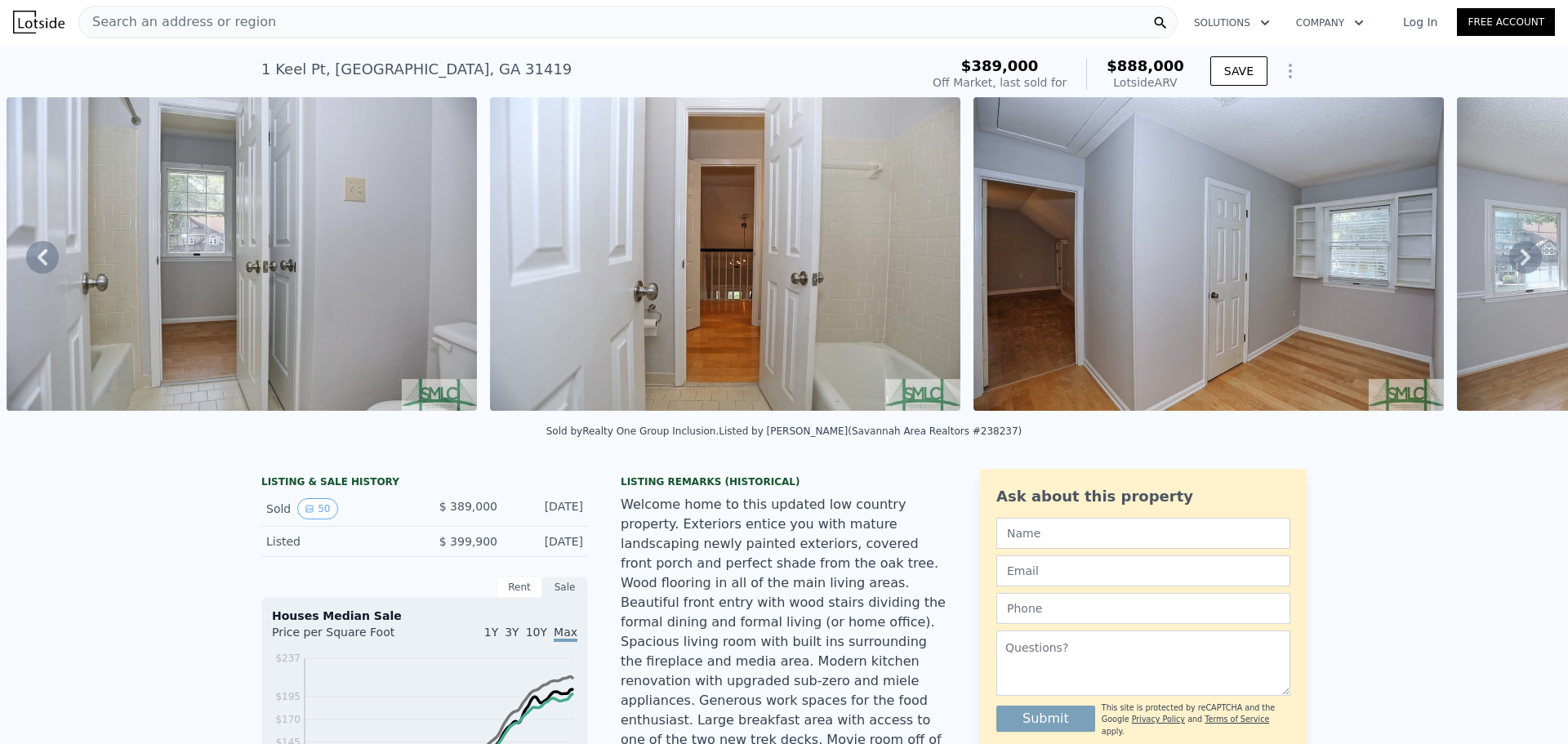
scroll to position [0, 0]
click at [235, 23] on span "Search an address or region" at bounding box center [177, 23] width 197 height 19
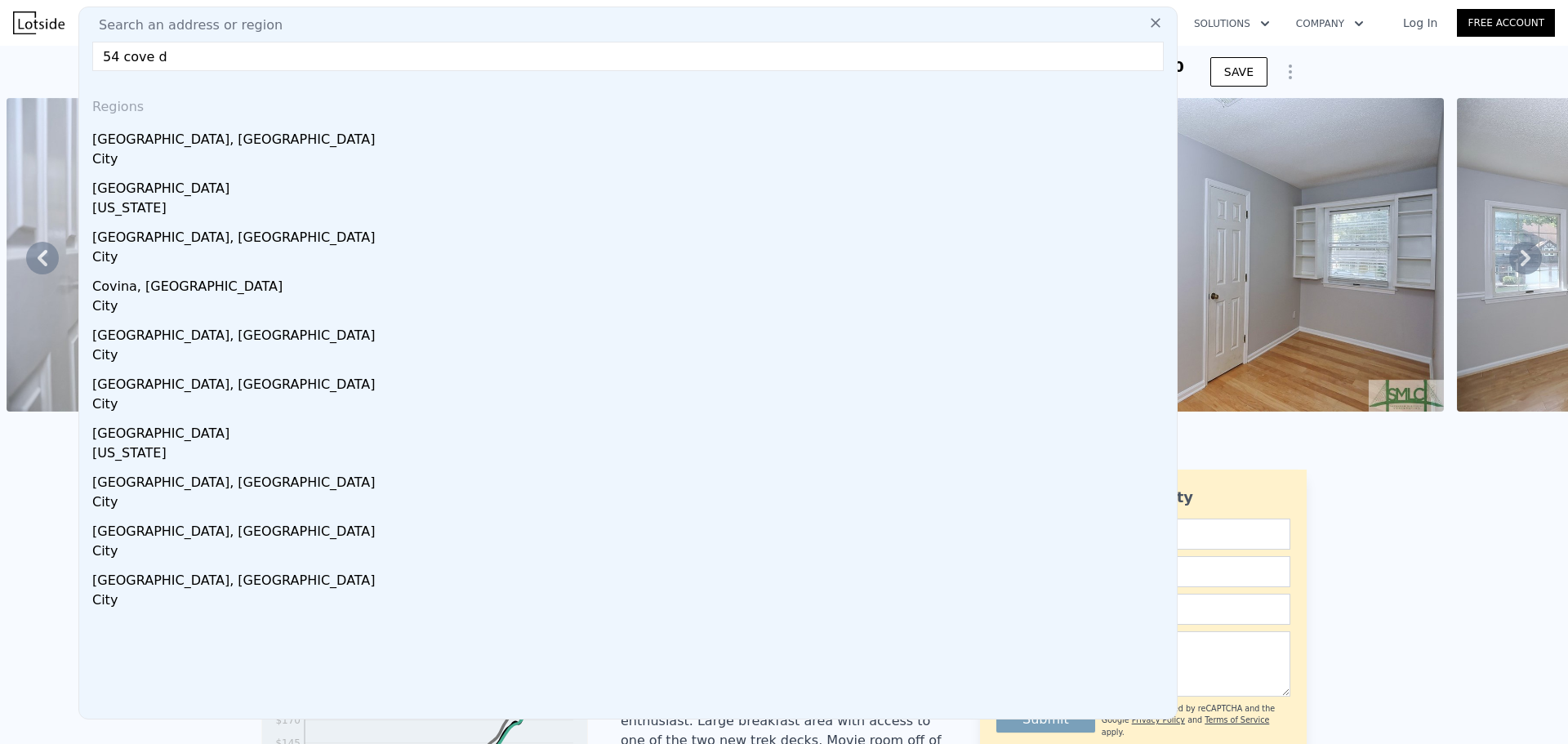
type input "[STREET_ADDRESS]"
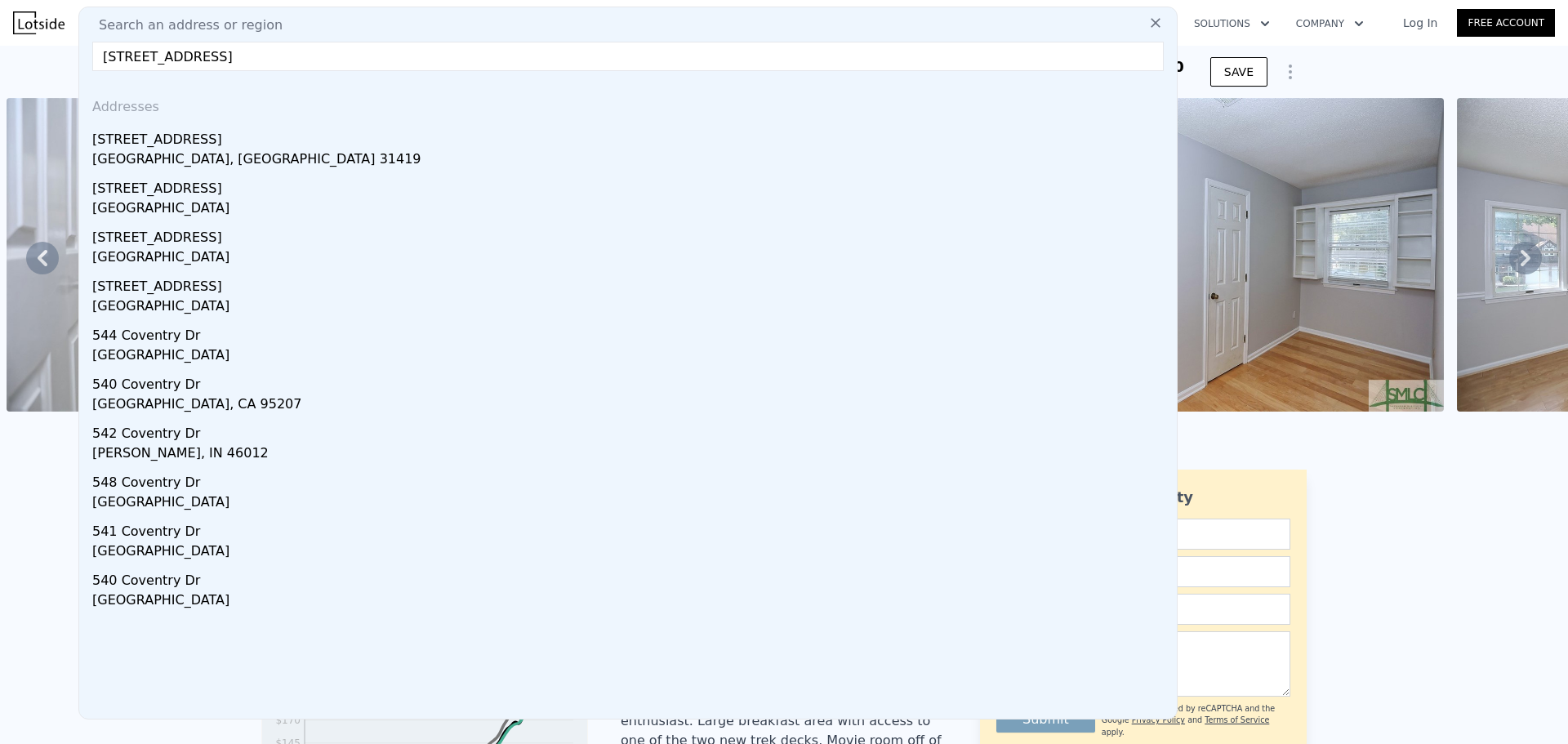
click at [182, 145] on div "[STREET_ADDRESS]" at bounding box center [632, 136] width 1078 height 26
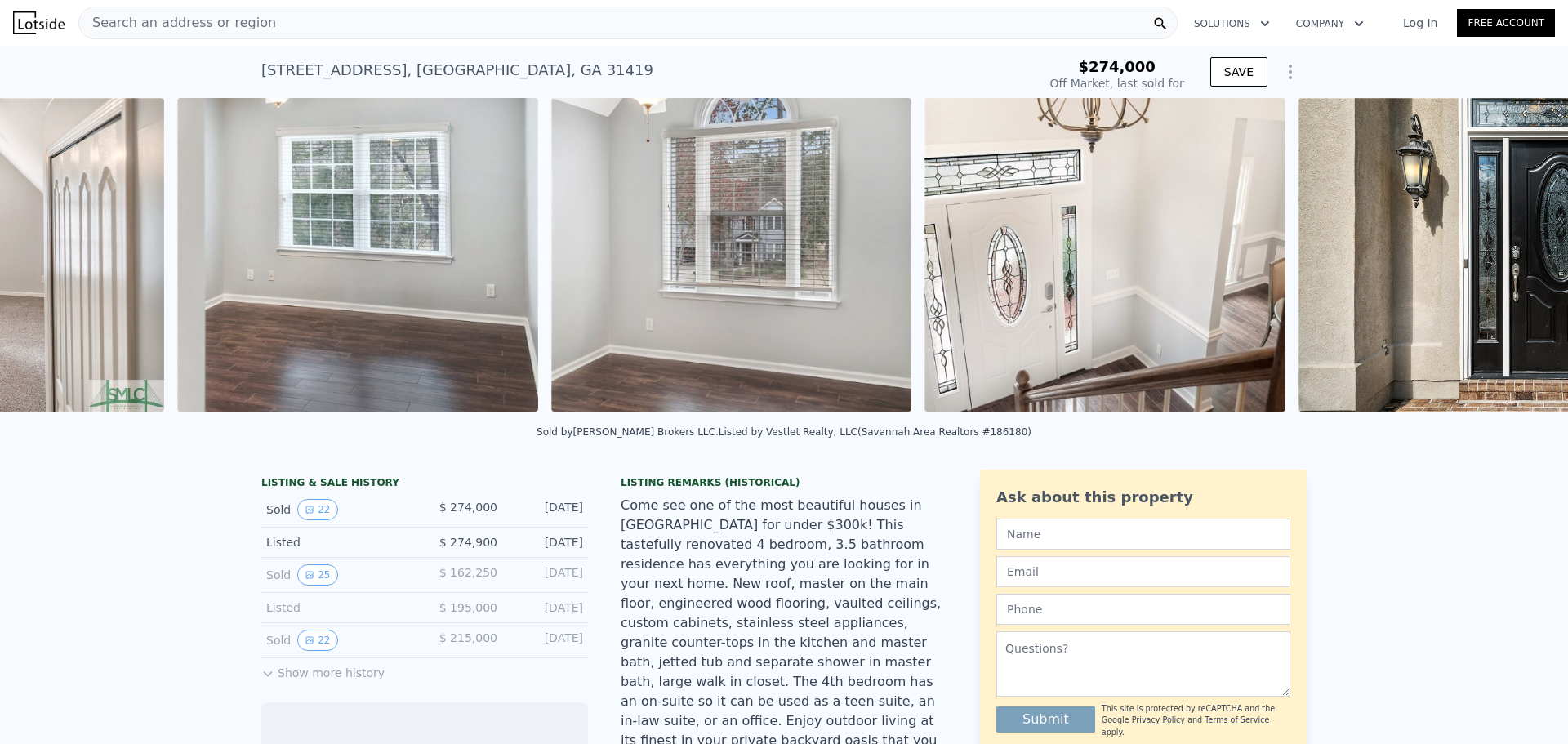
scroll to position [0, 7584]
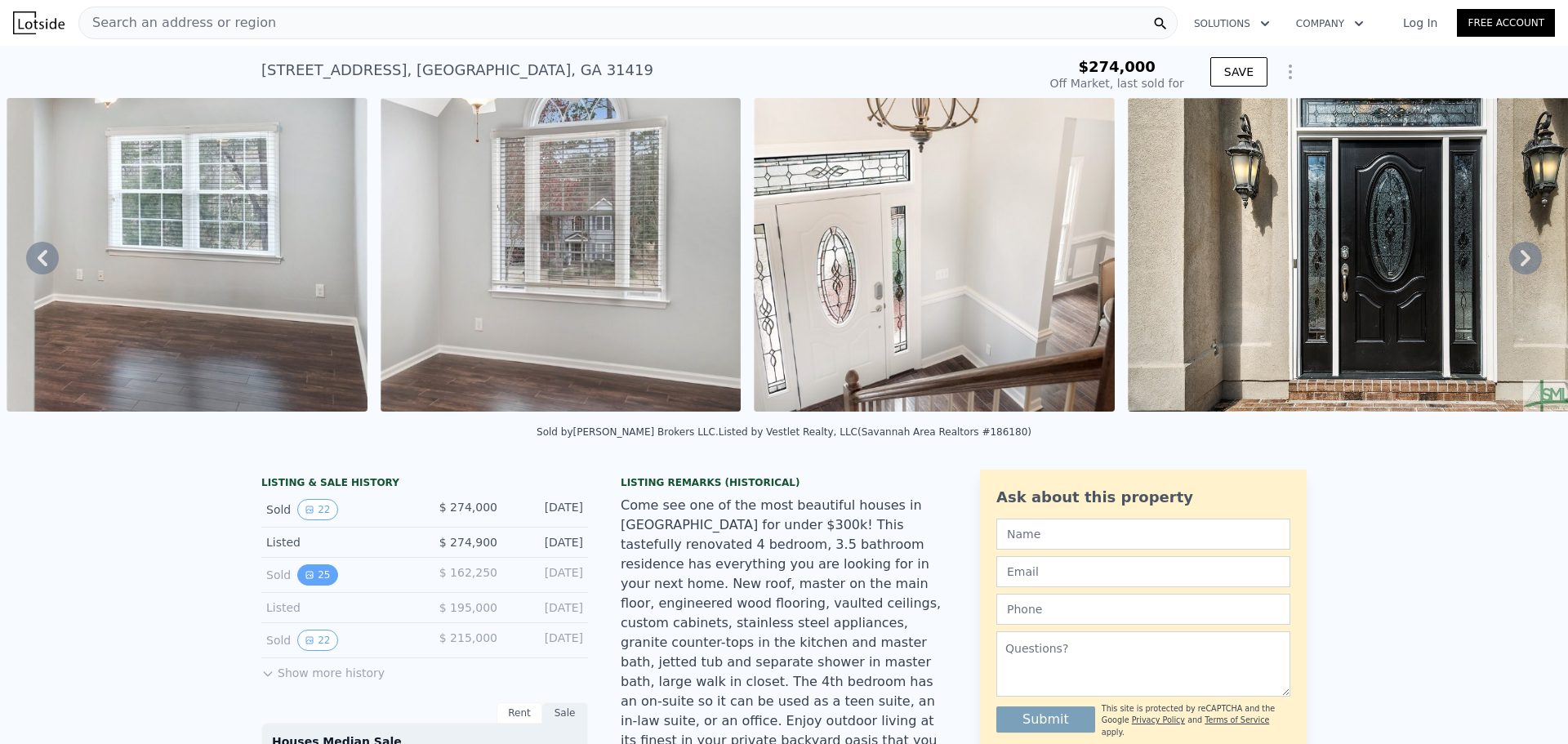
click at [305, 579] on icon "View historical data" at bounding box center [310, 575] width 10 height 10
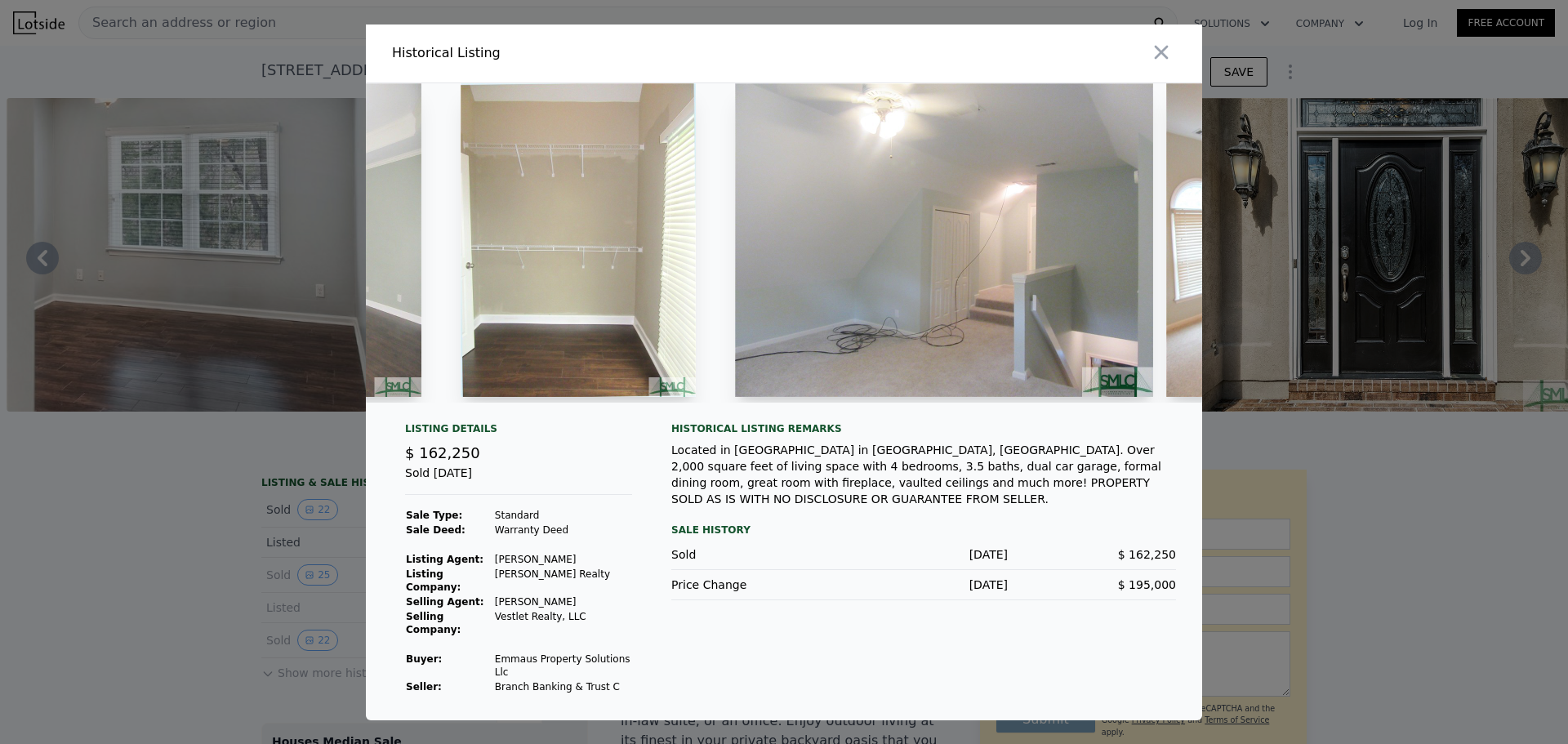
scroll to position [0, 8389]
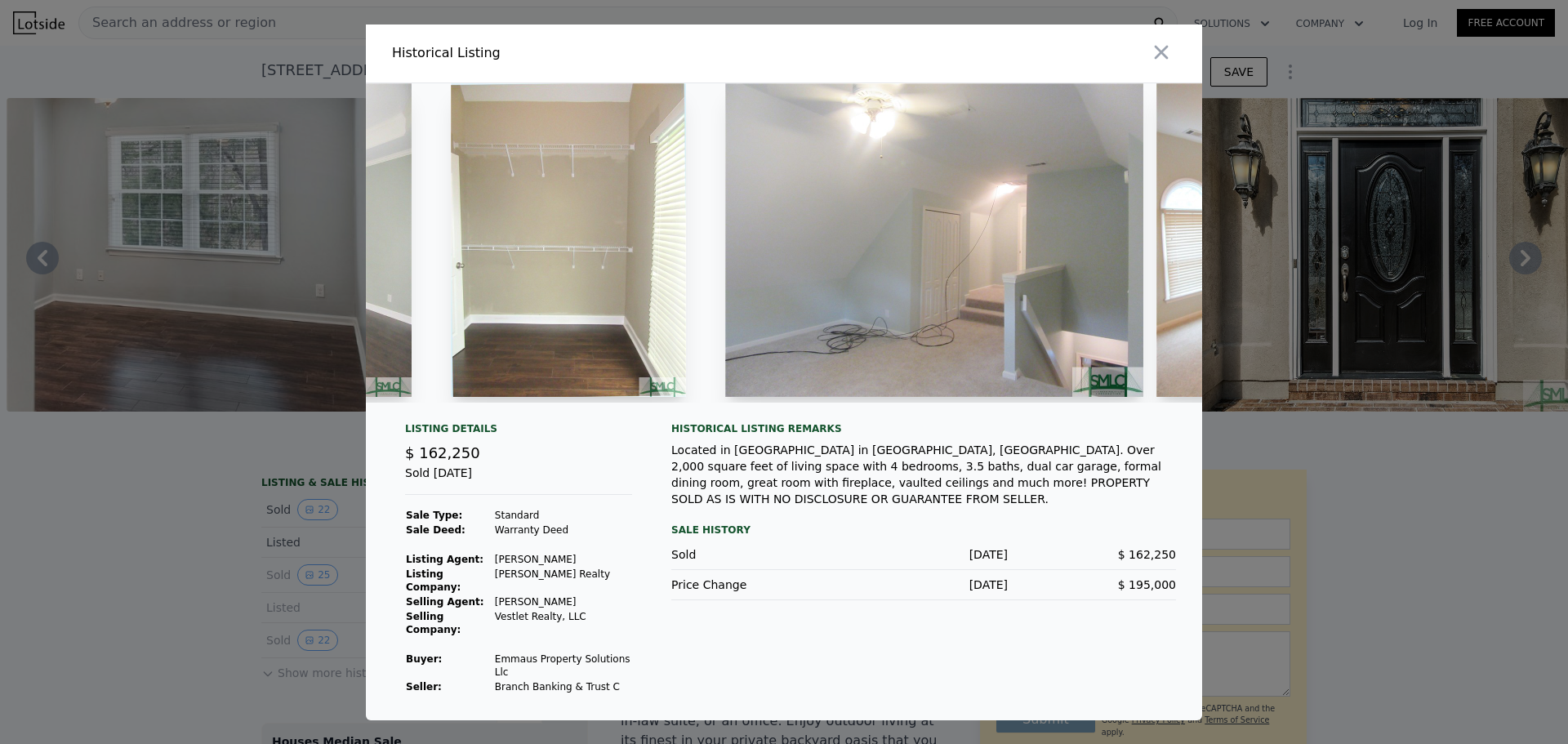
click at [289, 535] on div at bounding box center [784, 372] width 1568 height 744
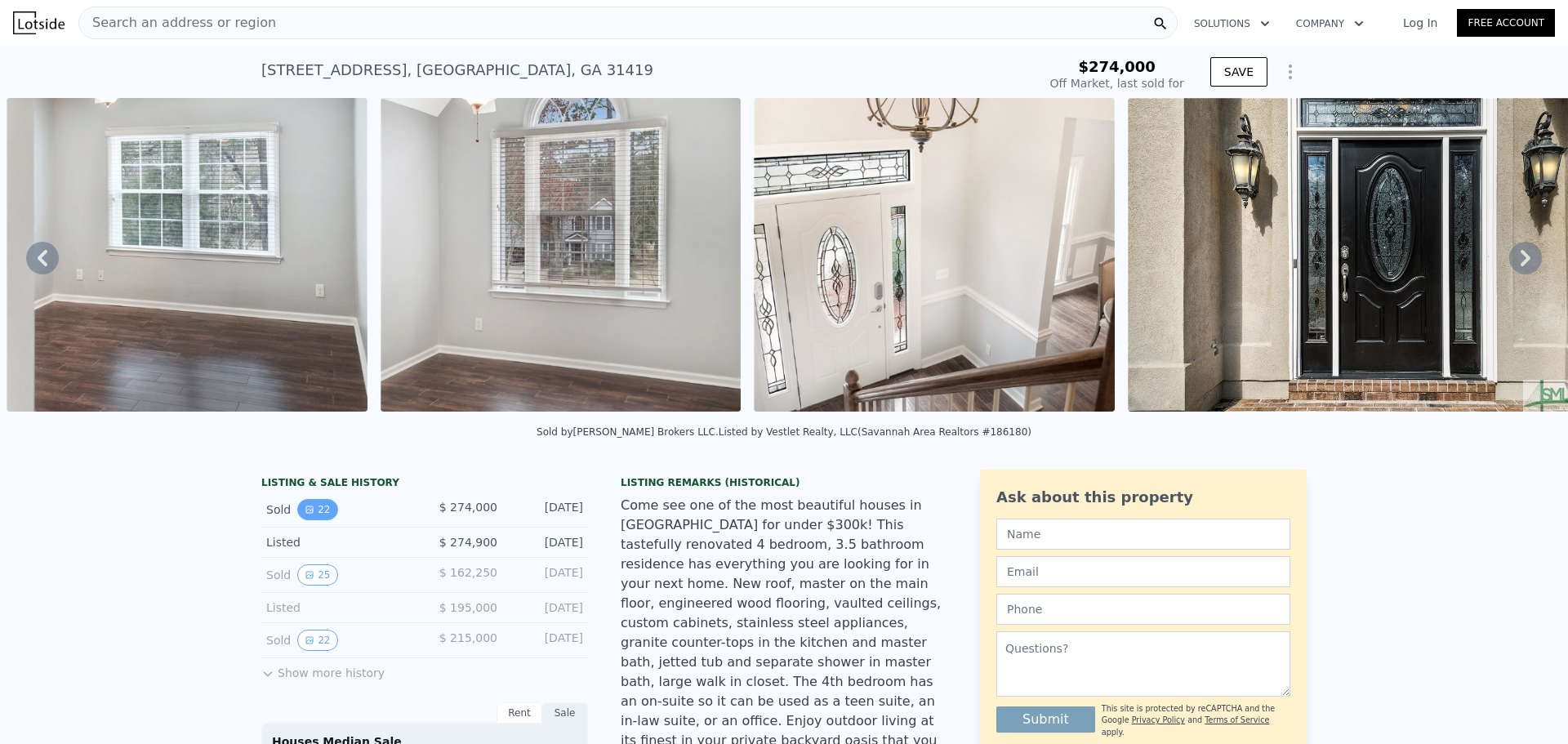
click at [307, 513] on icon "View historical data" at bounding box center [310, 510] width 7 height 7
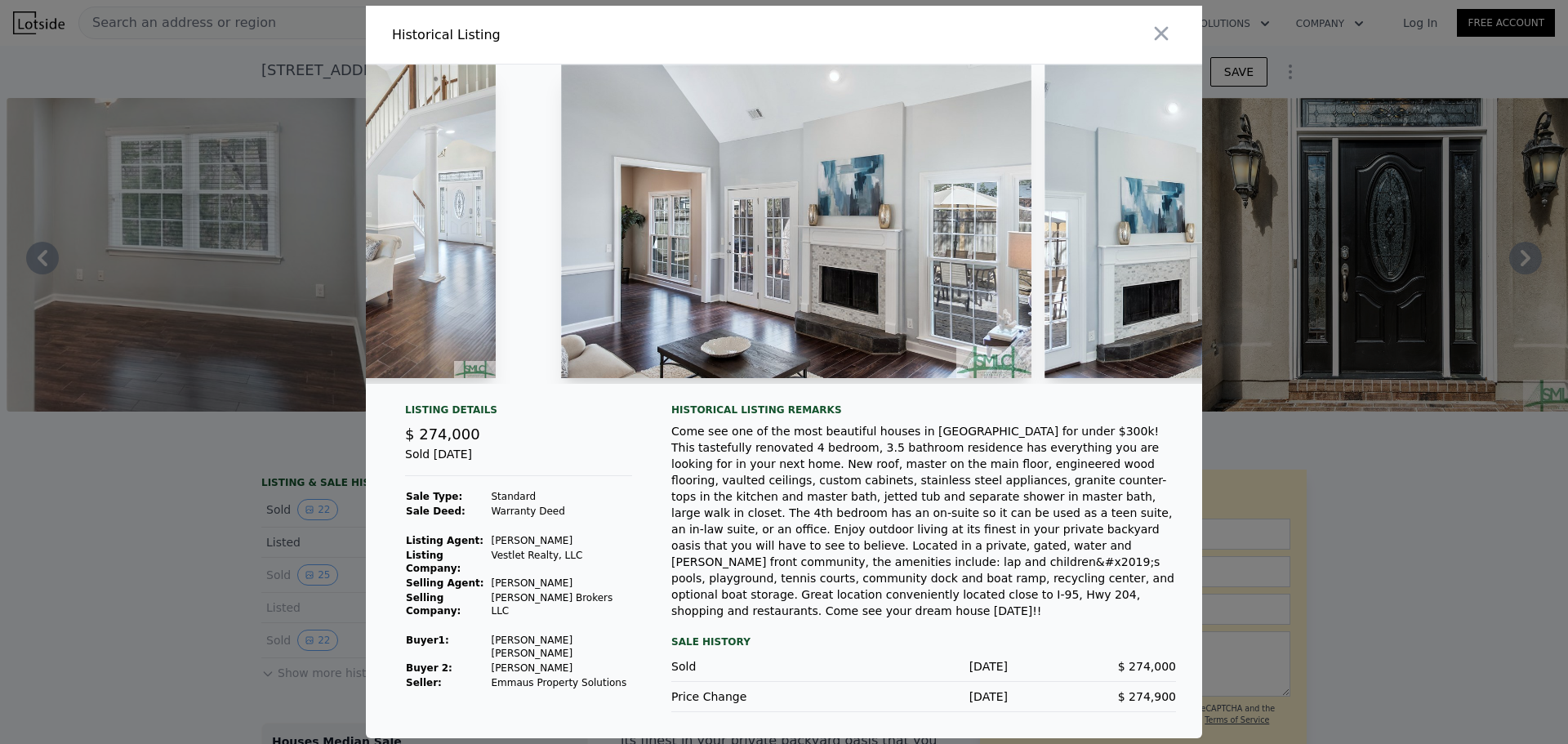
scroll to position [0, 3025]
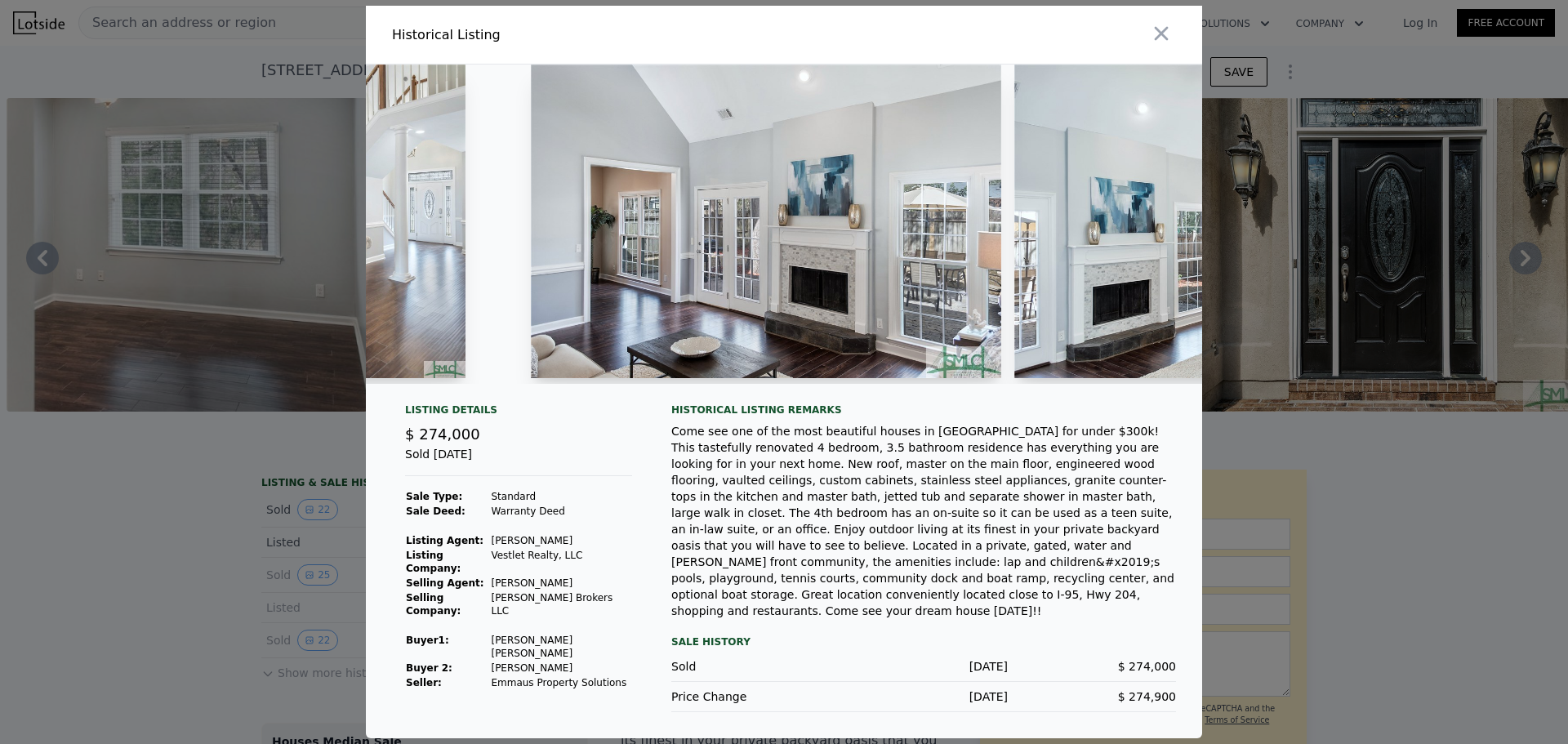
drag, startPoint x: 730, startPoint y: 406, endPoint x: 790, endPoint y: 406, distance: 60.0
click at [790, 397] on div at bounding box center [784, 231] width 836 height 333
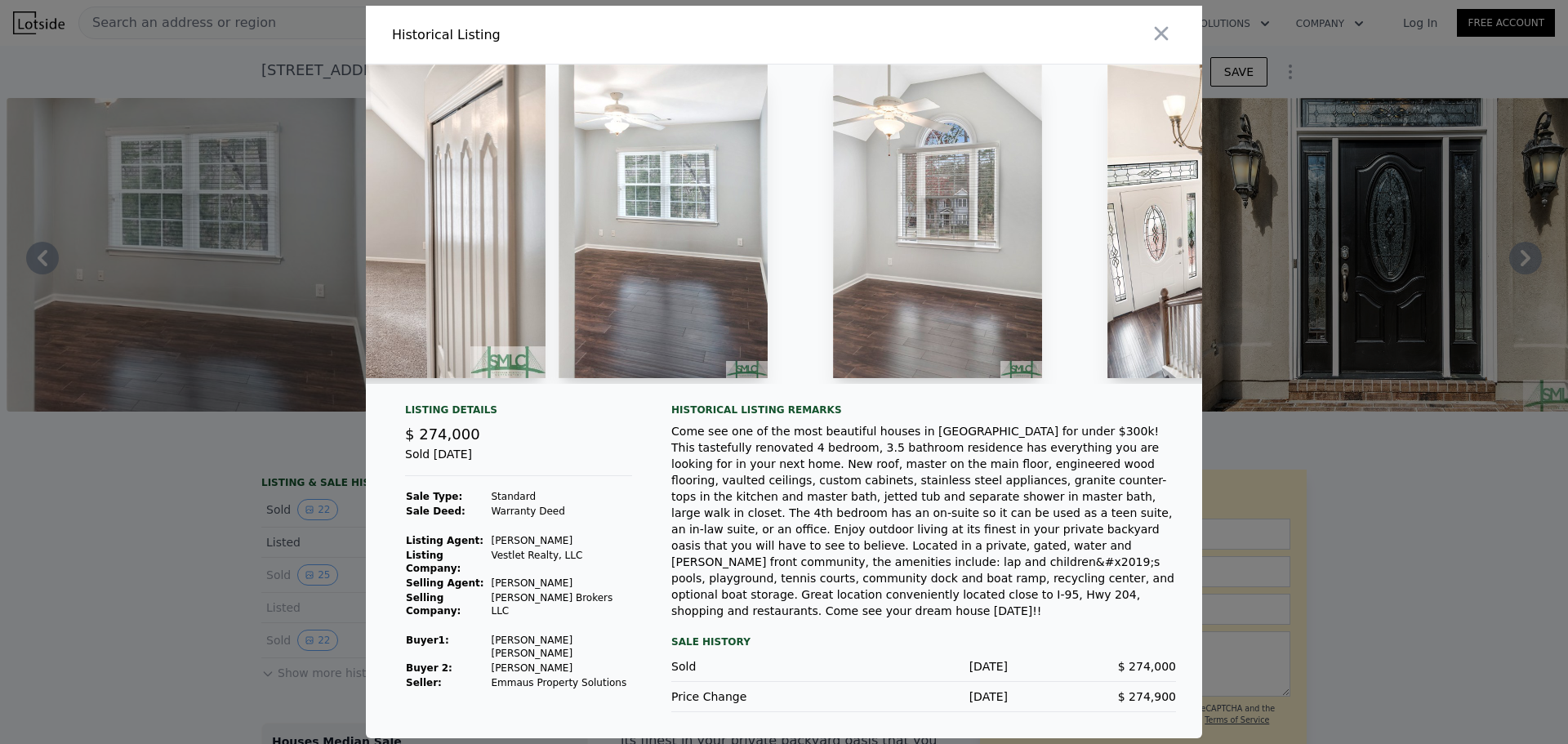
scroll to position [0, 8364]
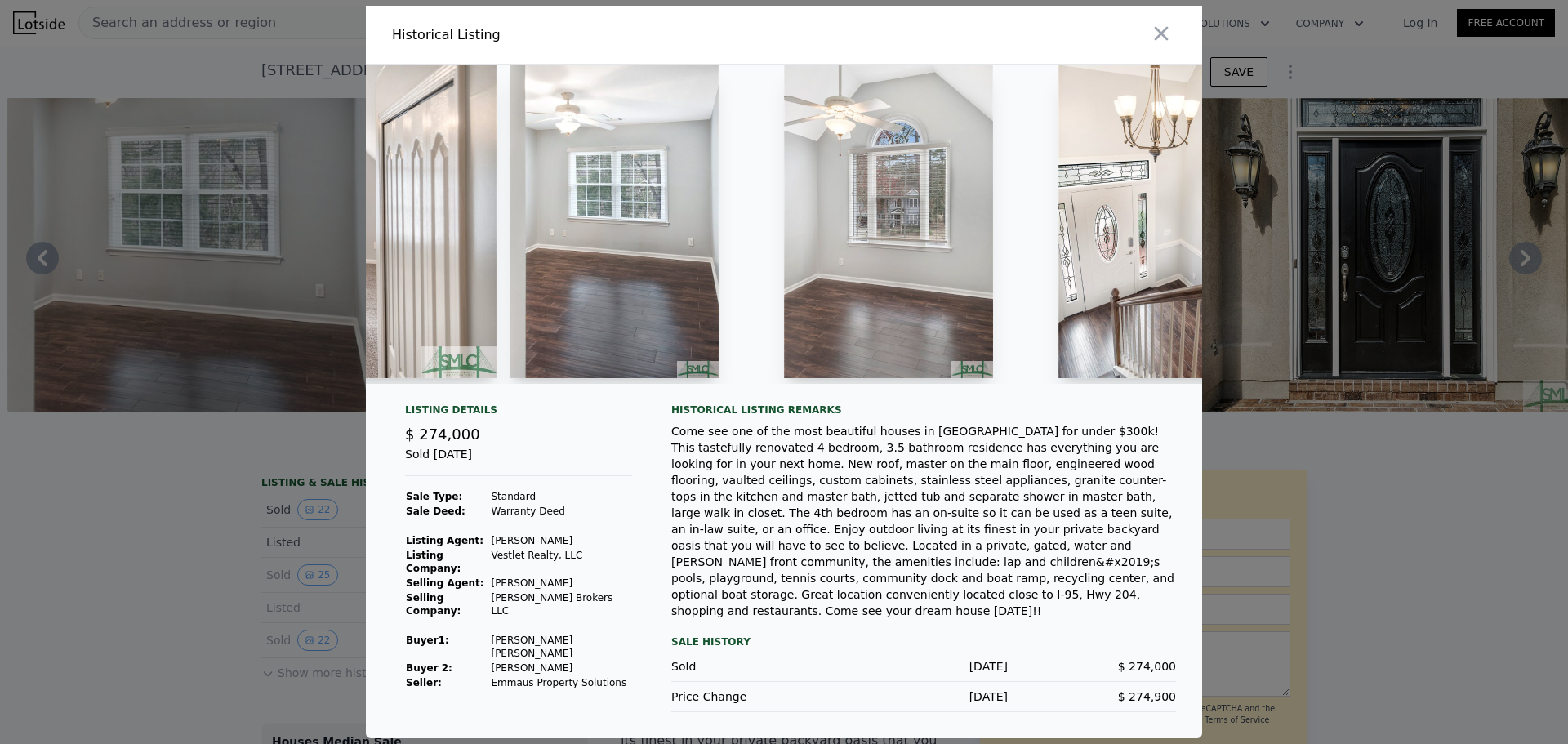
click at [181, 570] on div at bounding box center [784, 372] width 1568 height 744
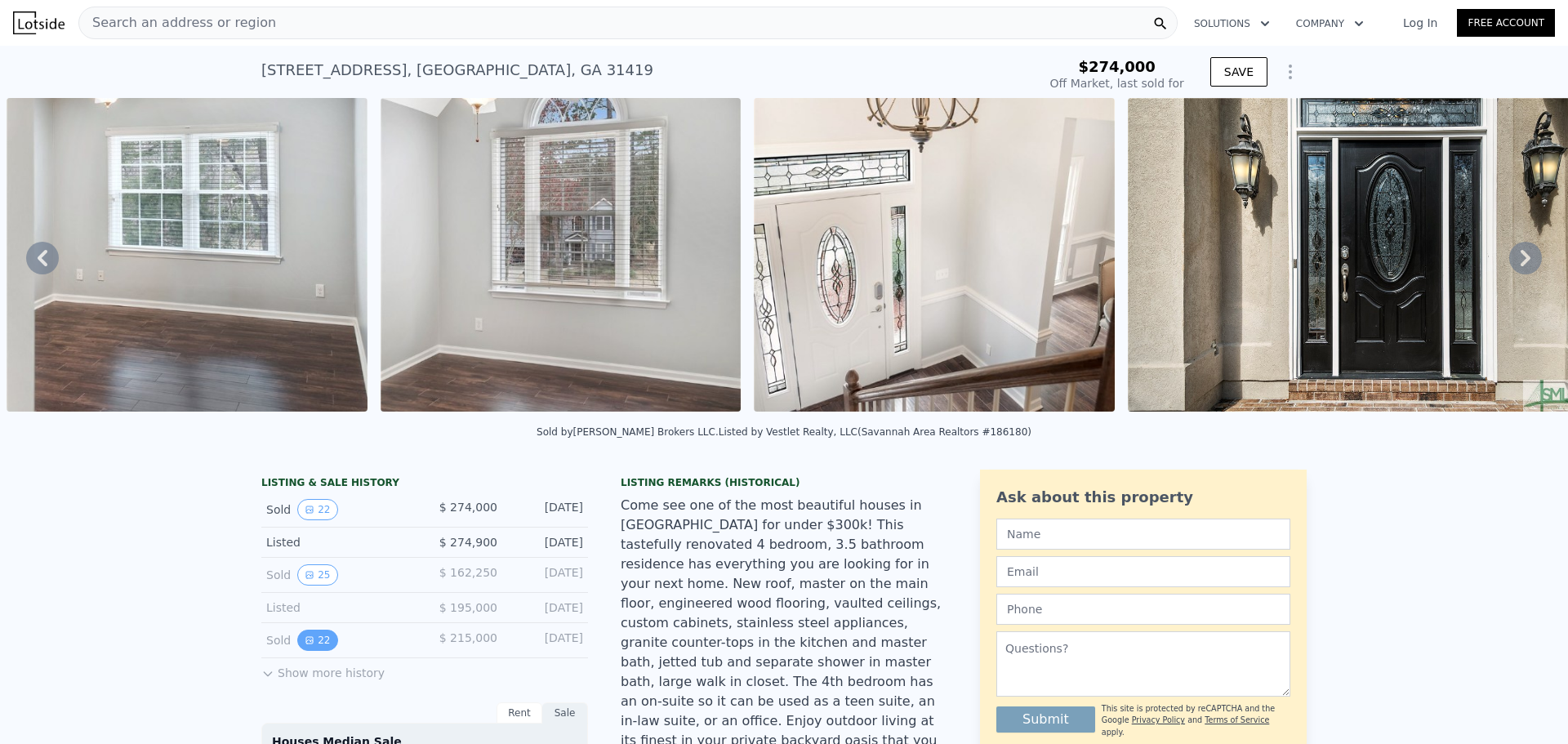
click at [303, 651] on button "22" at bounding box center [317, 640] width 40 height 21
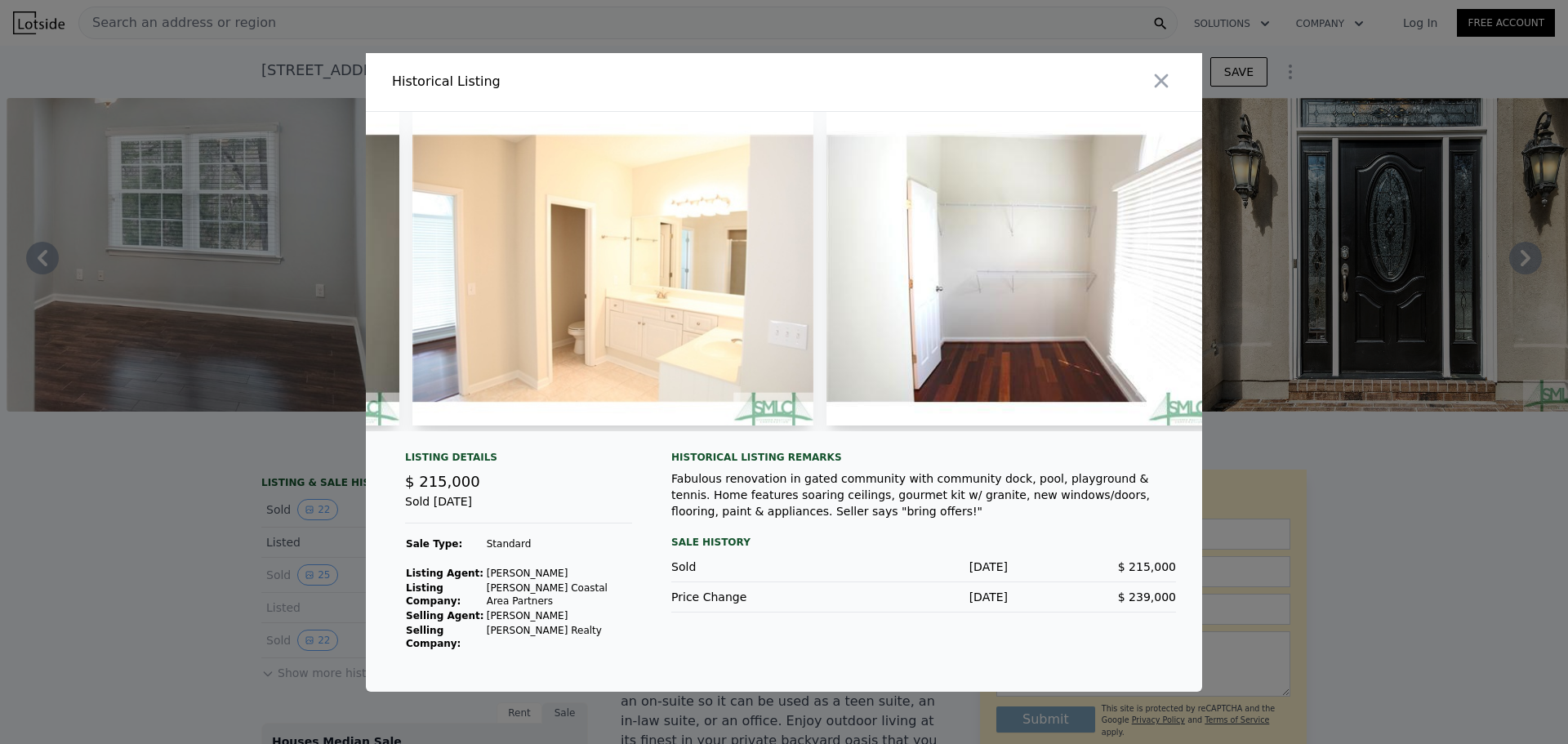
scroll to position [0, 5525]
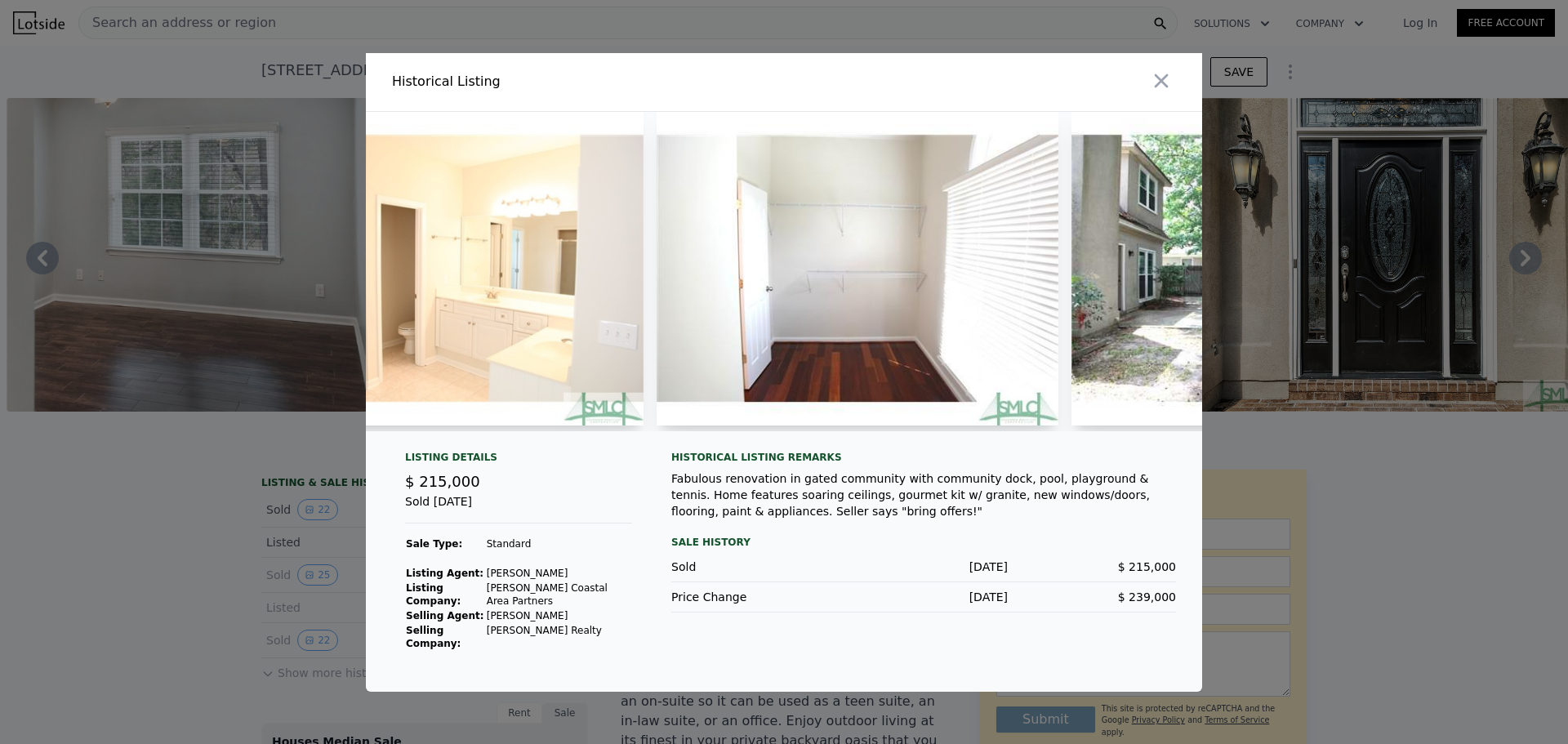
click at [68, 490] on div at bounding box center [784, 372] width 1568 height 744
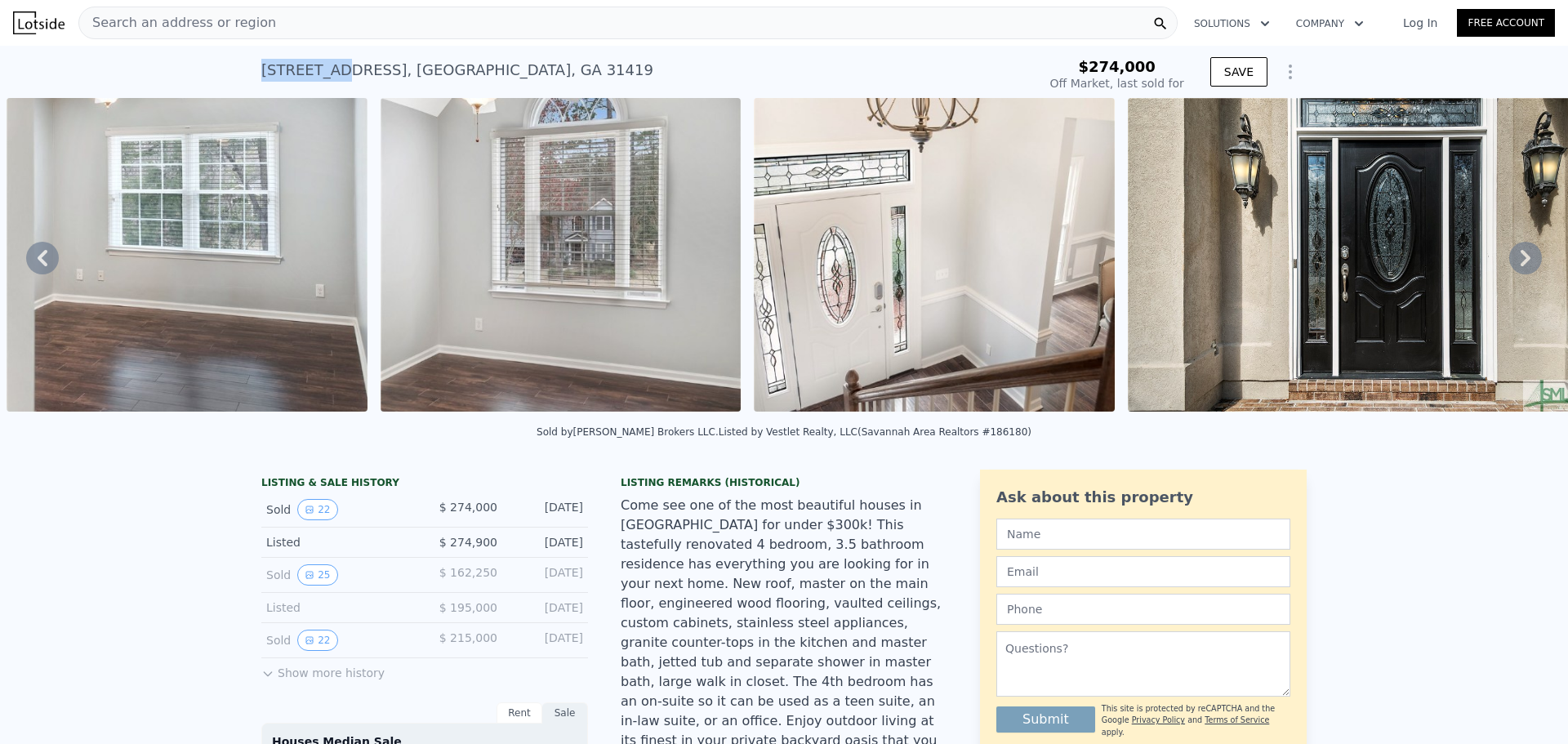
drag, startPoint x: 285, startPoint y: 61, endPoint x: 329, endPoint y: 73, distance: 45.6
click at [329, 73] on div "[STREET_ADDRESS]" at bounding box center [457, 70] width 392 height 23
copy div "[STREET_ADDRESS]"
type input "$ 394,000"
type input "$ 81,680"
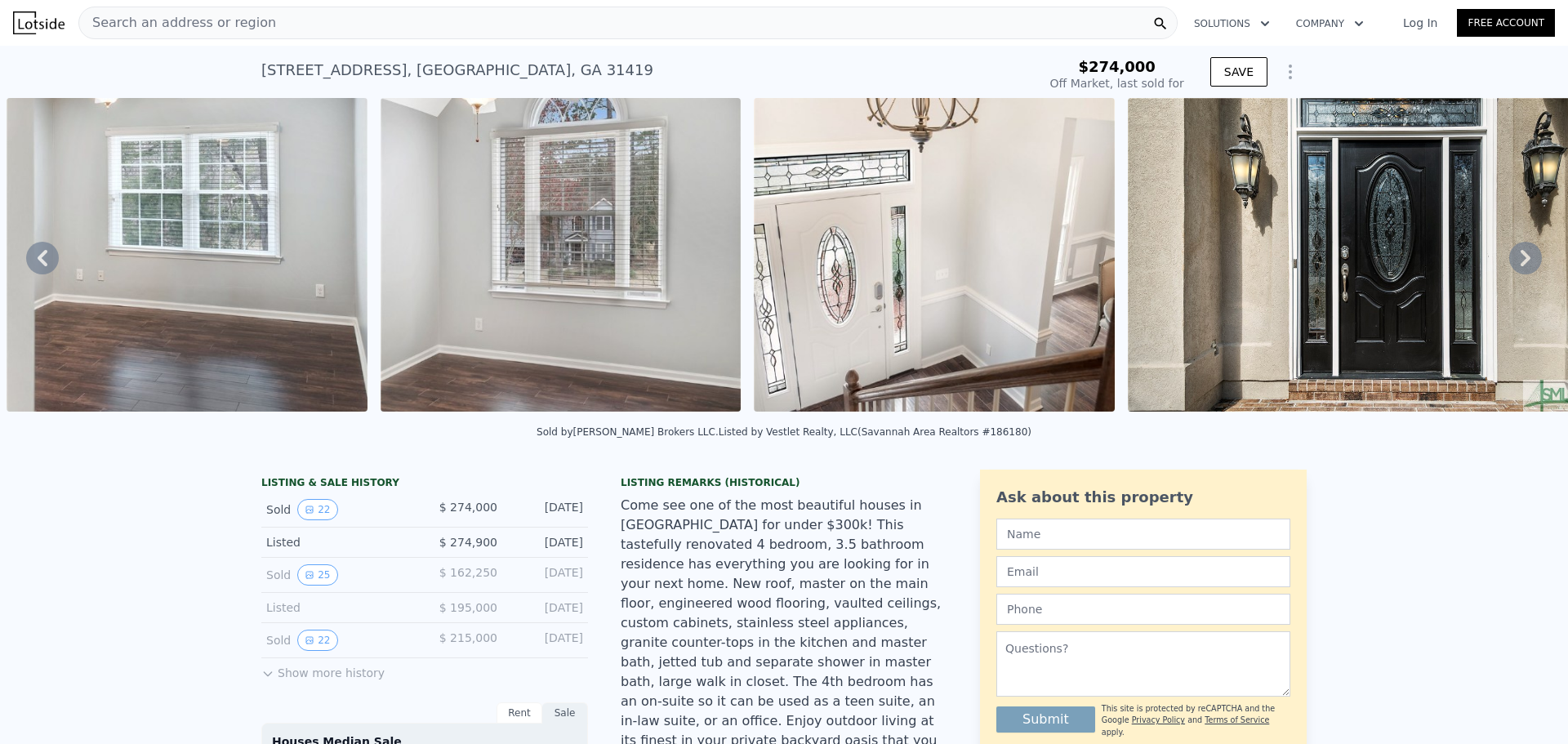
click at [168, 24] on span "Search an address or region" at bounding box center [177, 23] width 197 height 19
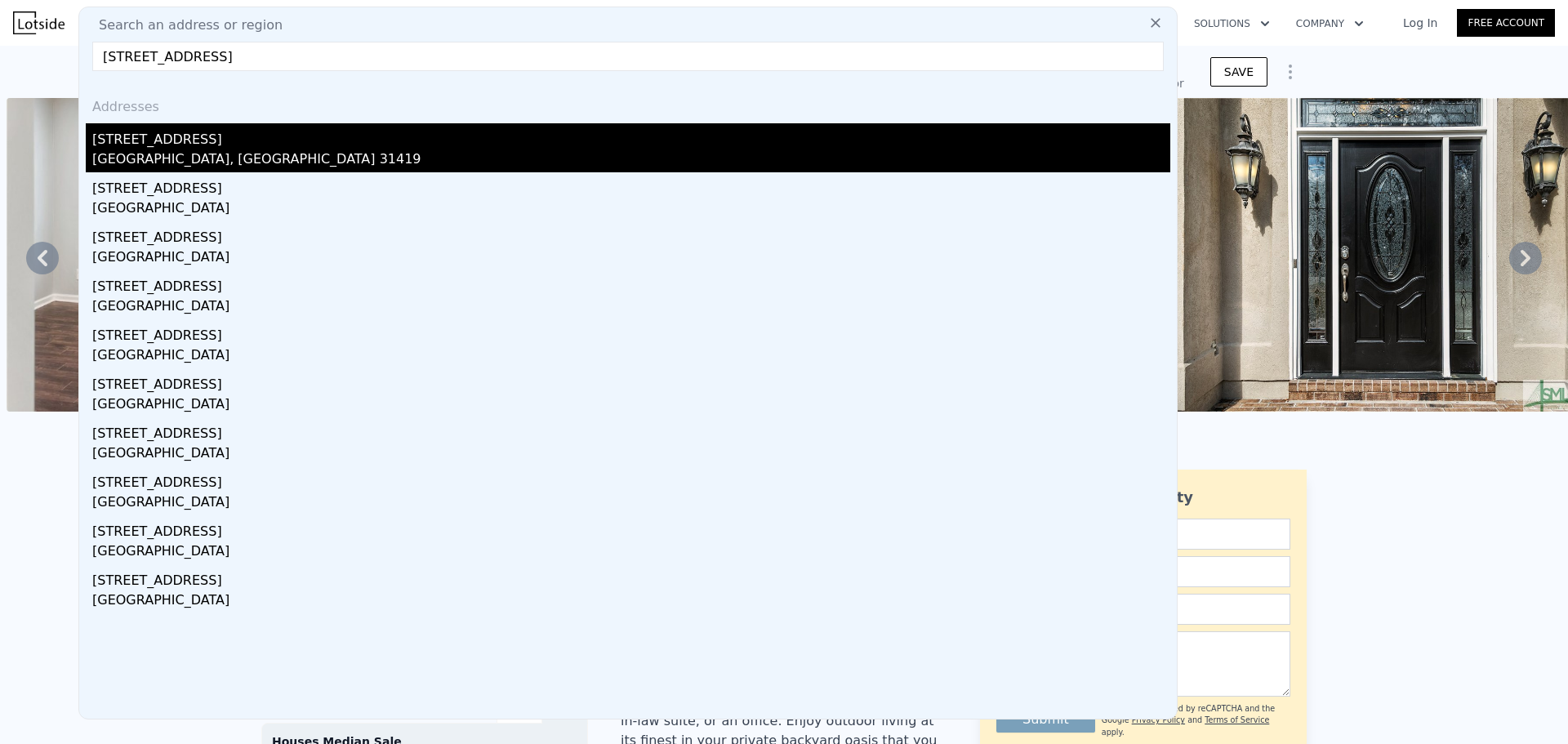
type input "[STREET_ADDRESS]"
click at [187, 163] on div "[GEOGRAPHIC_DATA], [GEOGRAPHIC_DATA] 31419" at bounding box center [632, 160] width 1078 height 23
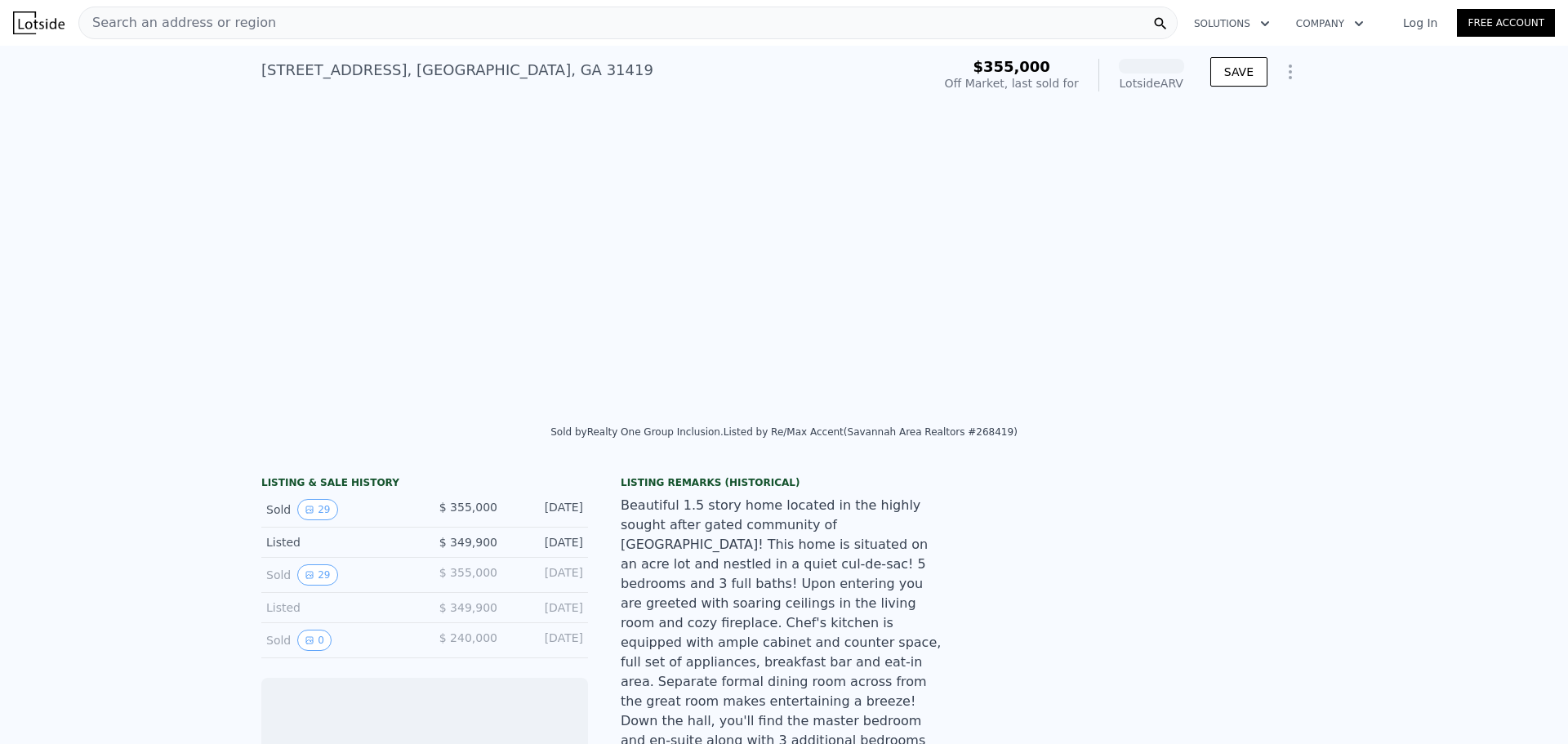
scroll to position [0, 7474]
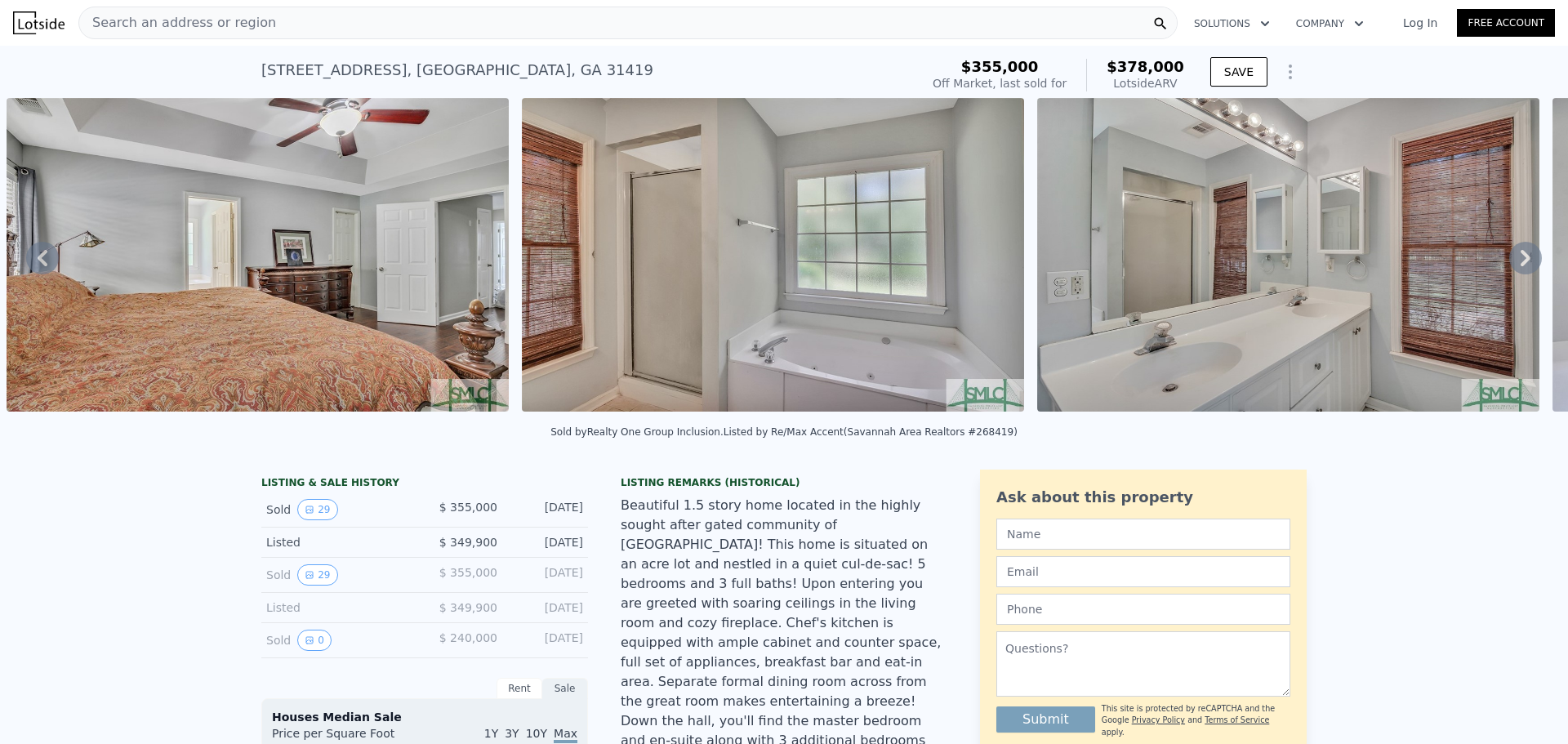
click at [817, 343] on img at bounding box center [773, 254] width 502 height 313
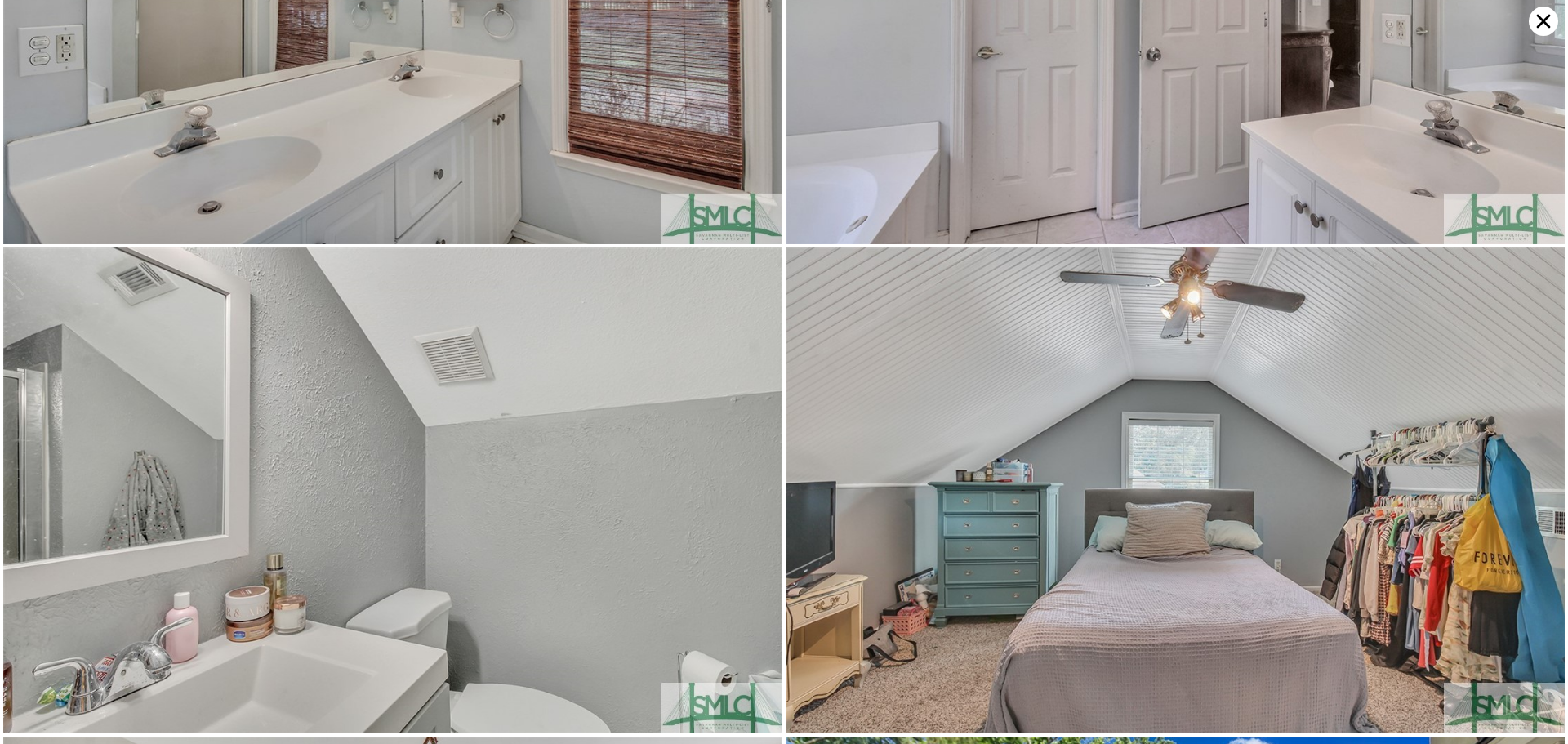
scroll to position [3401, 0]
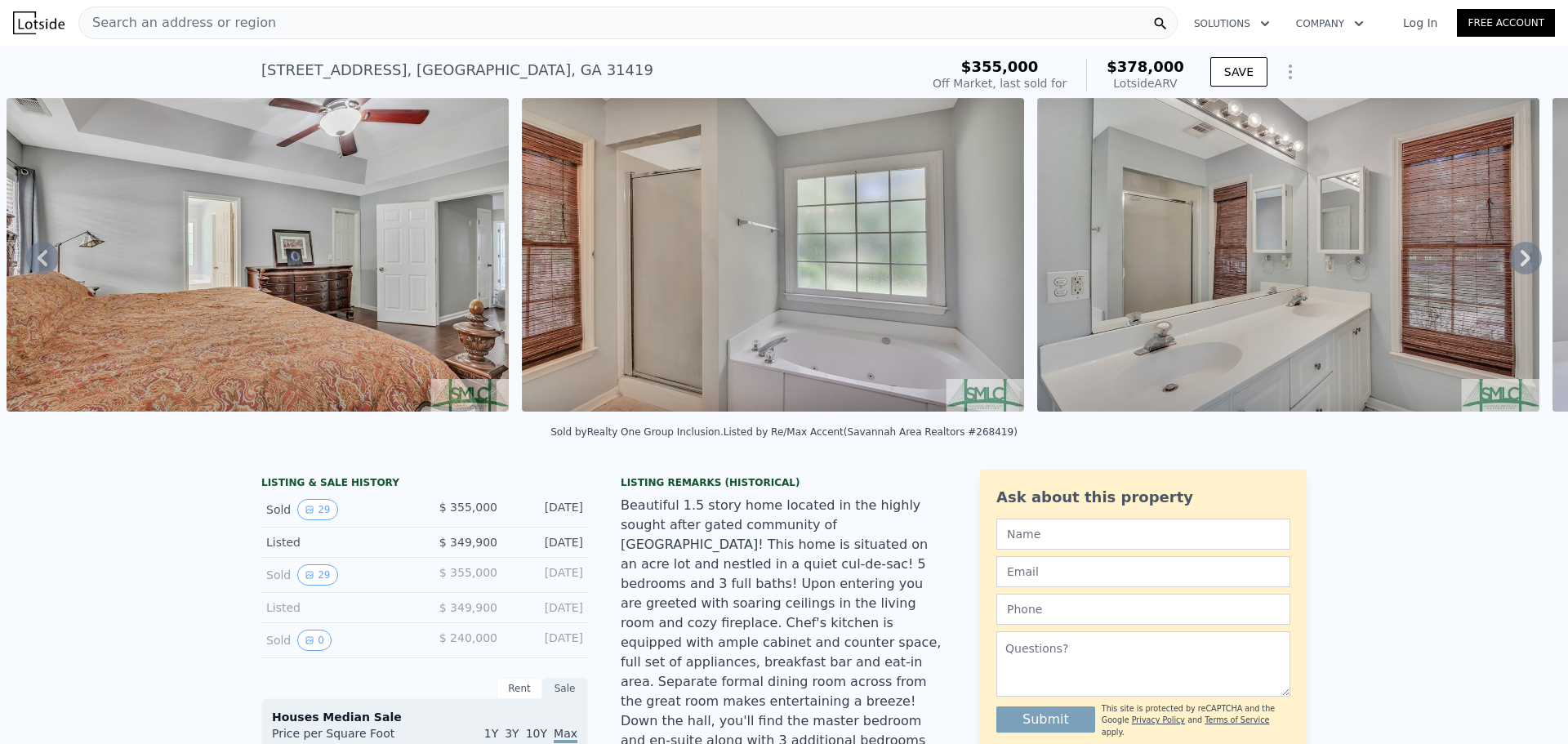
click at [282, 21] on div "Search an address or region" at bounding box center [627, 23] width 1099 height 33
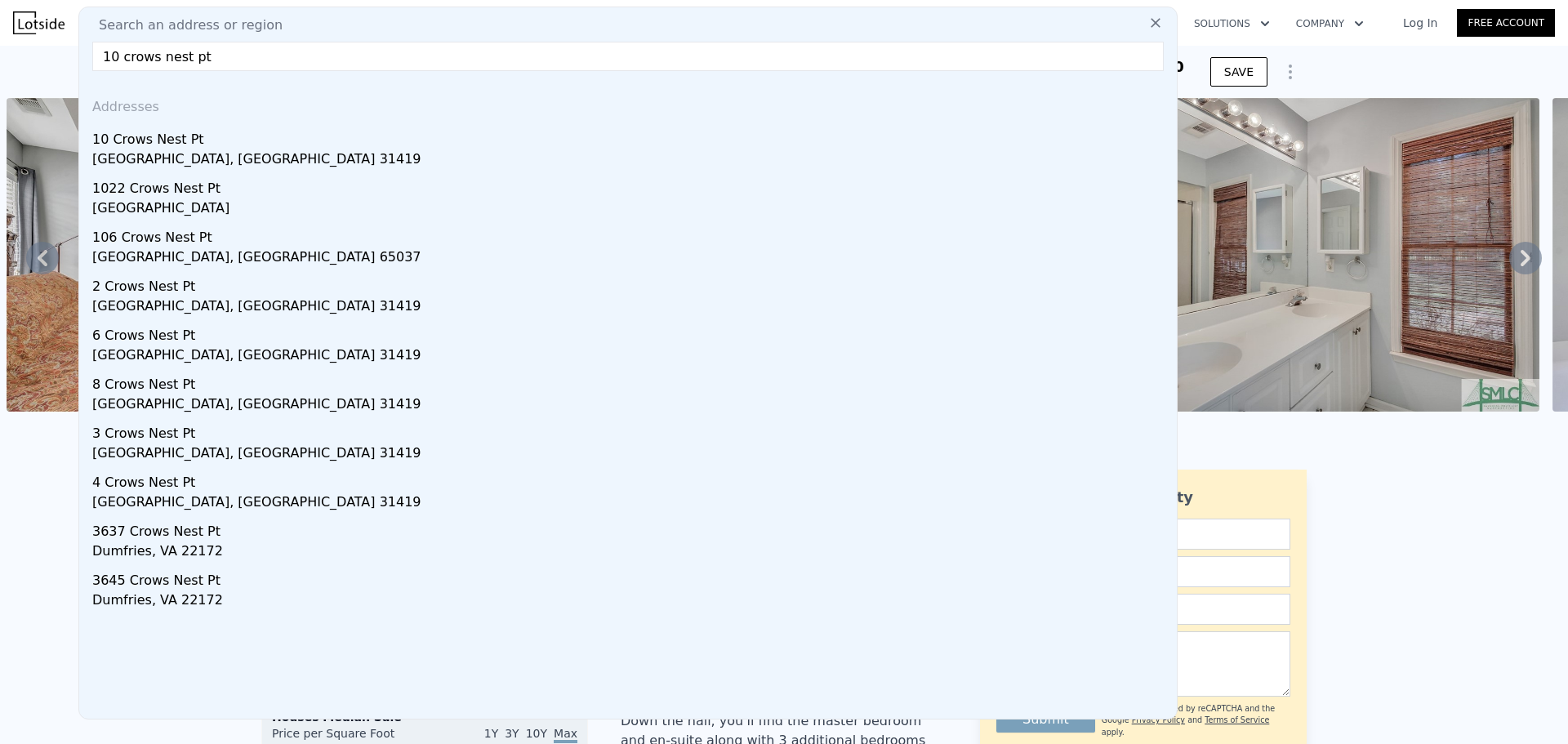
type input "10 crows nest pt"
click at [272, 164] on div "[GEOGRAPHIC_DATA], [GEOGRAPHIC_DATA] 31419" at bounding box center [632, 160] width 1078 height 23
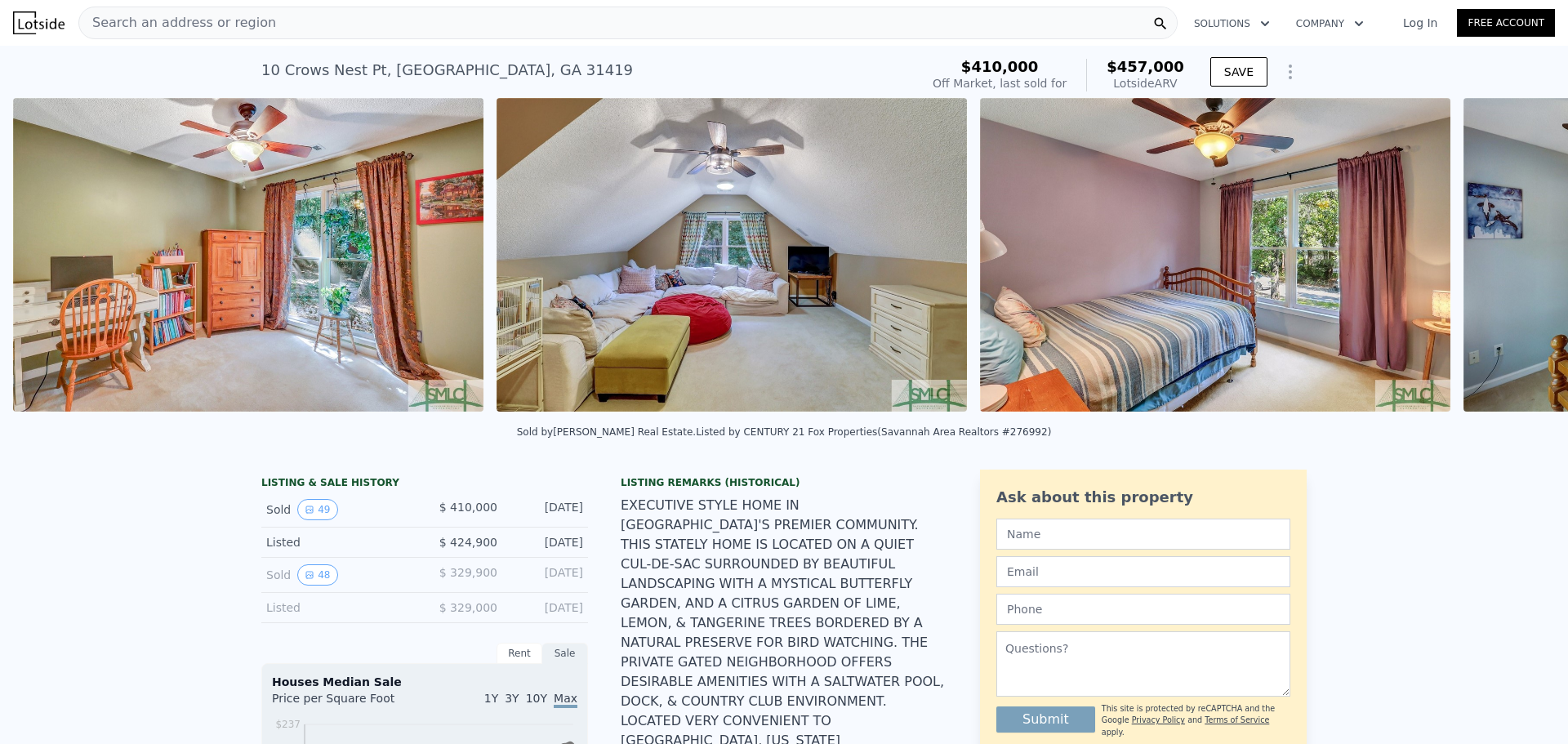
scroll to position [0, 16182]
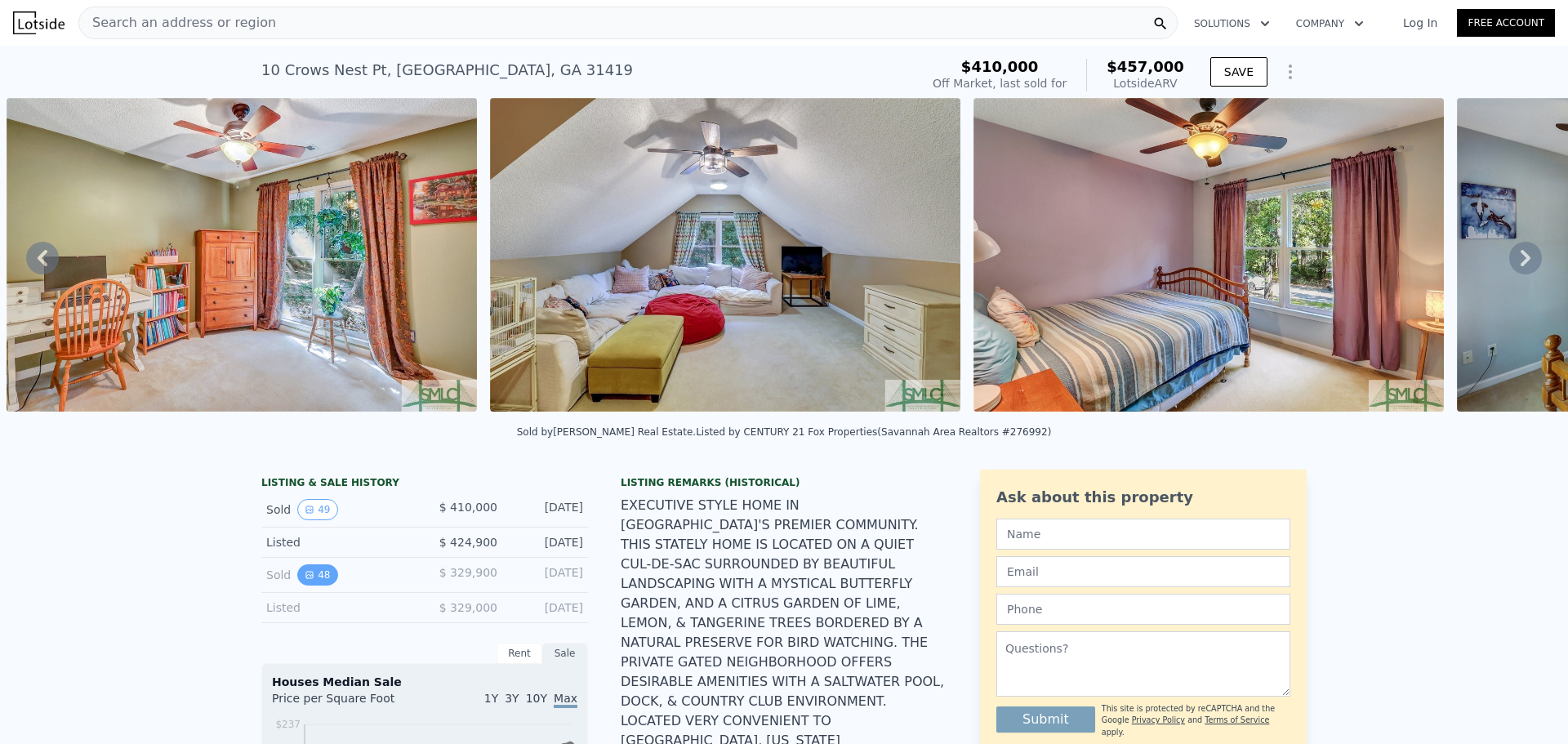
click at [307, 578] on icon "View historical data" at bounding box center [310, 575] width 7 height 7
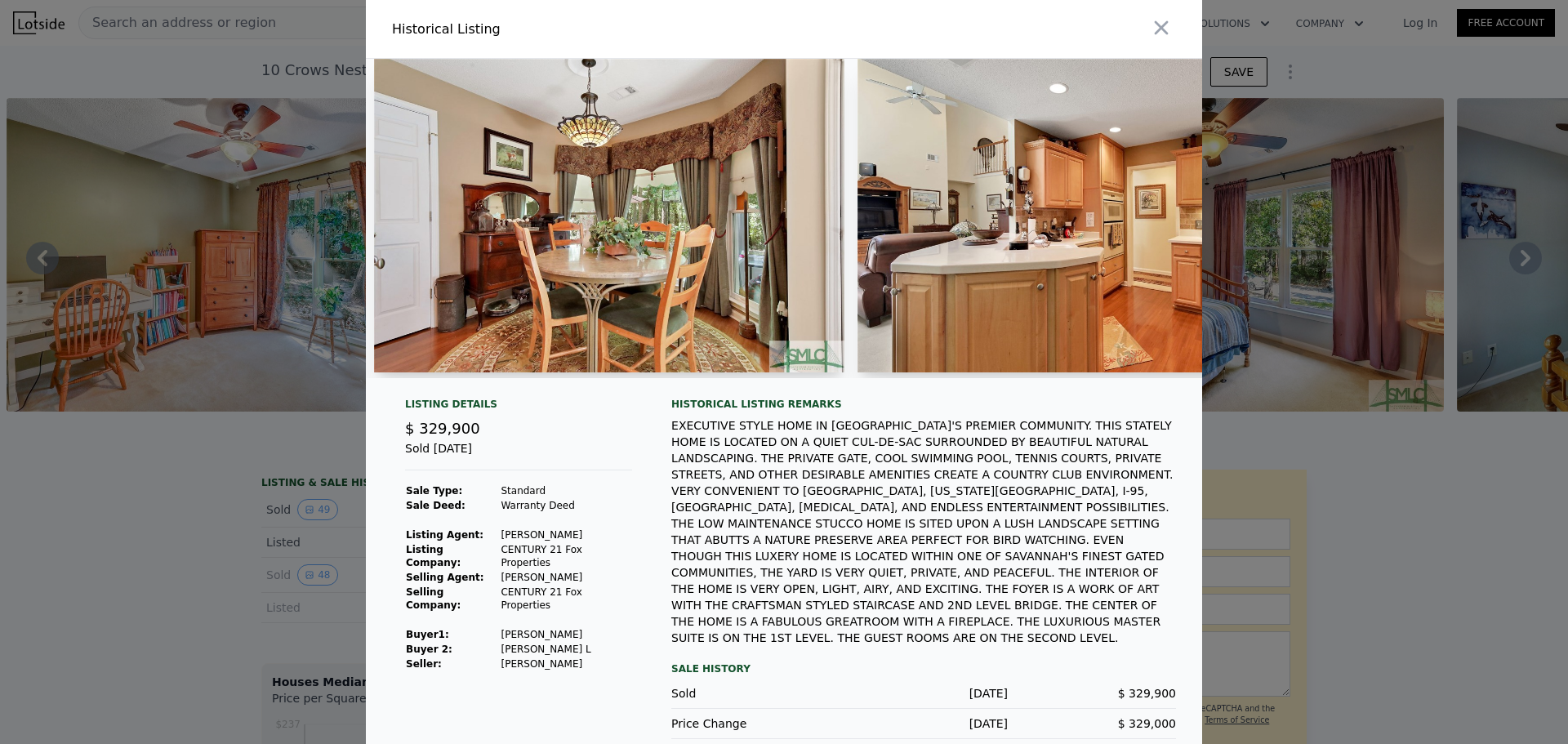
scroll to position [0, 9403]
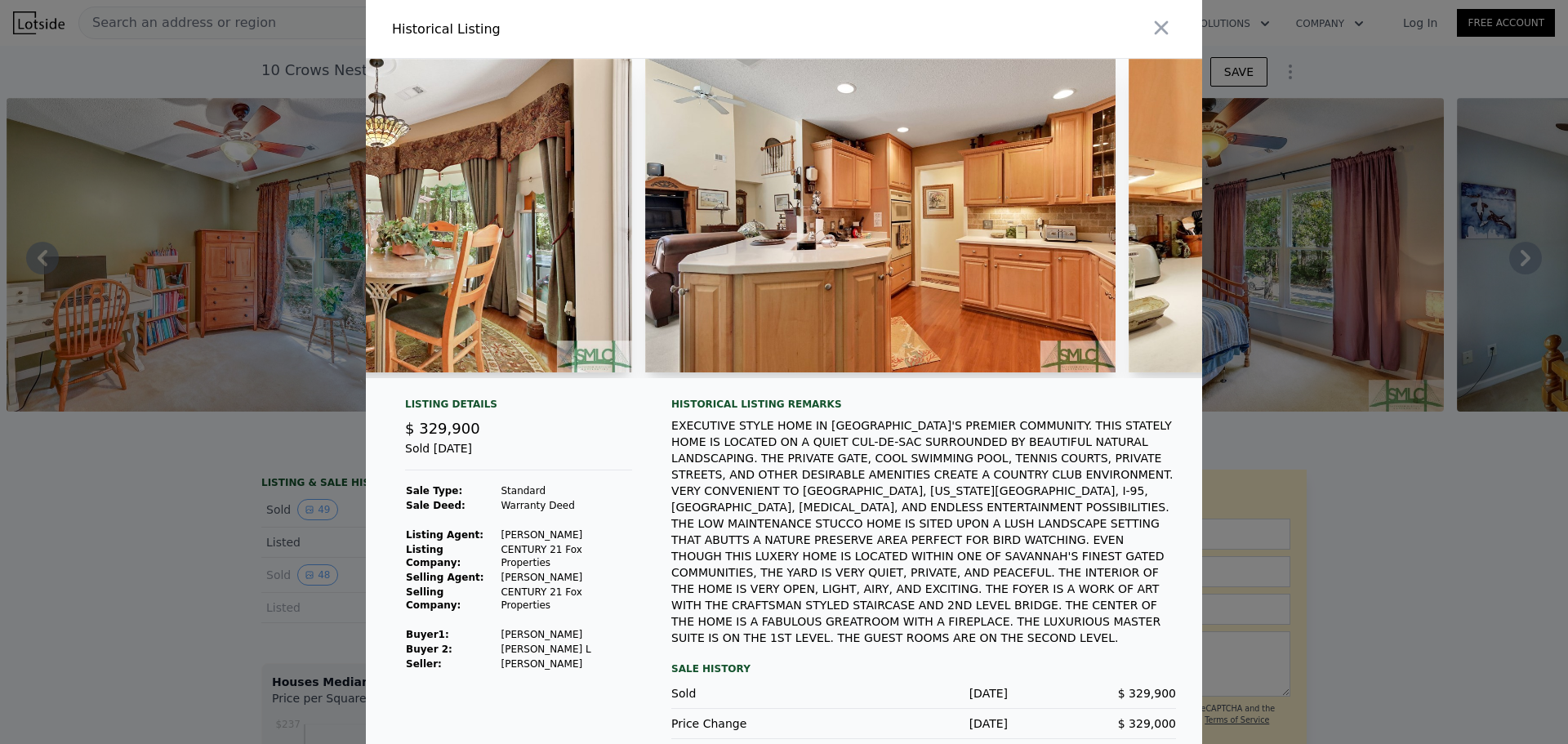
drag, startPoint x: 1158, startPoint y: 39, endPoint x: 979, endPoint y: 63, distance: 180.6
click at [1157, 39] on icon "button" at bounding box center [1161, 27] width 23 height 23
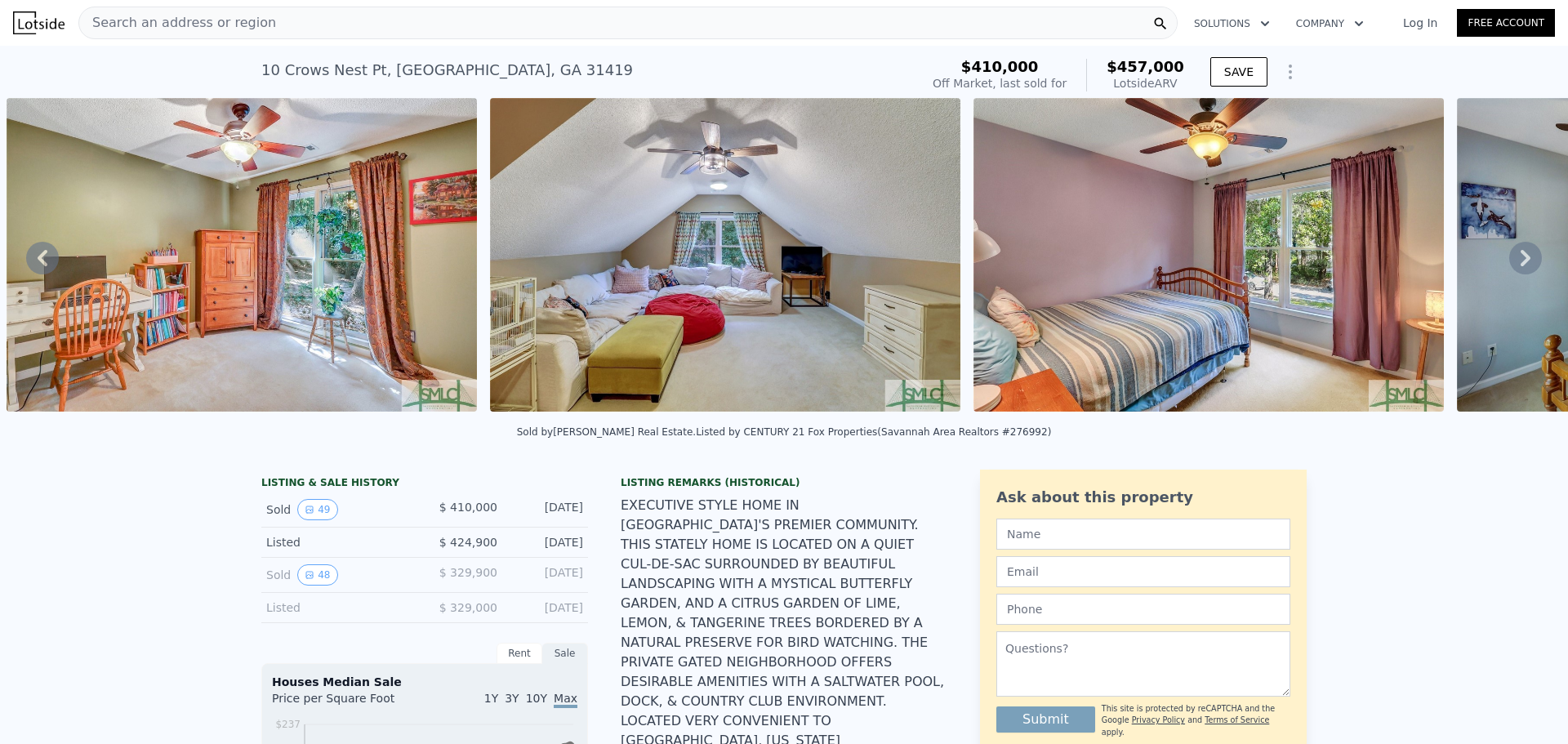
click at [162, 26] on span "Search an address or region" at bounding box center [177, 23] width 197 height 19
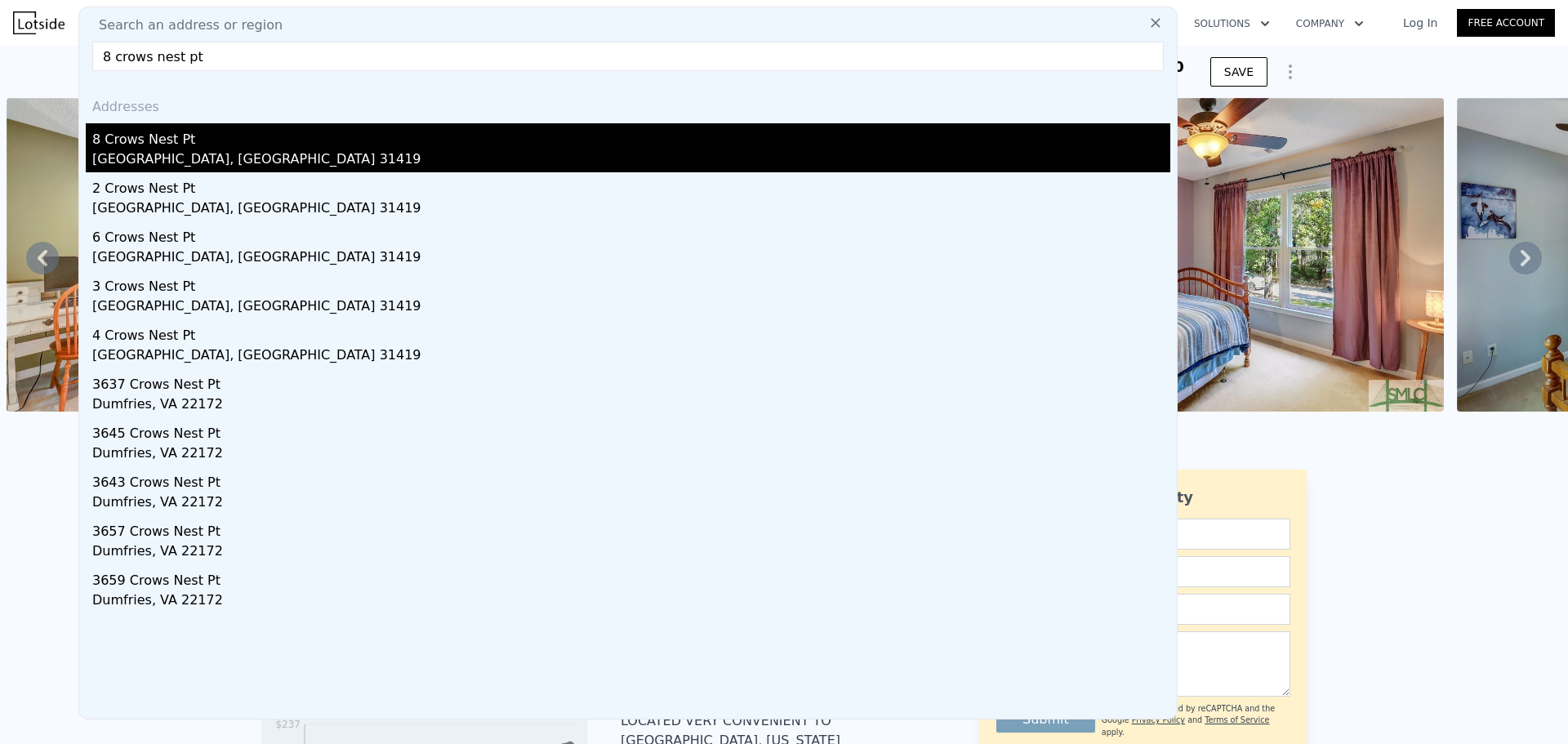
type input "8 crows nest pt"
click at [184, 134] on div "8 Crows Nest Pt" at bounding box center [632, 136] width 1078 height 26
type input "3"
type input "1568"
type input "2462"
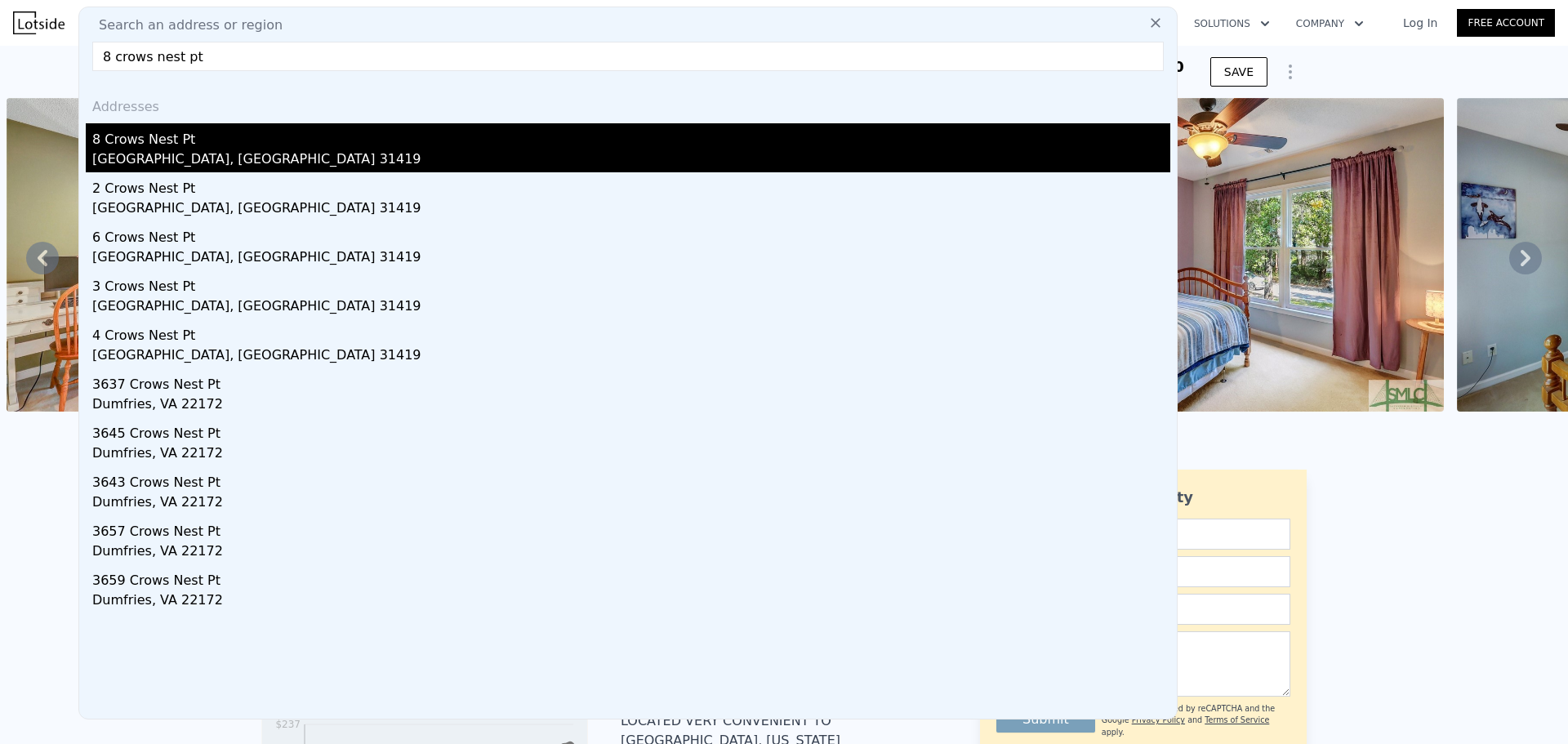
type input "16727.04"
checkbox input "false"
type input "$ 408,000"
type input "$ 49,878"
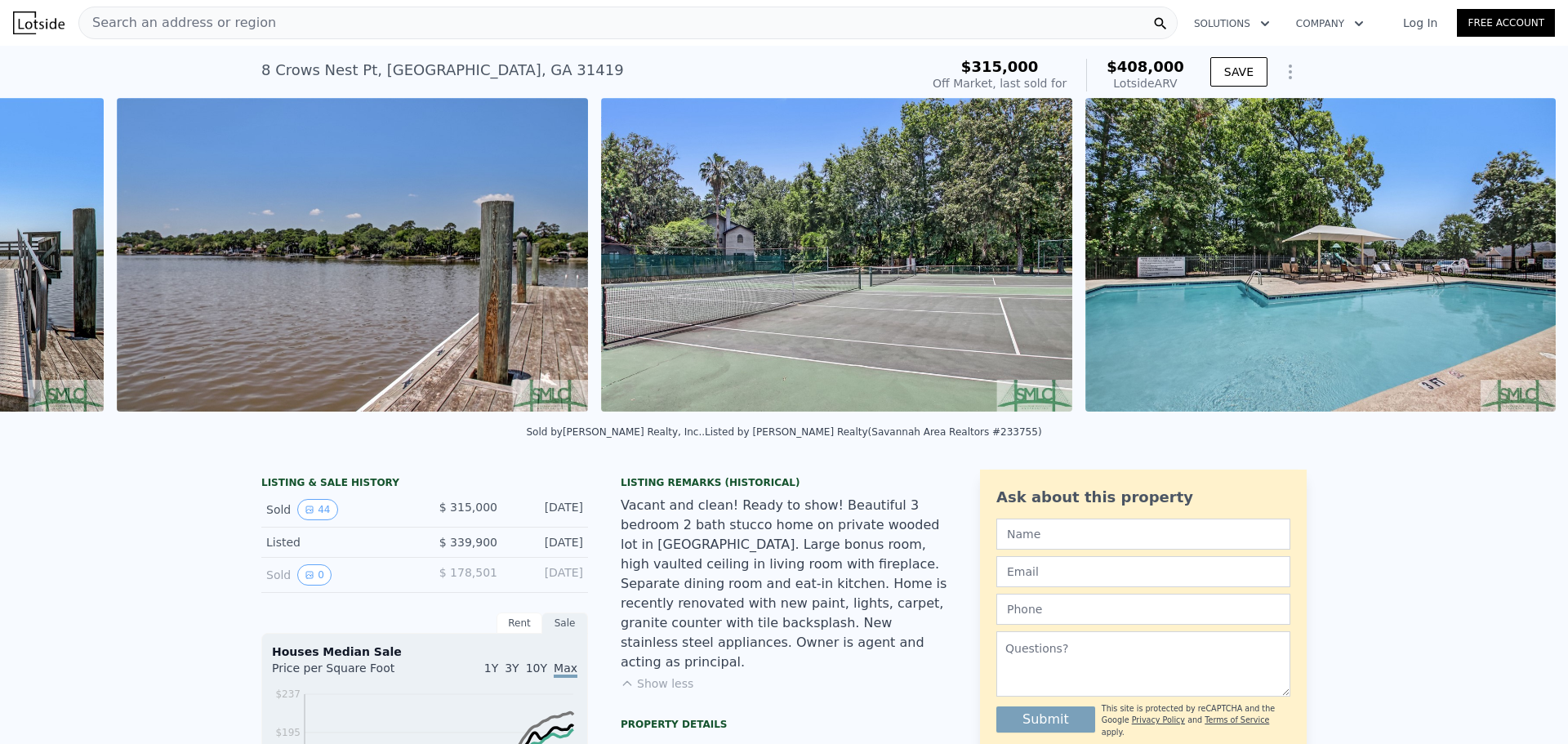
scroll to position [0, 15059]
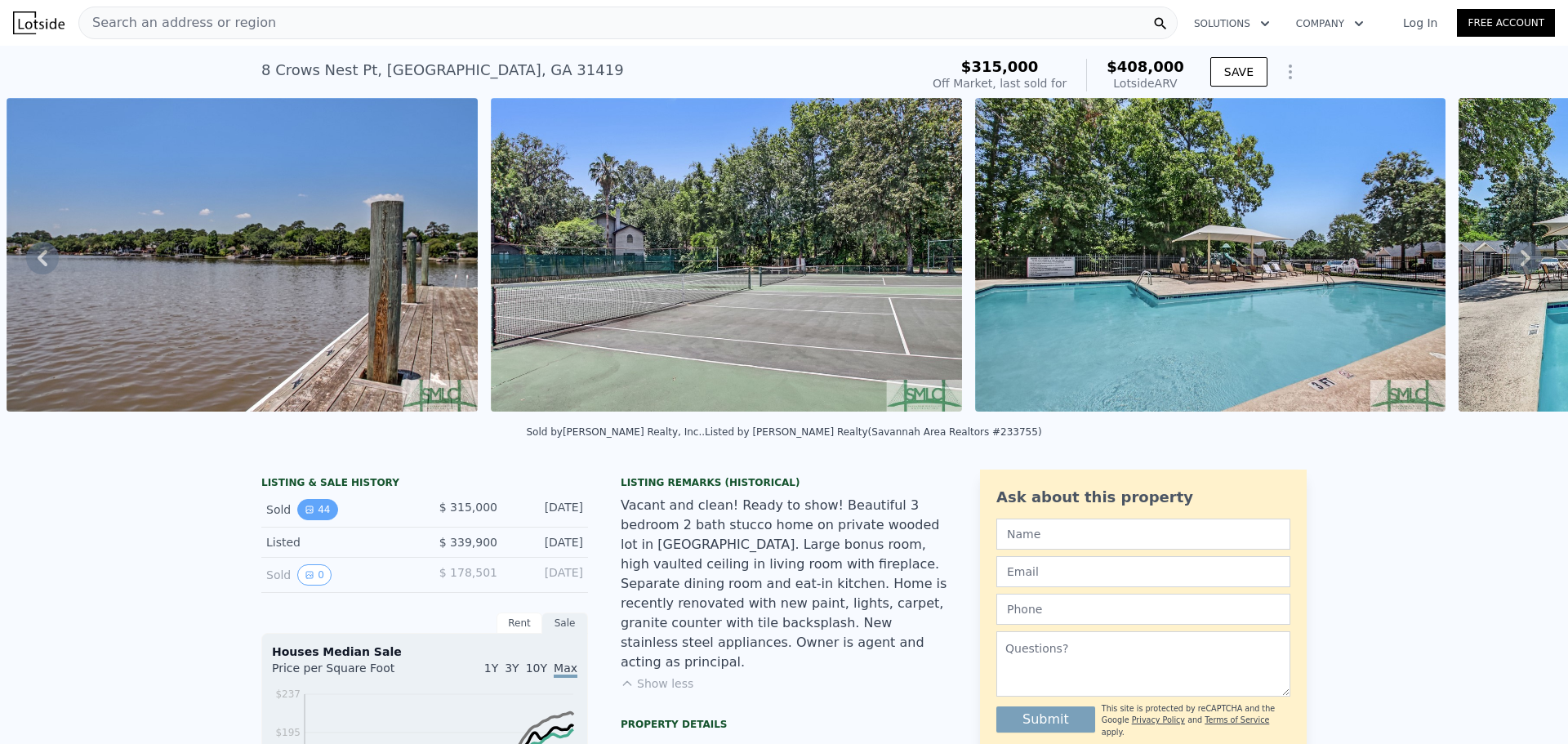
click at [307, 513] on icon "View historical data" at bounding box center [310, 510] width 7 height 7
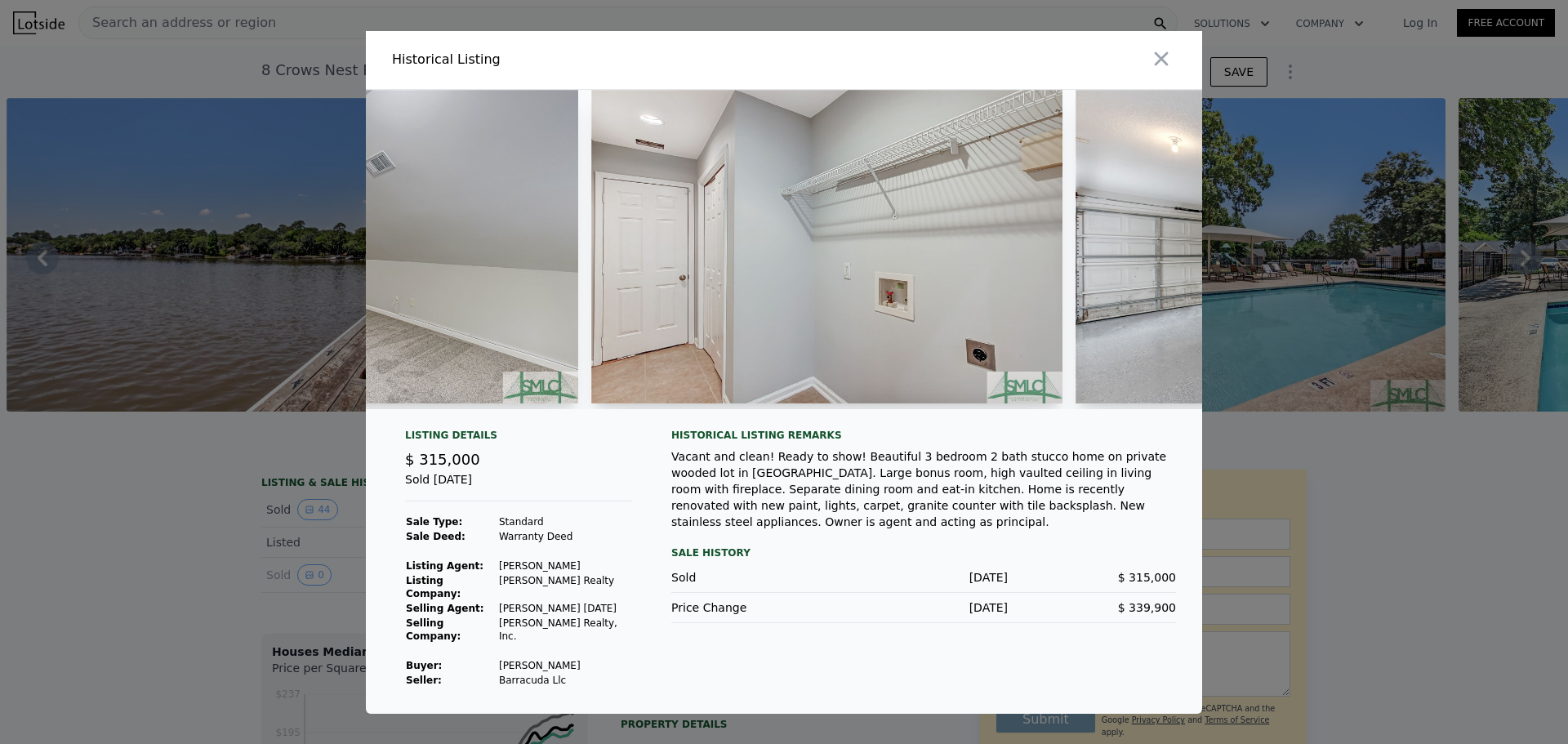
scroll to position [0, 12871]
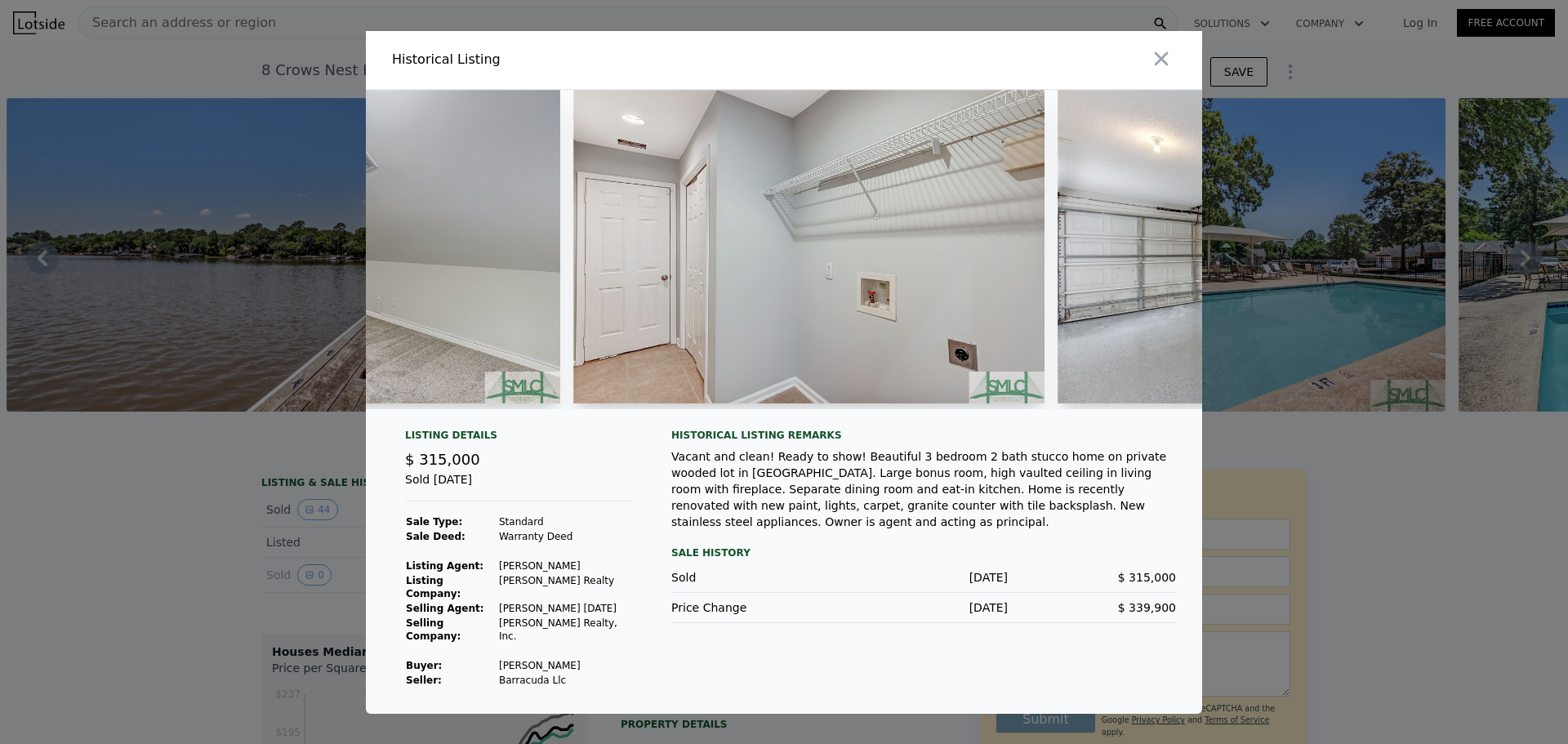
click at [1172, 67] on button "button" at bounding box center [1161, 59] width 29 height 29
